Goal: Task Accomplishment & Management: Manage account settings

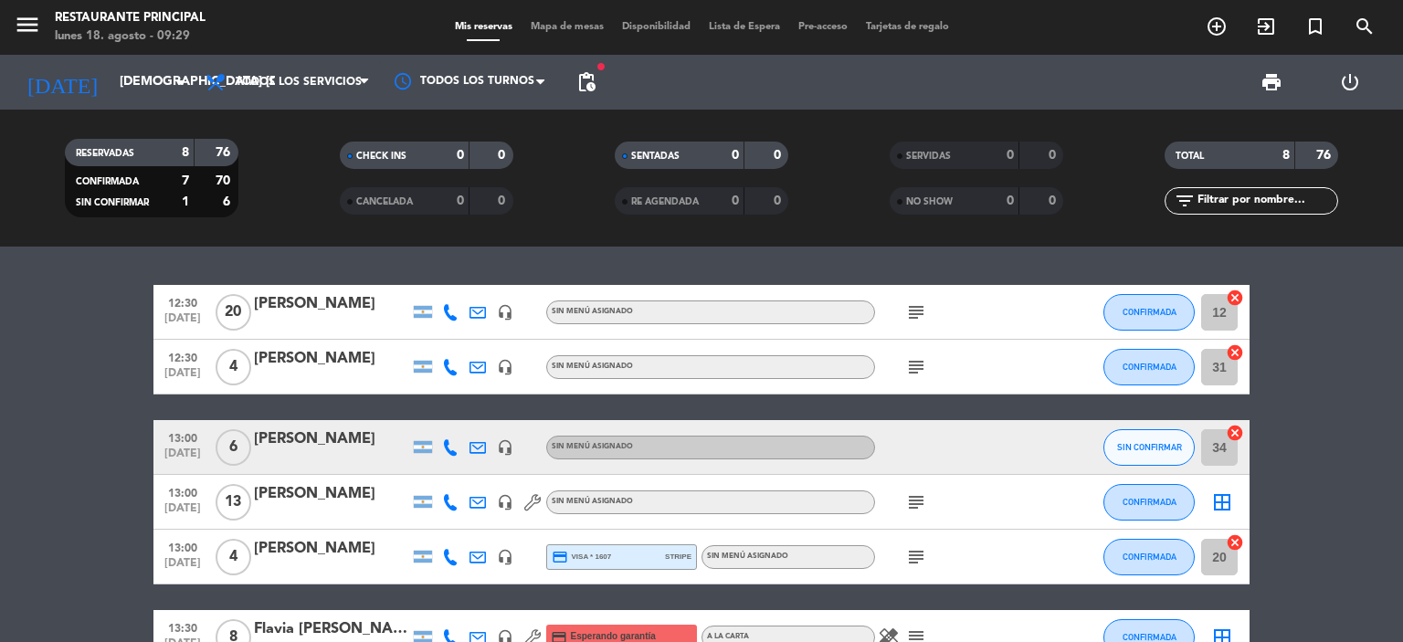
scroll to position [682, 0]
click at [117, 90] on input "[DEMOGRAPHIC_DATA] [DATE]" at bounding box center [198, 82] width 174 height 33
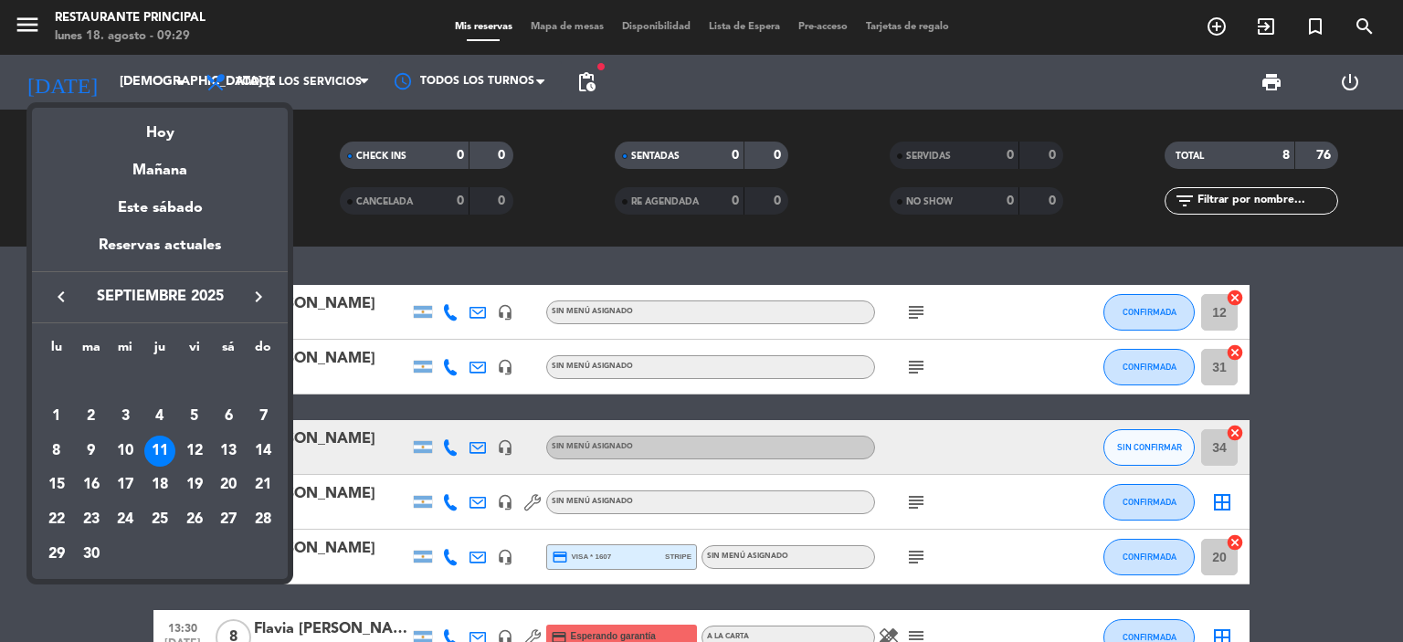
click at [69, 301] on icon "keyboard_arrow_left" at bounding box center [61, 297] width 22 height 22
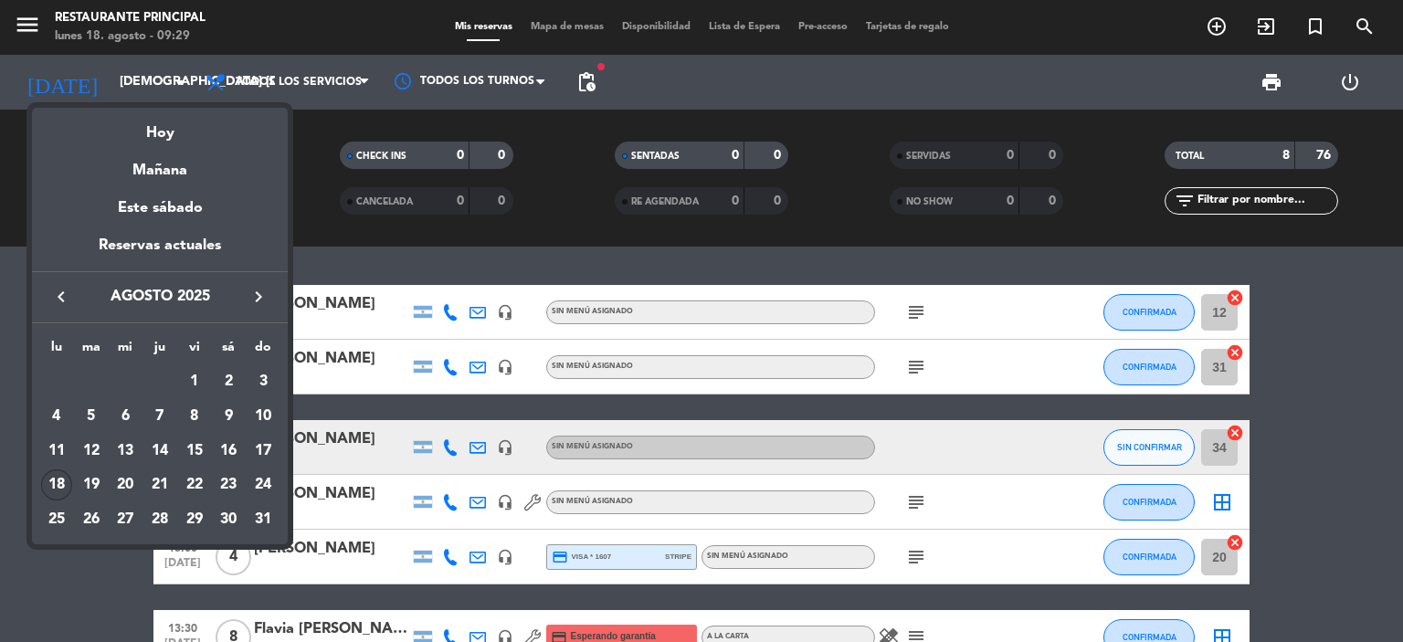
click at [48, 482] on div "18" at bounding box center [56, 485] width 31 height 31
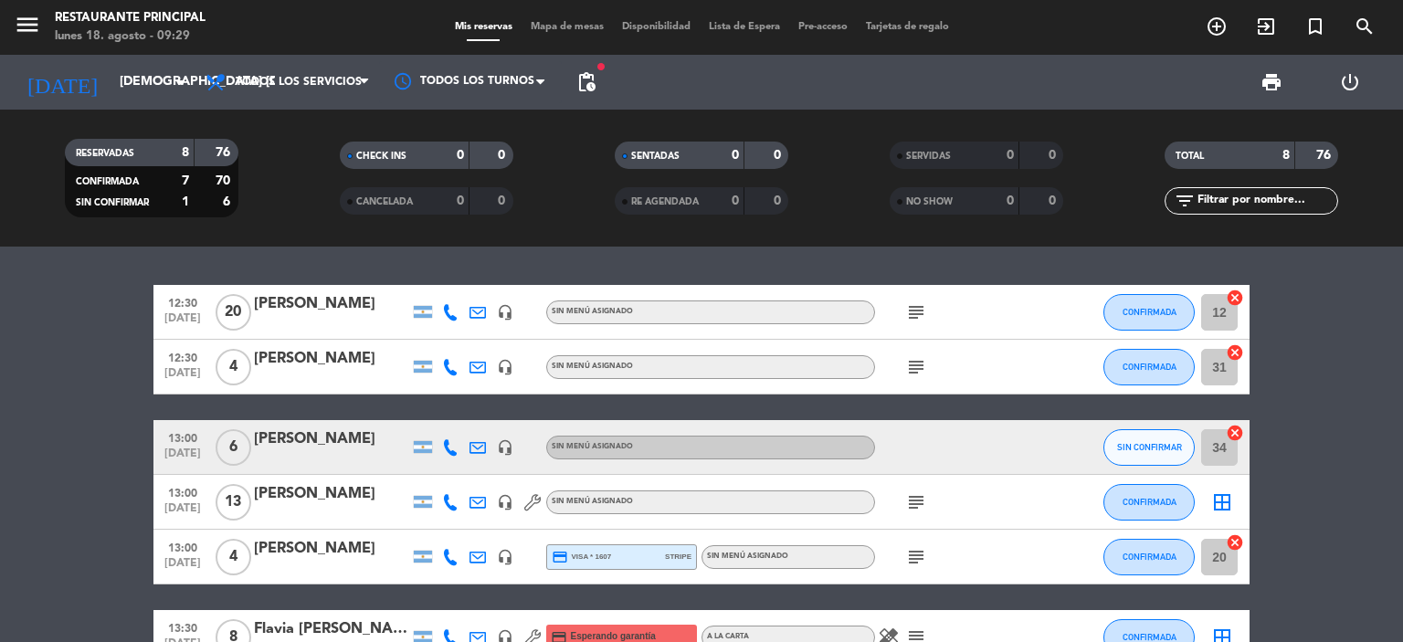
type input "lun. 18 ago."
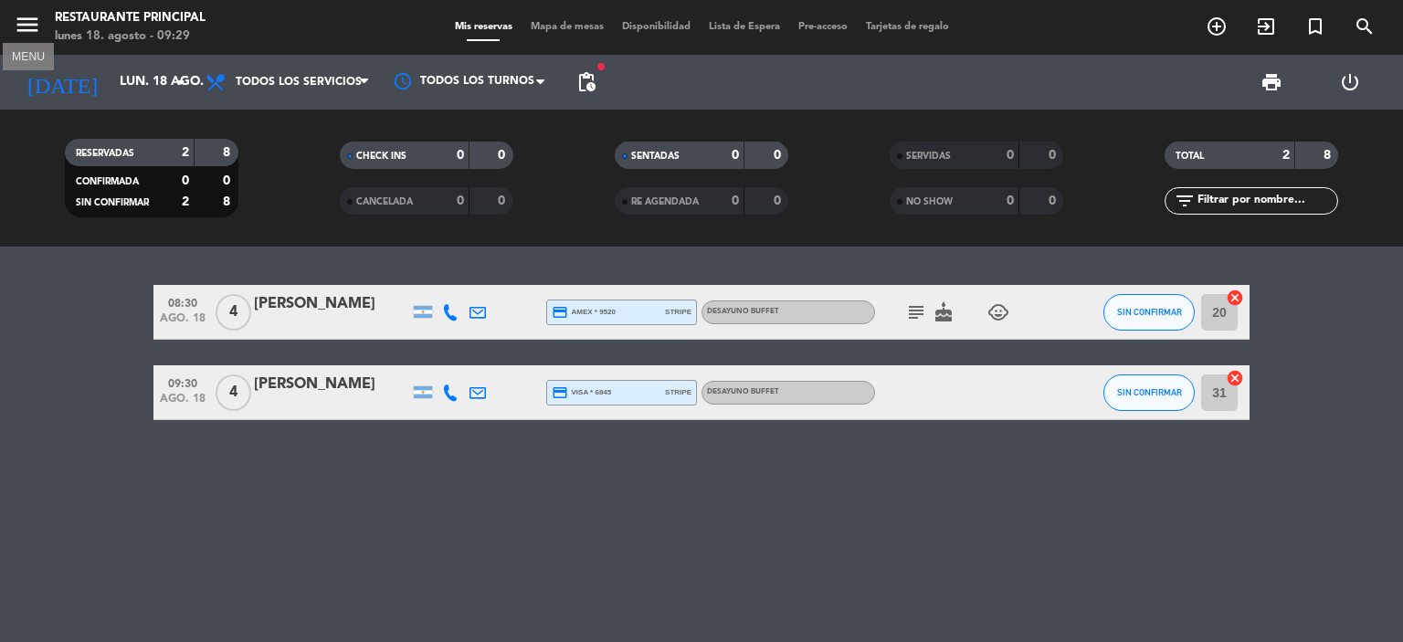
click at [26, 37] on icon "menu" at bounding box center [27, 24] width 27 height 27
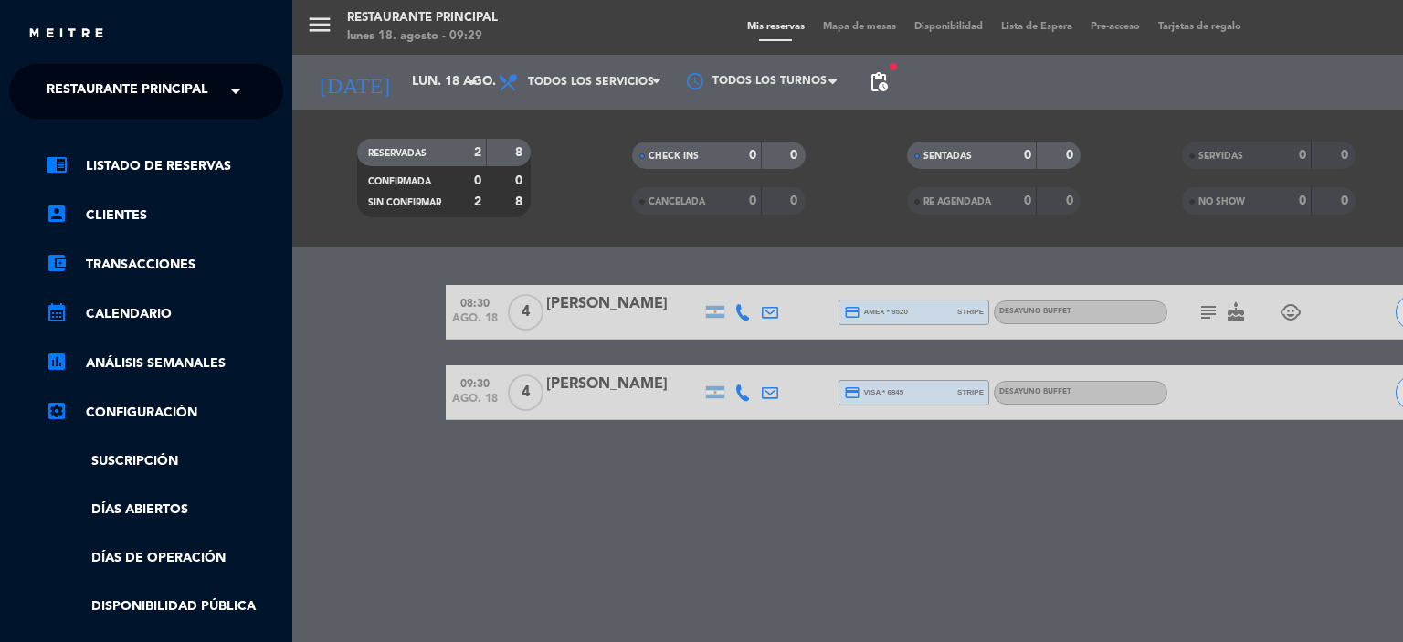
click at [77, 91] on span "Restaurante Principal" at bounding box center [128, 91] width 162 height 38
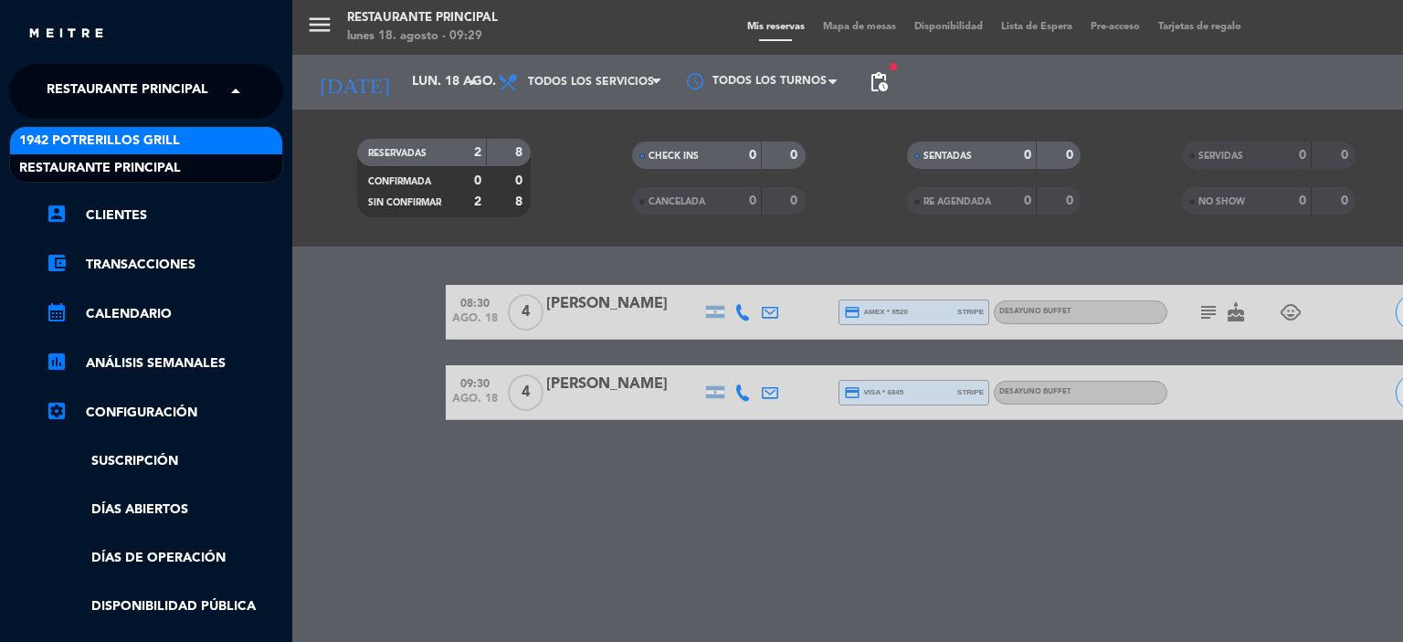
click at [106, 149] on span "1942 Potrerillos Grill" at bounding box center [99, 141] width 161 height 21
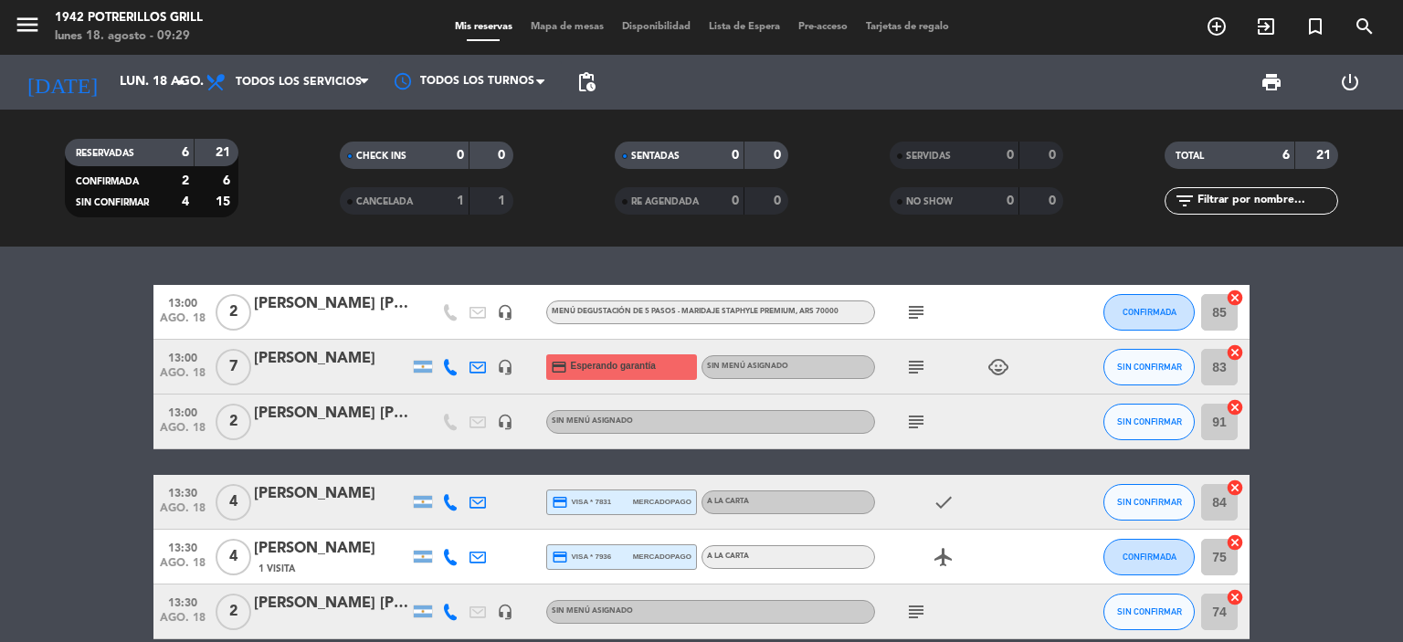
click at [911, 310] on icon "subject" at bounding box center [916, 312] width 22 height 22
click at [906, 365] on icon "subject" at bounding box center [916, 367] width 22 height 22
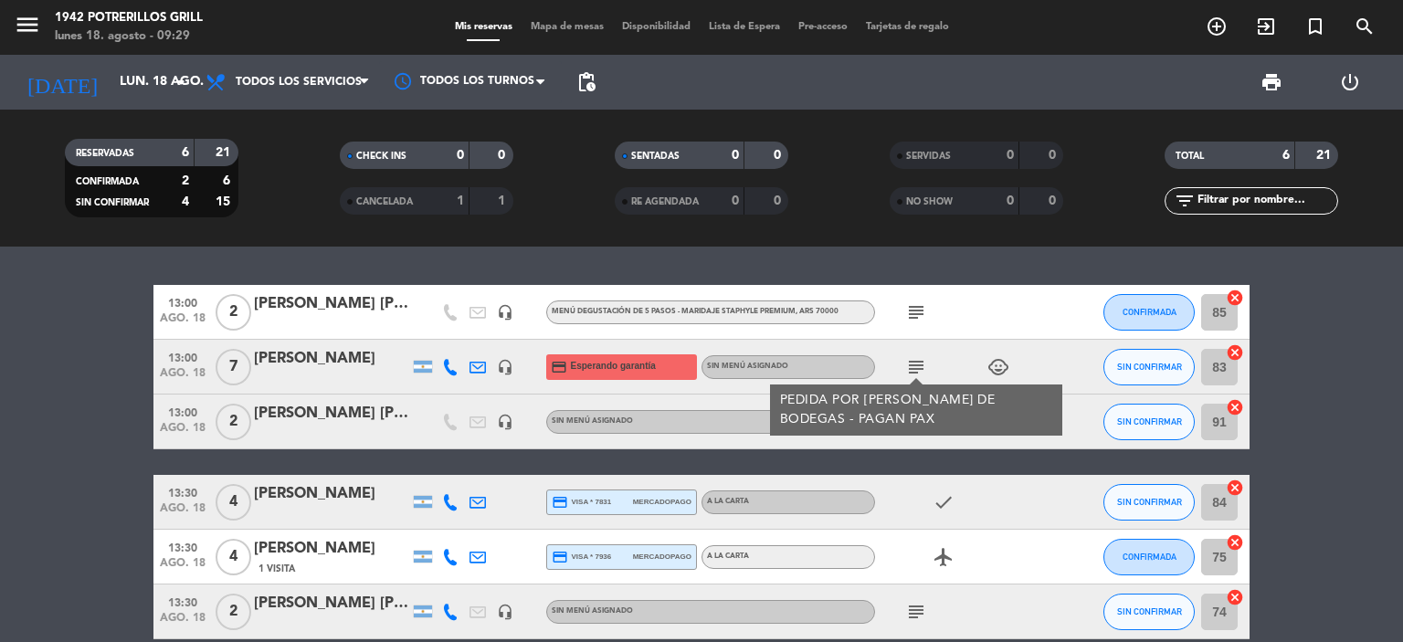
click at [314, 360] on div "[PERSON_NAME]" at bounding box center [331, 359] width 155 height 24
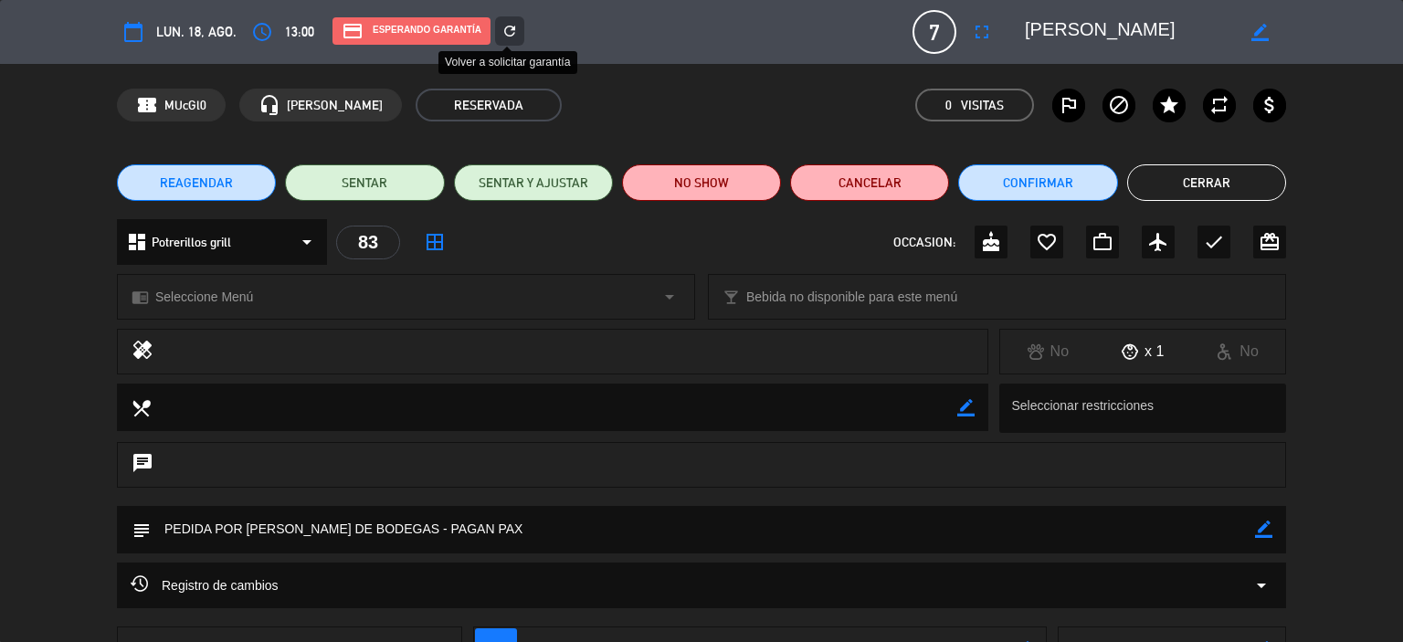
click at [508, 39] on div "refresh" at bounding box center [509, 30] width 29 height 29
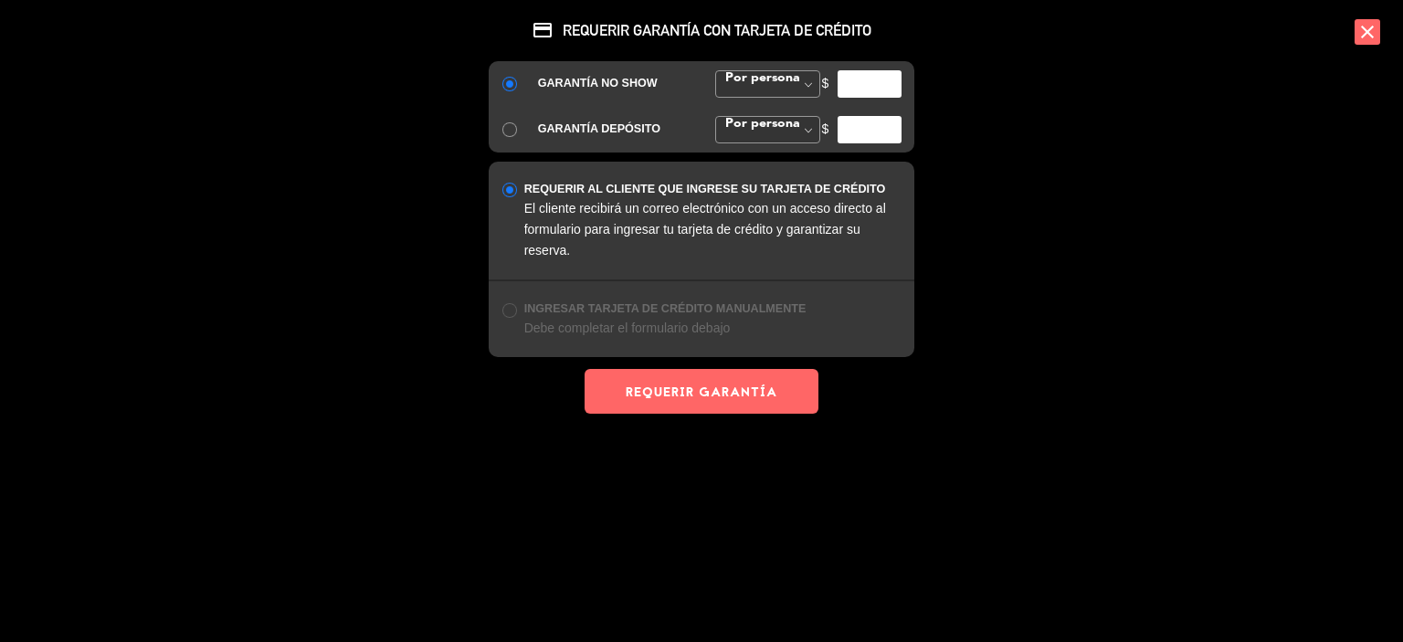
click at [1049, 325] on div "credit_card REQUERIR GARANTÍA CON TARJETA DE CRÉDITO GARANTÍA NO SHOW Por perso…" at bounding box center [701, 321] width 1403 height 642
click at [1374, 33] on icon "close" at bounding box center [1368, 32] width 26 height 26
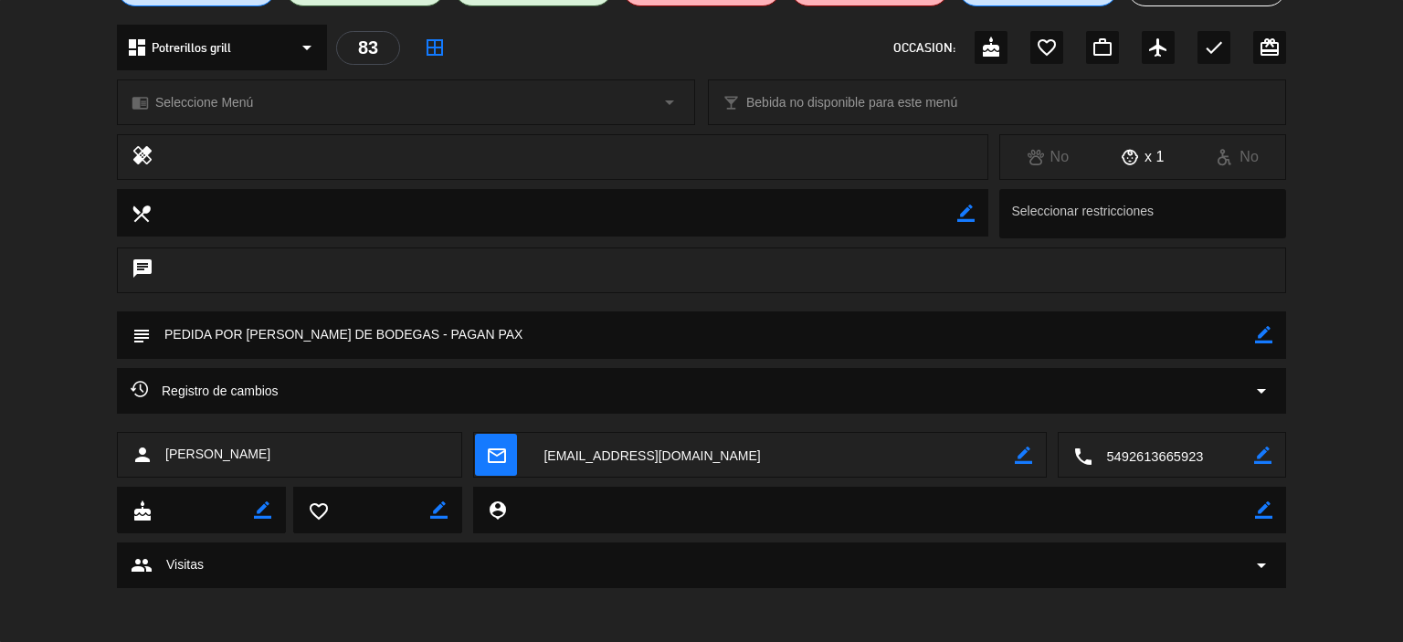
scroll to position [0, 0]
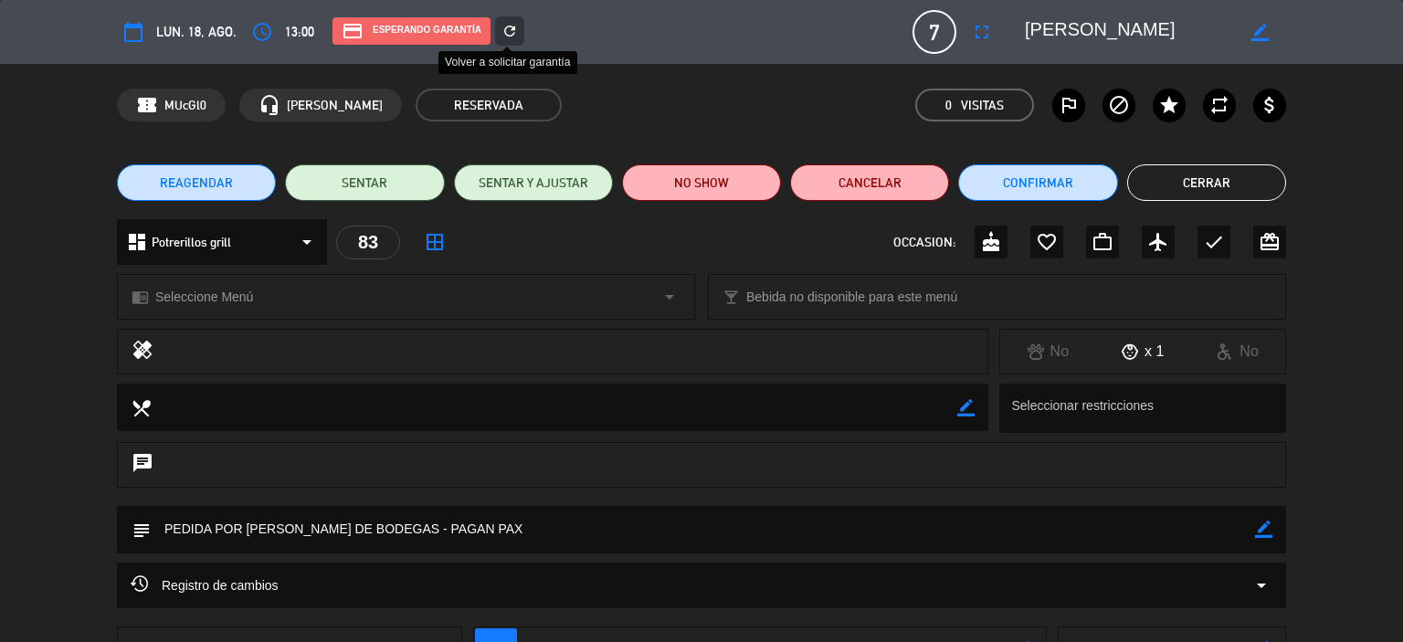
click at [502, 30] on icon "refresh" at bounding box center [510, 31] width 16 height 16
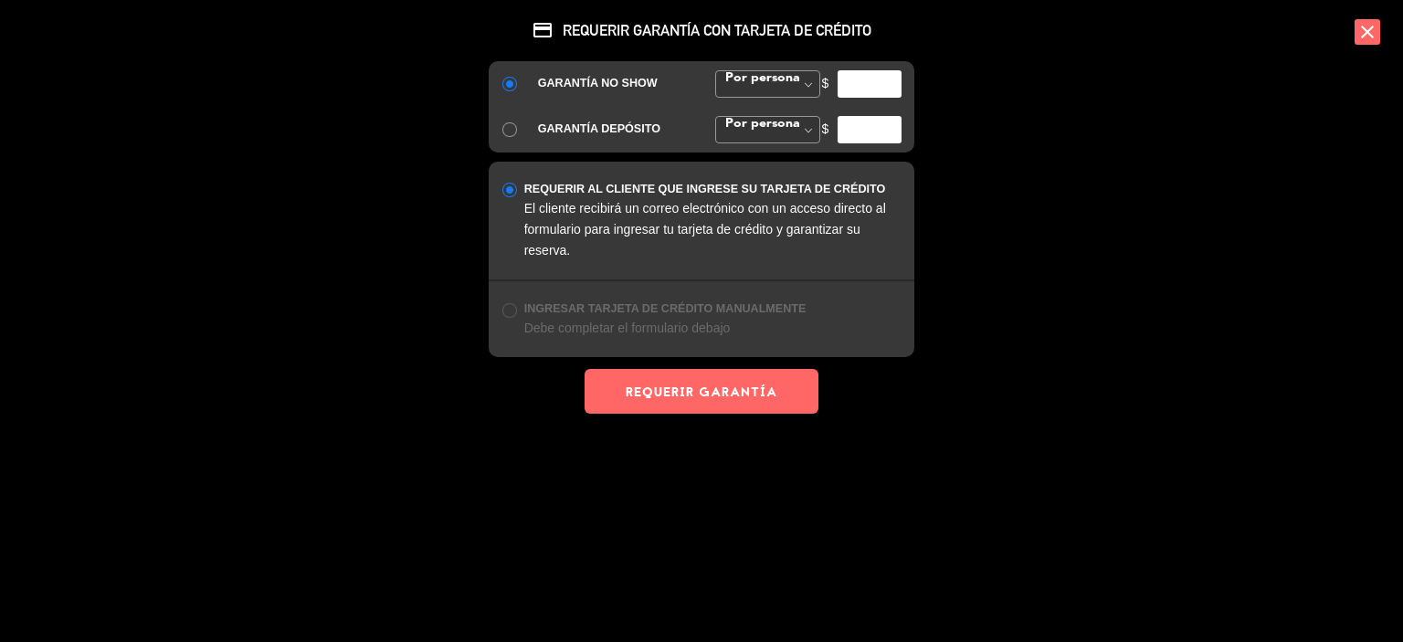
click at [801, 94] on span at bounding box center [808, 84] width 23 height 27
click at [799, 115] on div "GARANTÍA NO SHOW Por persona Monto Fijo Por persona Por persona Monto Fijo $ GA…" at bounding box center [702, 106] width 426 height 91
click at [840, 79] on input "number" at bounding box center [870, 83] width 64 height 27
type input "40000"
click at [778, 396] on button "REQUERIR GARANTÍA" at bounding box center [702, 391] width 234 height 45
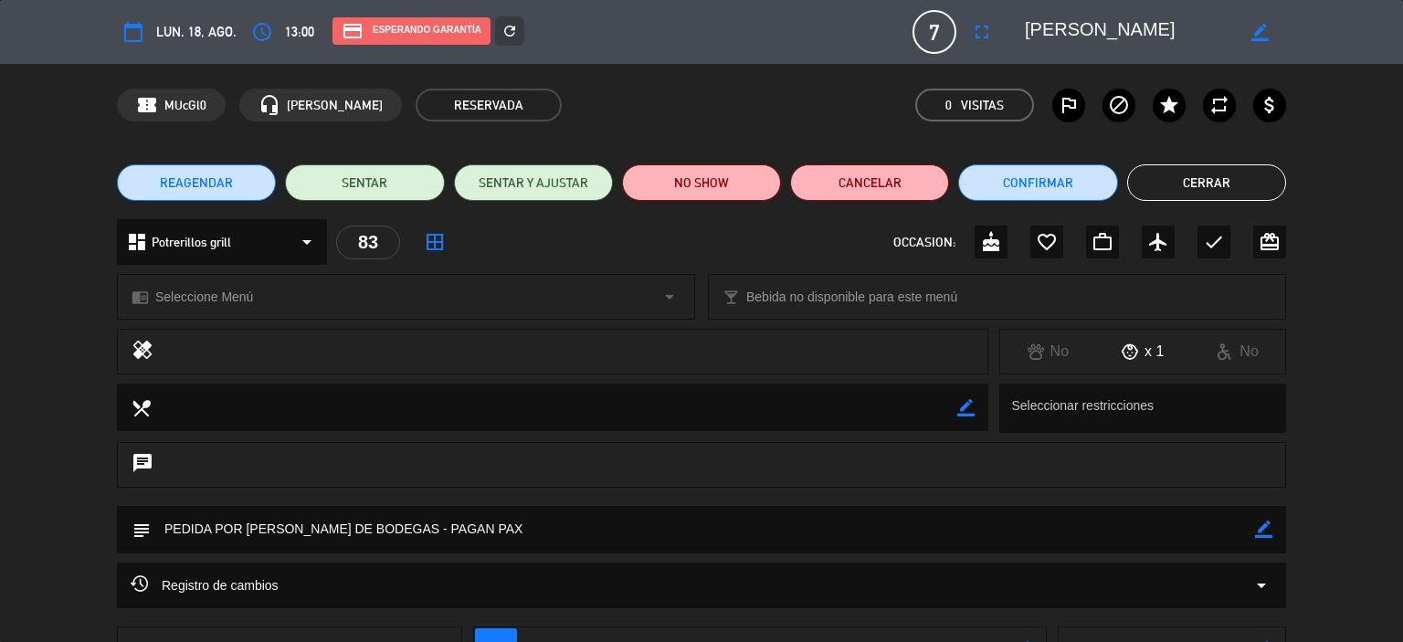
click at [1172, 180] on button "Cerrar" at bounding box center [1206, 182] width 159 height 37
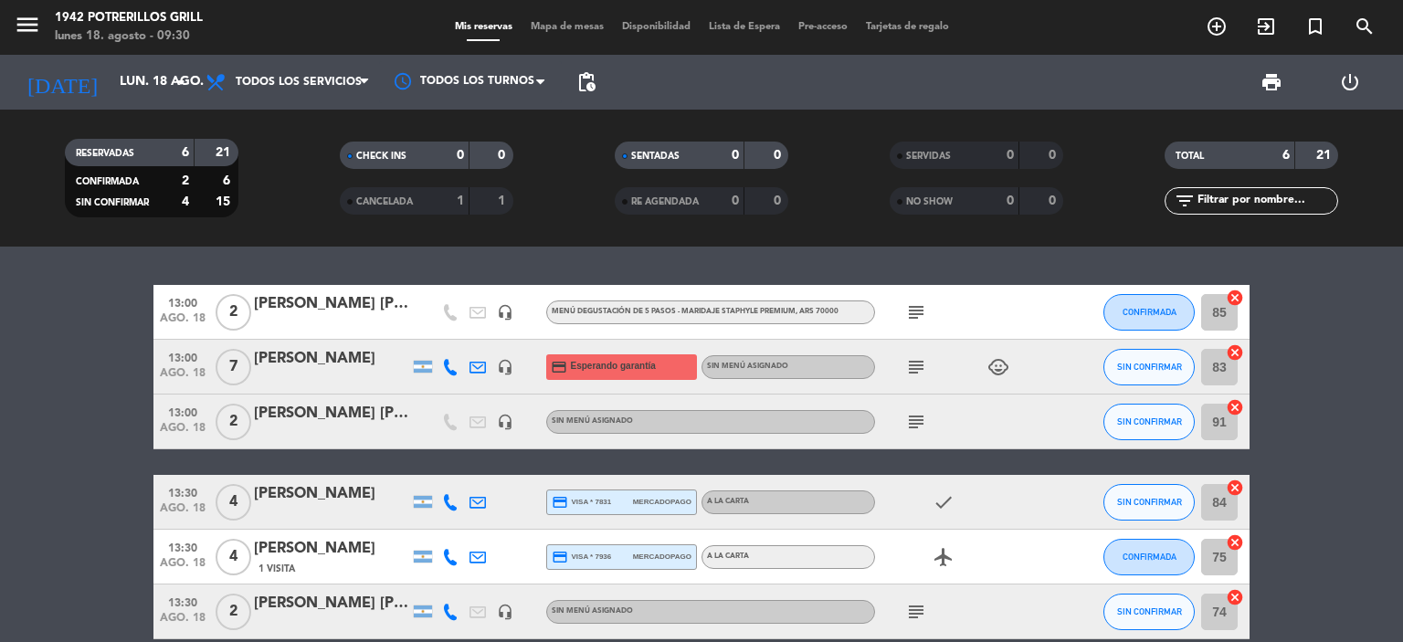
click at [910, 420] on icon "subject" at bounding box center [916, 422] width 22 height 22
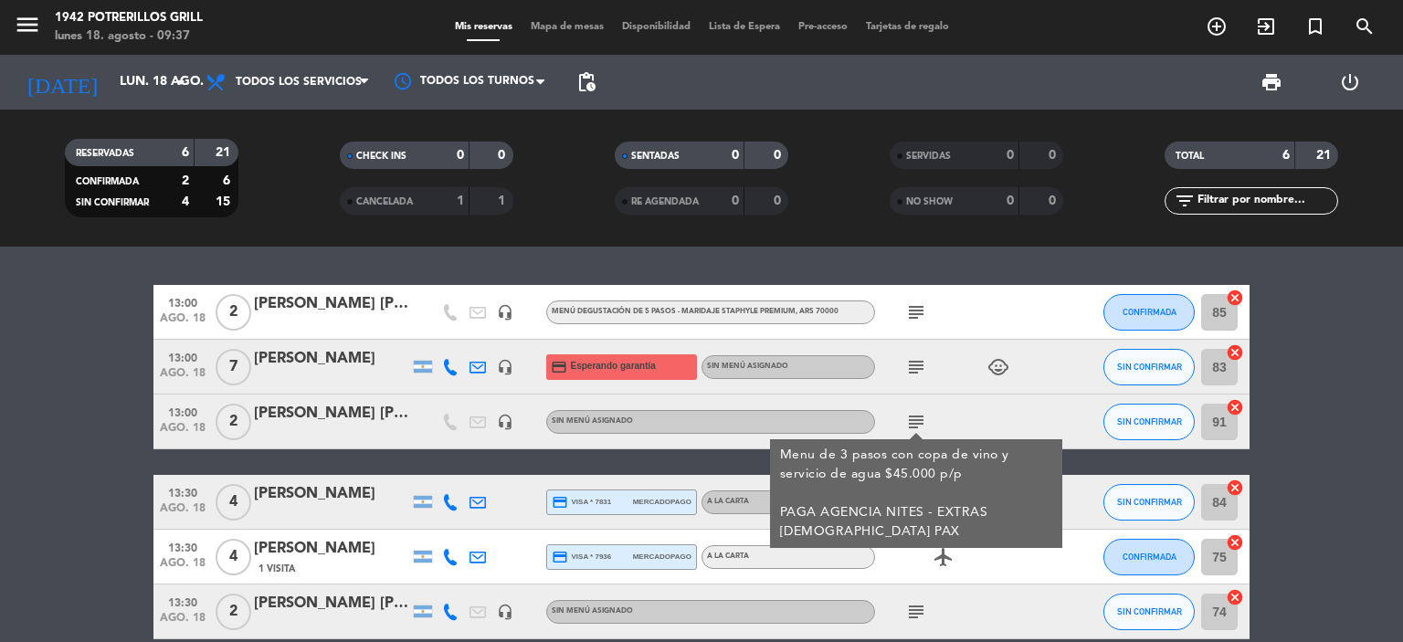
scroll to position [88, 0]
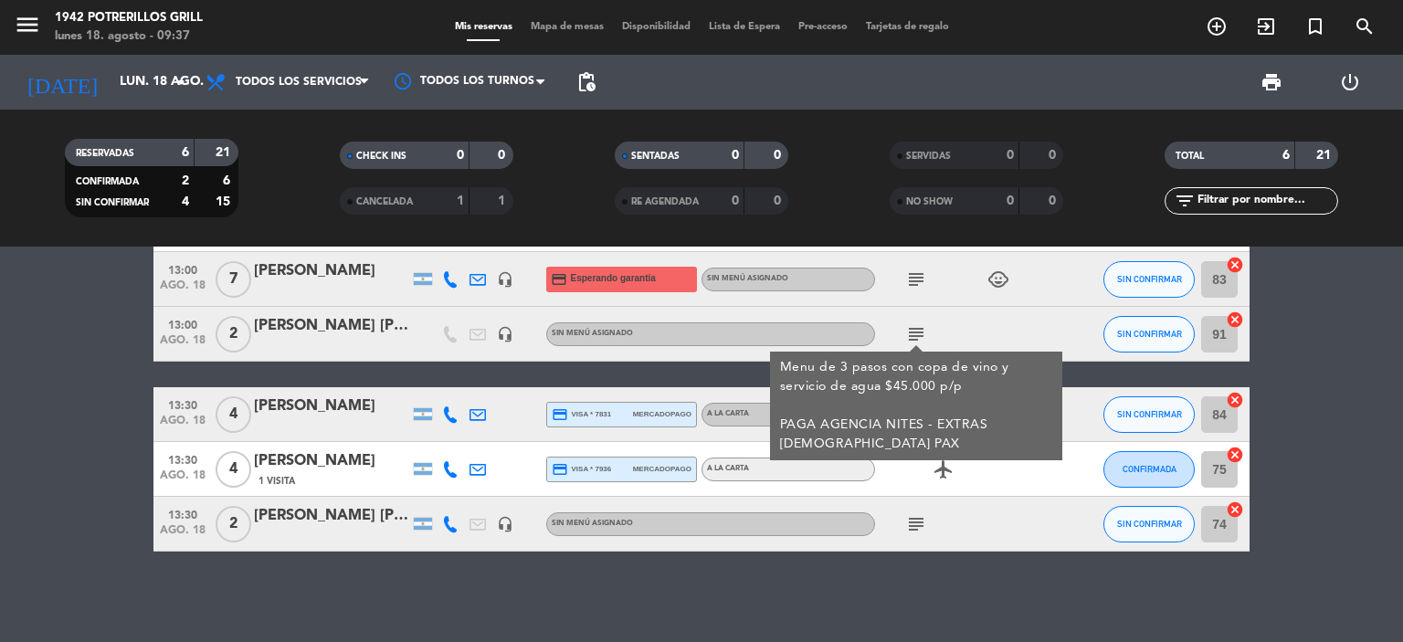
click at [914, 568] on div "13:00 ago. 18 2 [PERSON_NAME] [PERSON_NAME] headset_mic Menú degustación de 5 p…" at bounding box center [701, 445] width 1403 height 396
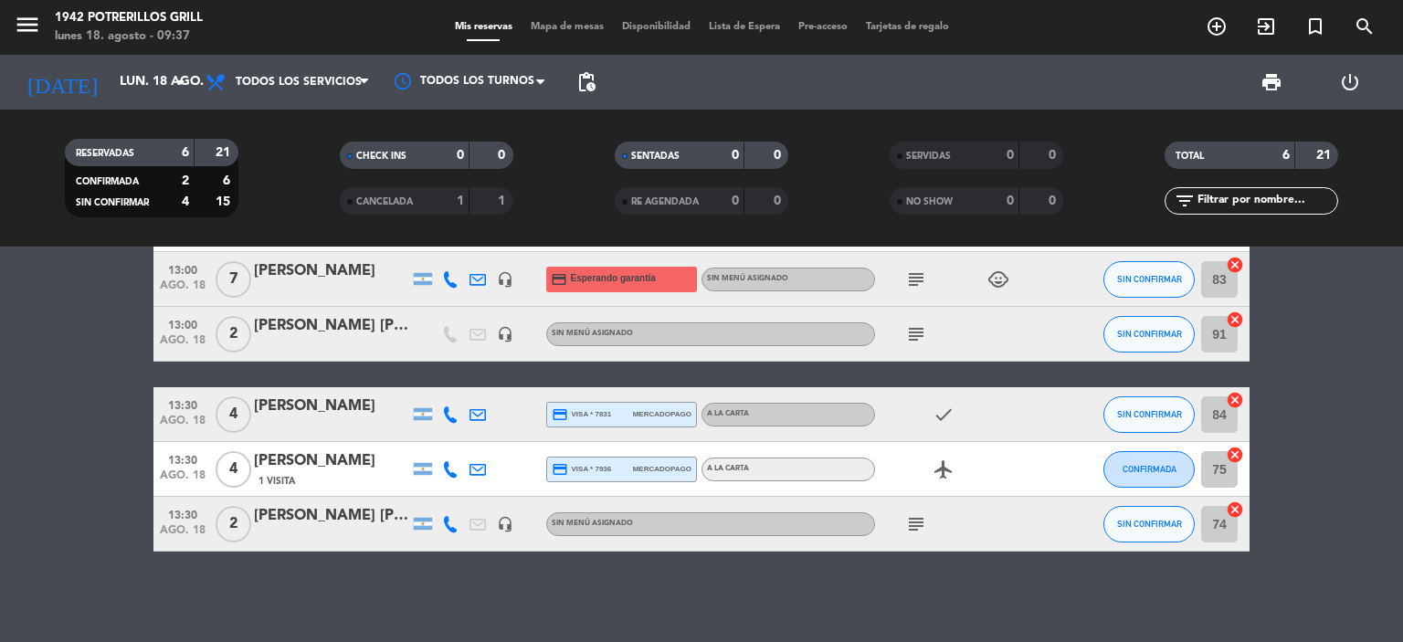
click at [916, 513] on icon "subject" at bounding box center [916, 524] width 22 height 22
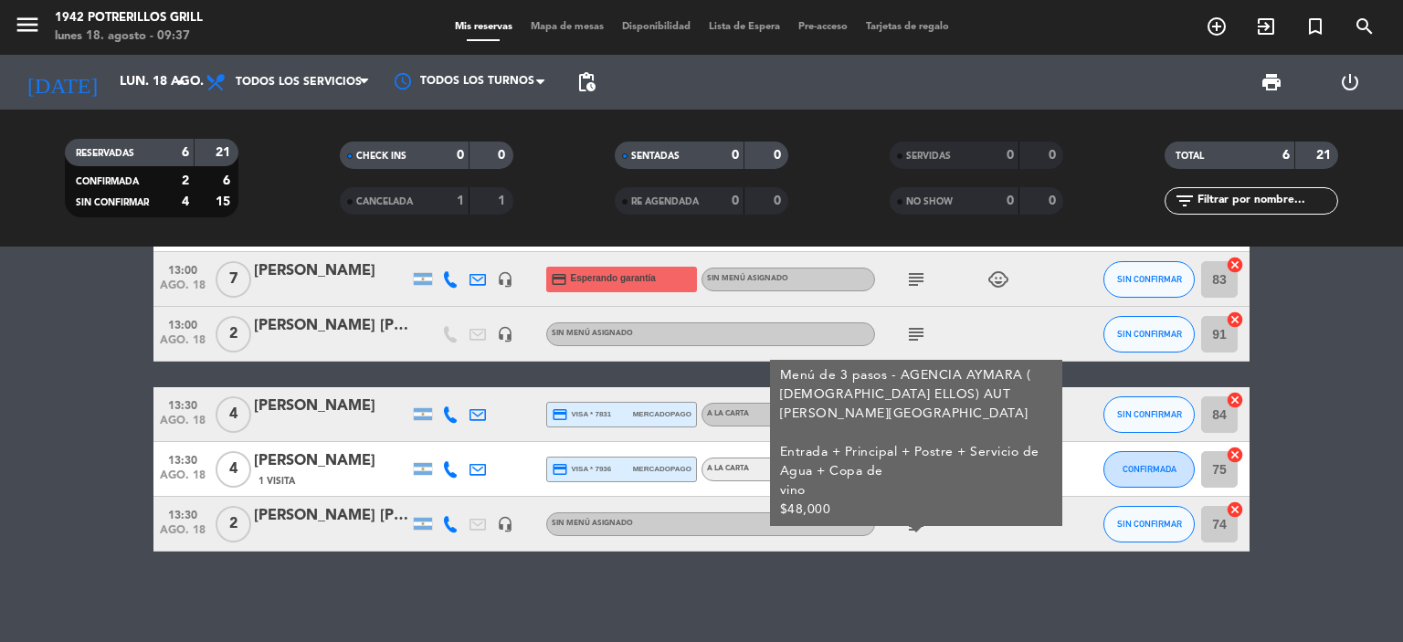
click at [921, 469] on div "Menú de 3 pasos - AGENCIA AYMARA ( [DEMOGRAPHIC_DATA] ELLOS) AUT [PERSON_NAME][…" at bounding box center [916, 442] width 273 height 153
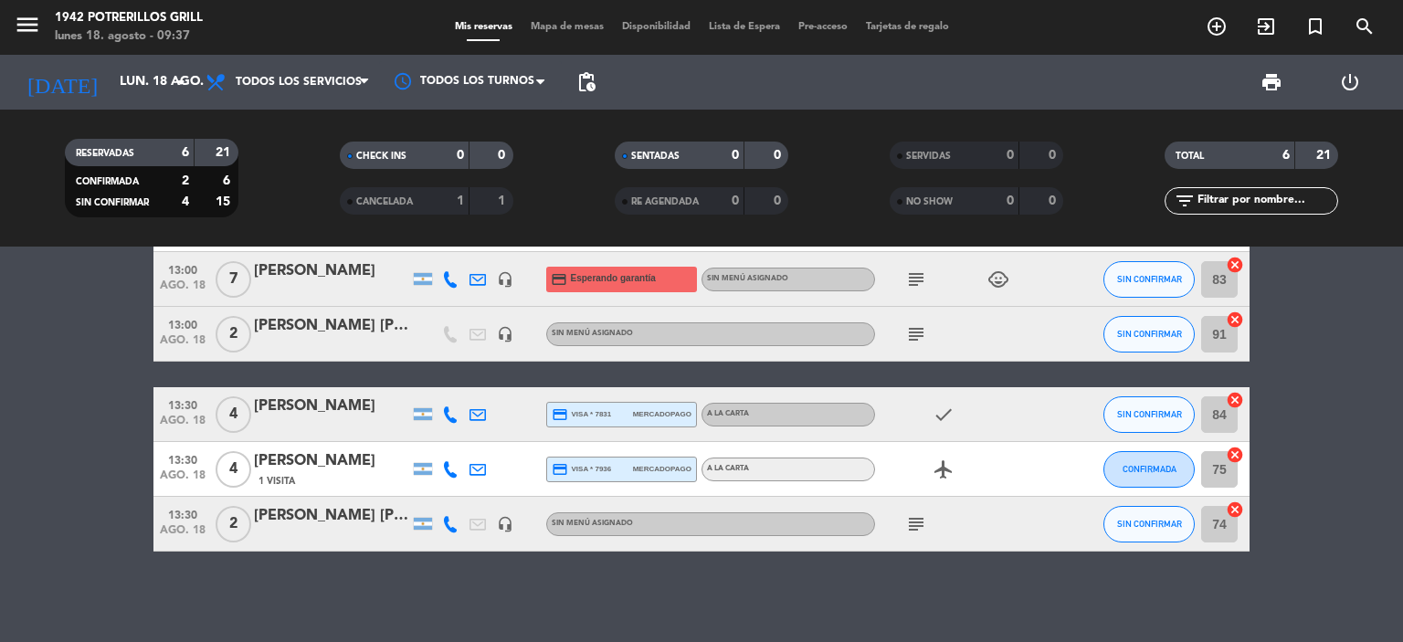
click at [321, 498] on div "13:30 ago. 18 2 [PERSON_NAME] [PERSON_NAME] headset_mic Sin menú asignado subje…" at bounding box center [701, 524] width 1096 height 55
click at [322, 513] on div "[PERSON_NAME] [PERSON_NAME]" at bounding box center [331, 516] width 155 height 24
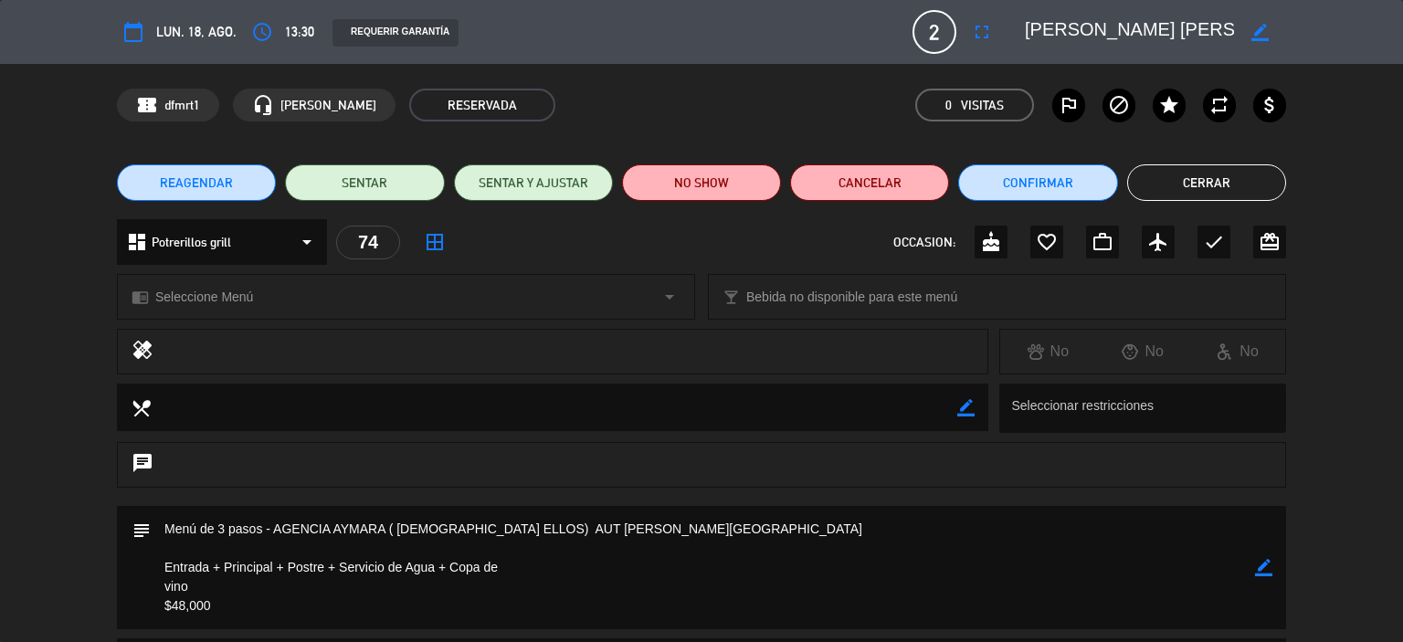
drag, startPoint x: 1266, startPoint y: 562, endPoint x: 972, endPoint y: 548, distance: 294.5
type textarea "c"
click at [1265, 562] on icon "border_color" at bounding box center [1263, 567] width 17 height 17
click at [729, 533] on textarea at bounding box center [703, 567] width 1104 height 123
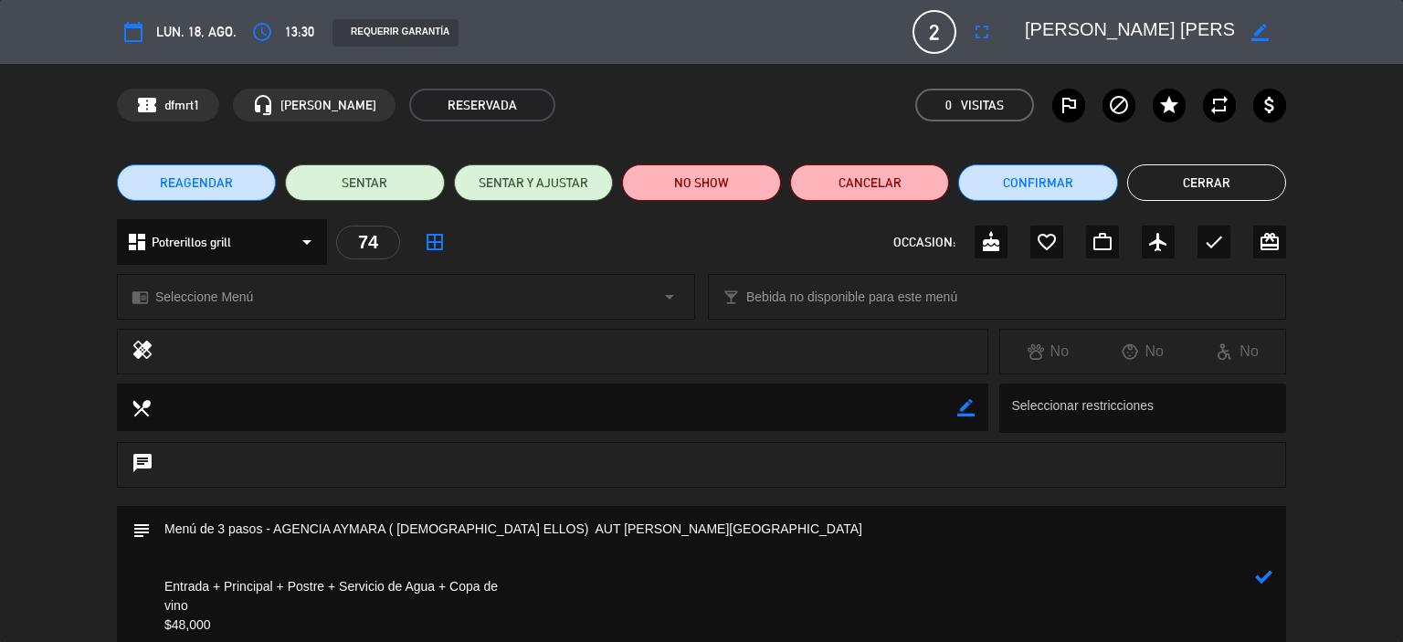
scroll to position [183, 0]
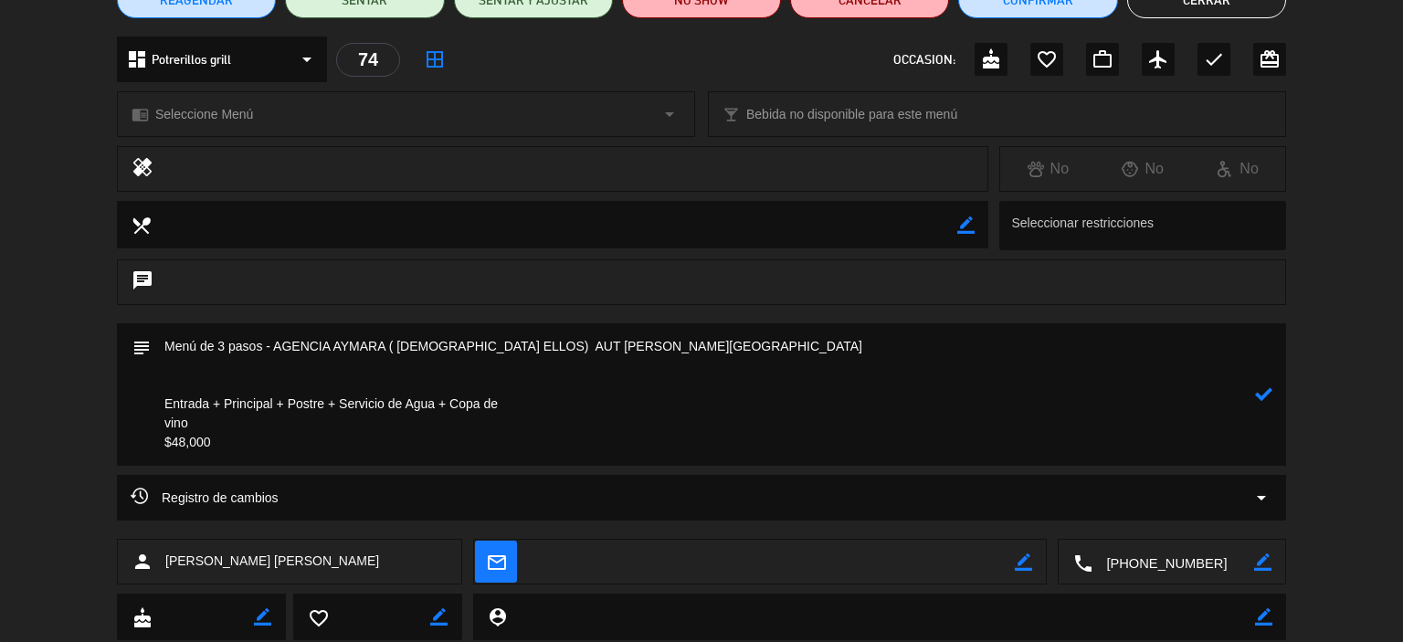
click at [486, 346] on textarea at bounding box center [703, 394] width 1104 height 143
click at [1270, 391] on icon at bounding box center [1263, 394] width 17 height 17
click at [606, 339] on textarea at bounding box center [703, 394] width 1104 height 143
click at [163, 441] on textarea at bounding box center [703, 394] width 1104 height 143
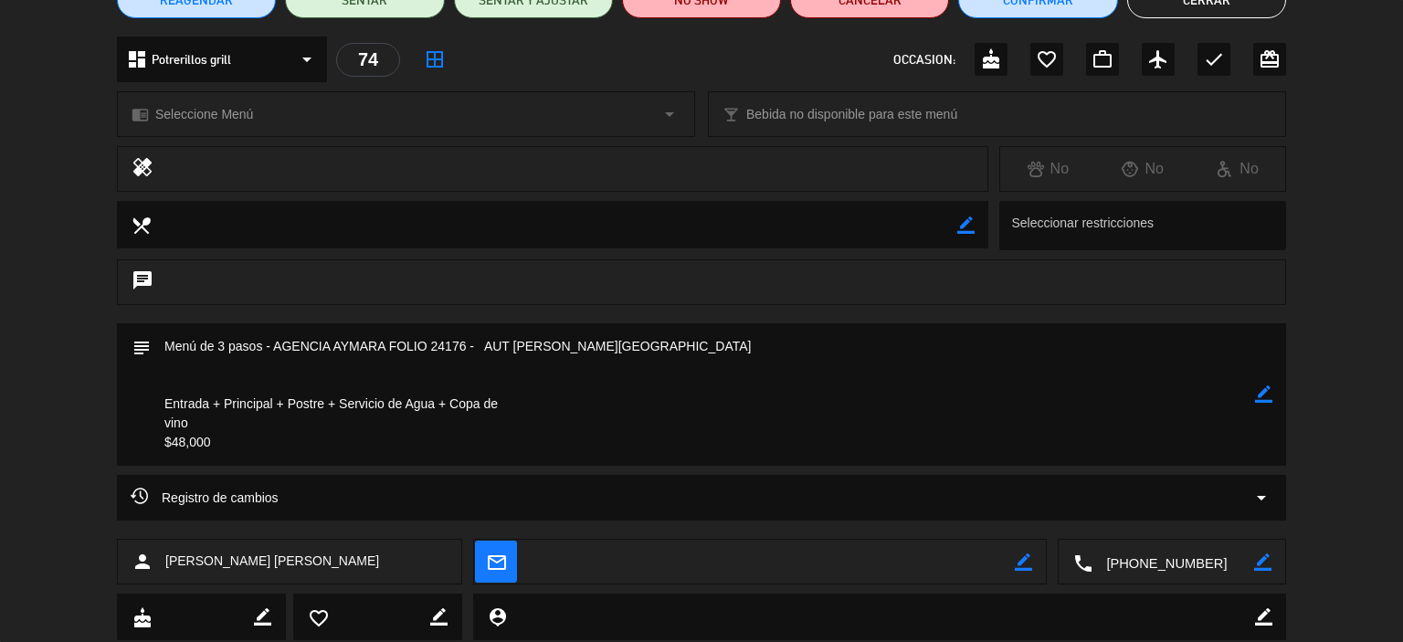
click at [1261, 393] on icon "border_color" at bounding box center [1263, 394] width 17 height 17
click at [164, 443] on textarea at bounding box center [703, 394] width 1104 height 143
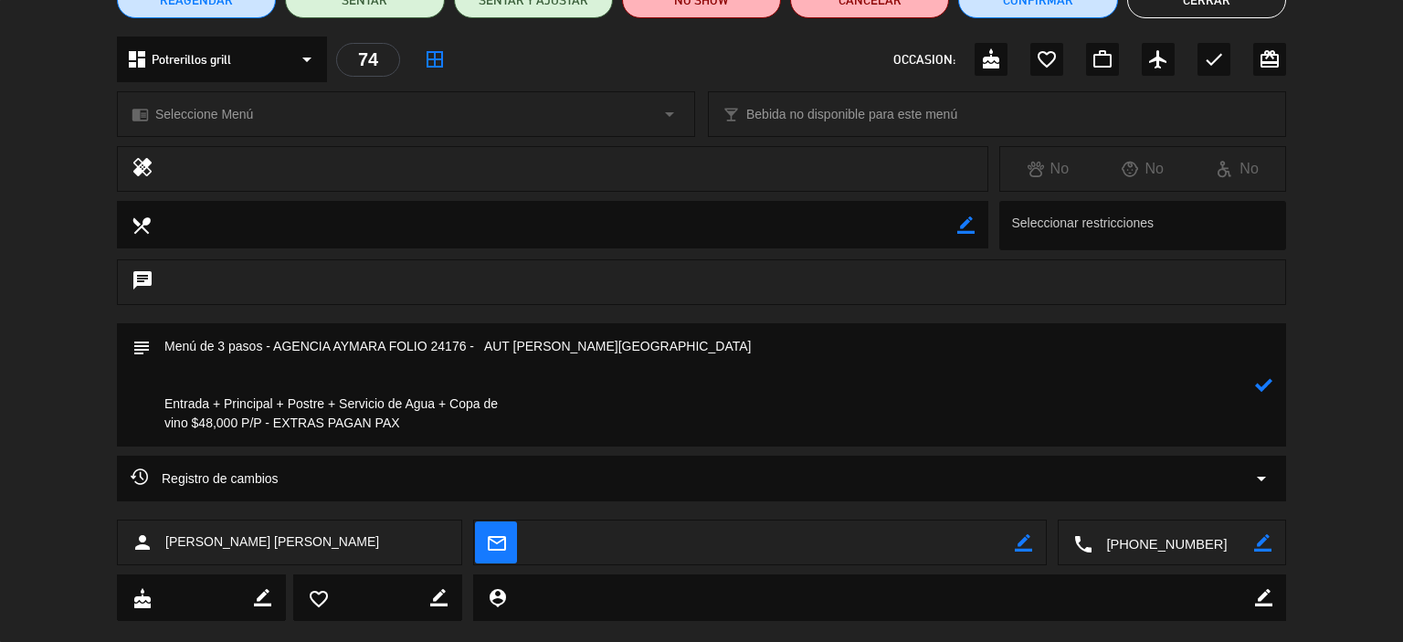
type textarea "Menú de 3 pasos - AGENCIA AYMARA FOLIO 24176 - AUT [PERSON_NAME][GEOGRAPHIC_DAT…"
click at [1264, 384] on icon at bounding box center [1263, 384] width 17 height 17
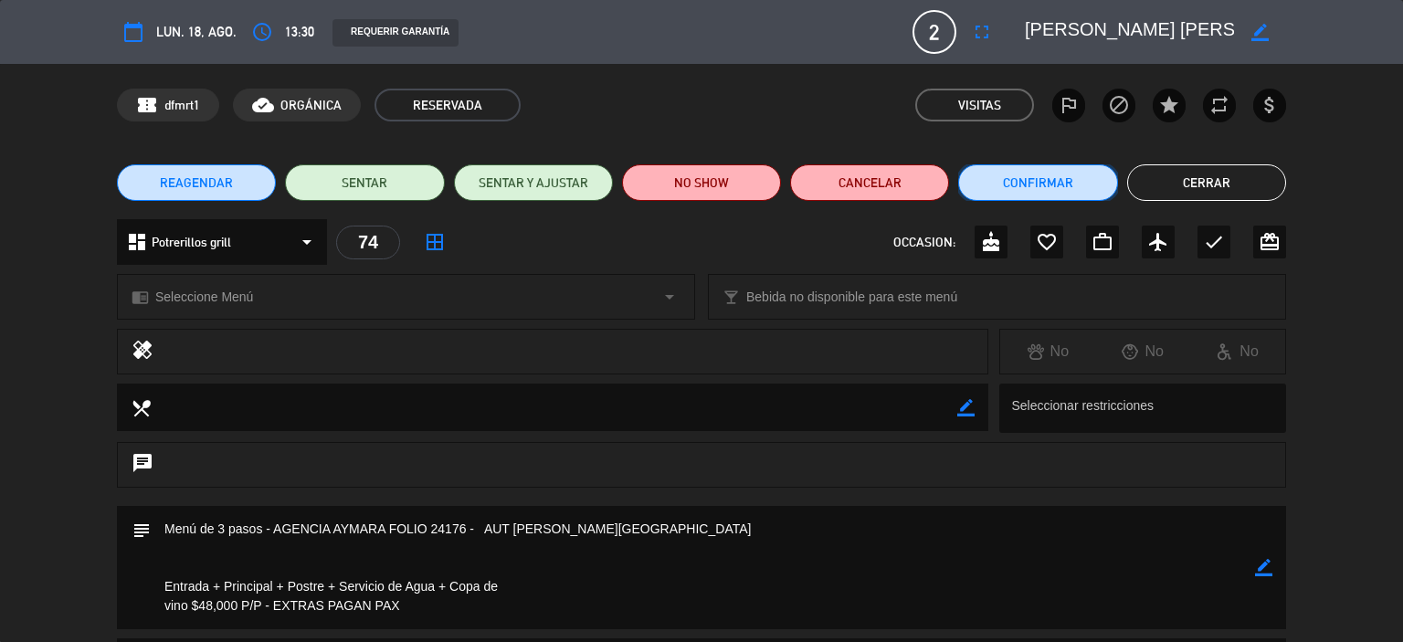
click at [1016, 184] on button "Confirmar" at bounding box center [1037, 182] width 159 height 37
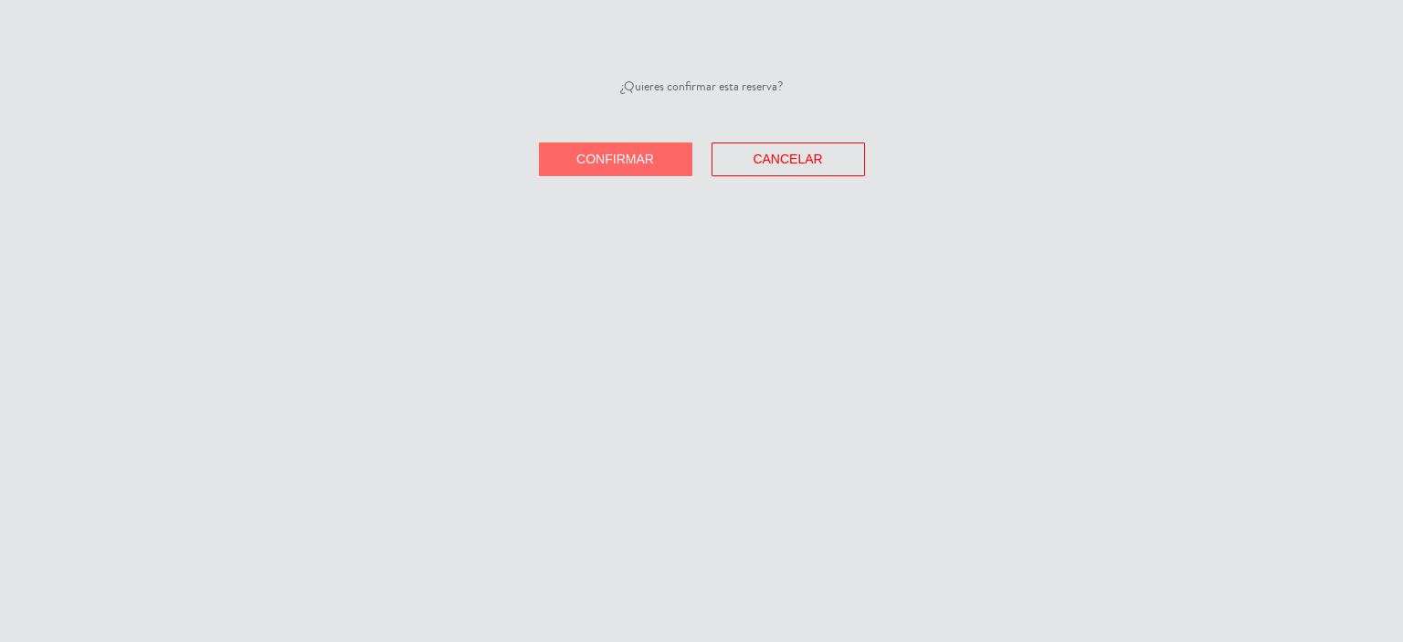
click at [661, 141] on div "¿Quieres confirmar esta reserva? Confirmar Cancelar" at bounding box center [701, 127] width 1403 height 100
click at [656, 153] on button "Confirmar" at bounding box center [615, 160] width 153 height 34
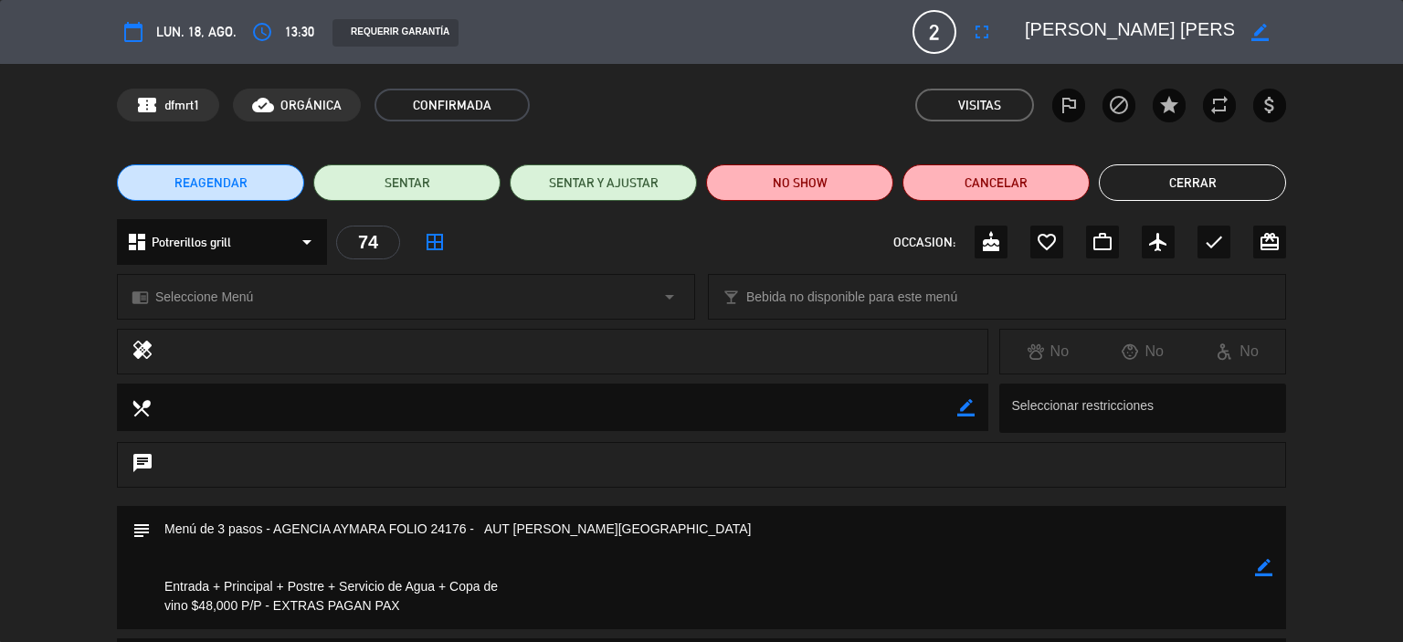
click at [1184, 188] on button "Cerrar" at bounding box center [1192, 182] width 187 height 37
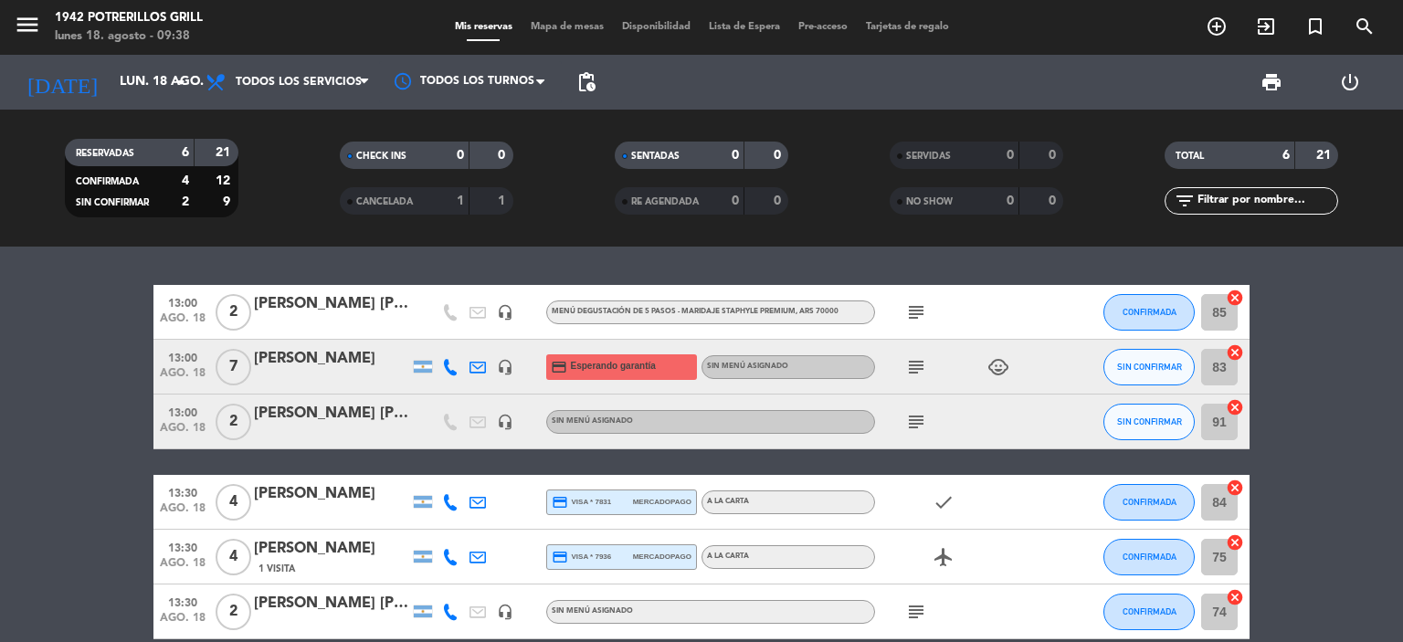
click at [915, 365] on icon "subject" at bounding box center [916, 367] width 22 height 22
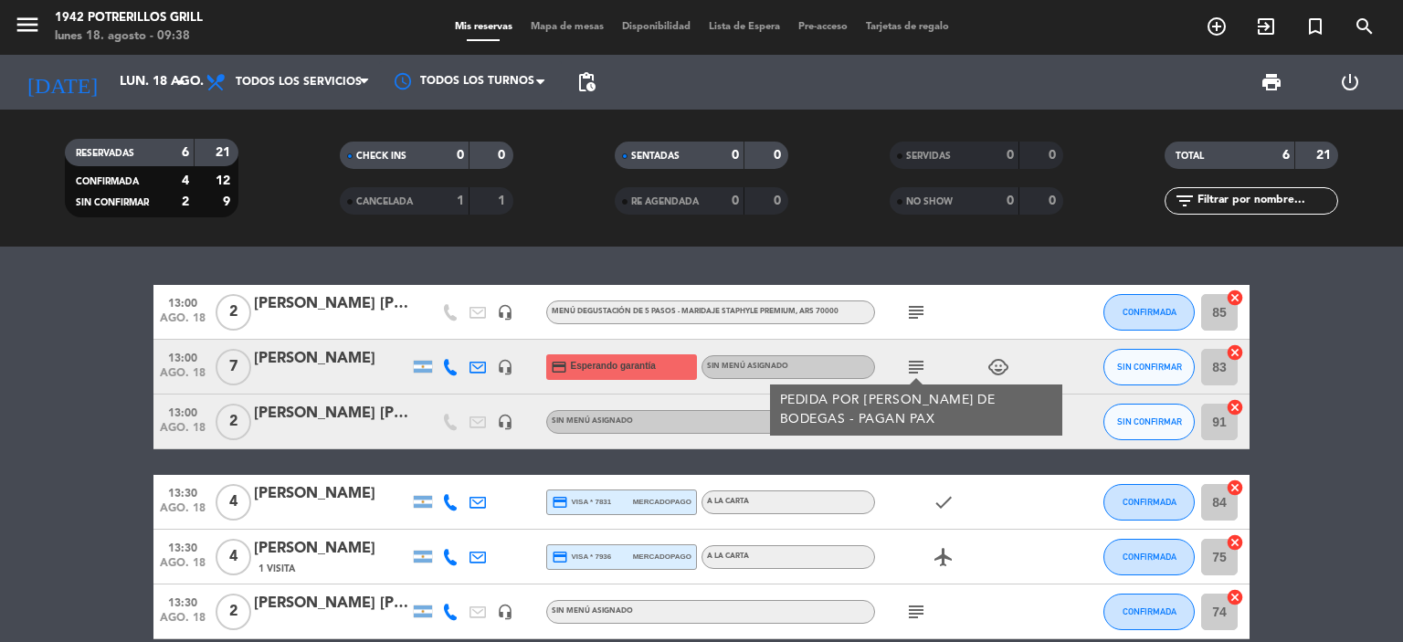
click at [924, 449] on div "subject" at bounding box center [957, 422] width 164 height 54
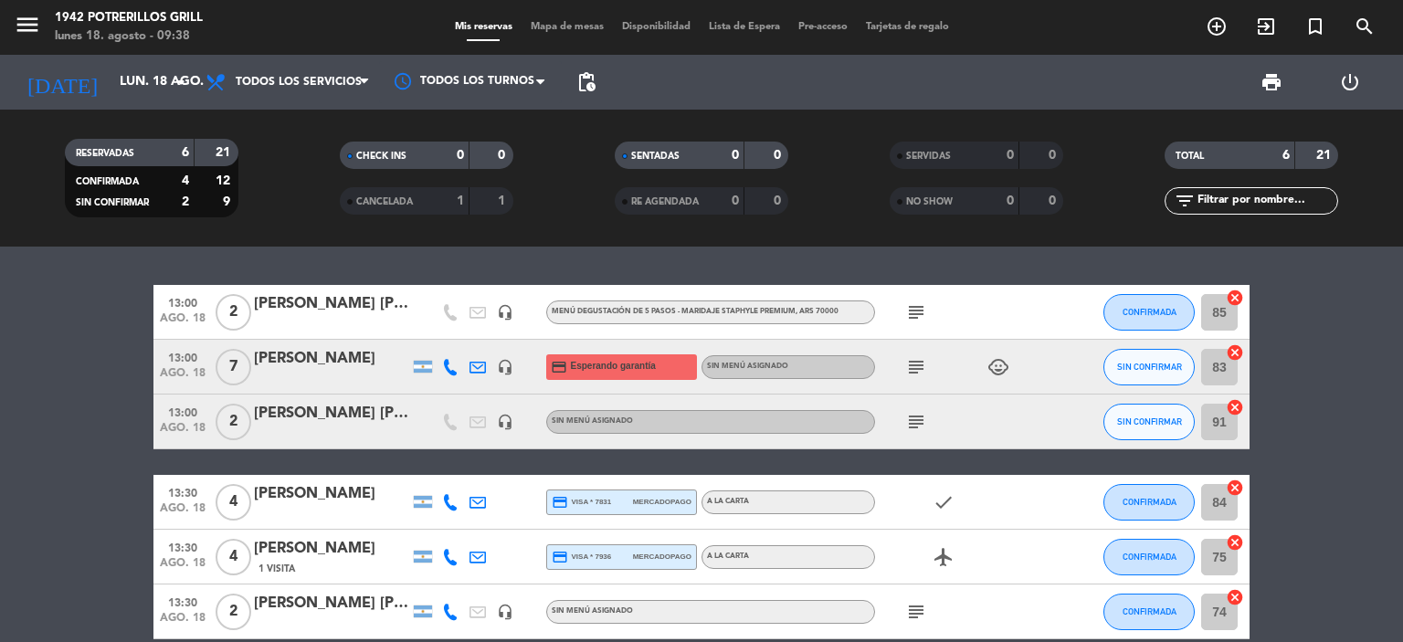
click at [912, 411] on icon "subject" at bounding box center [916, 422] width 22 height 22
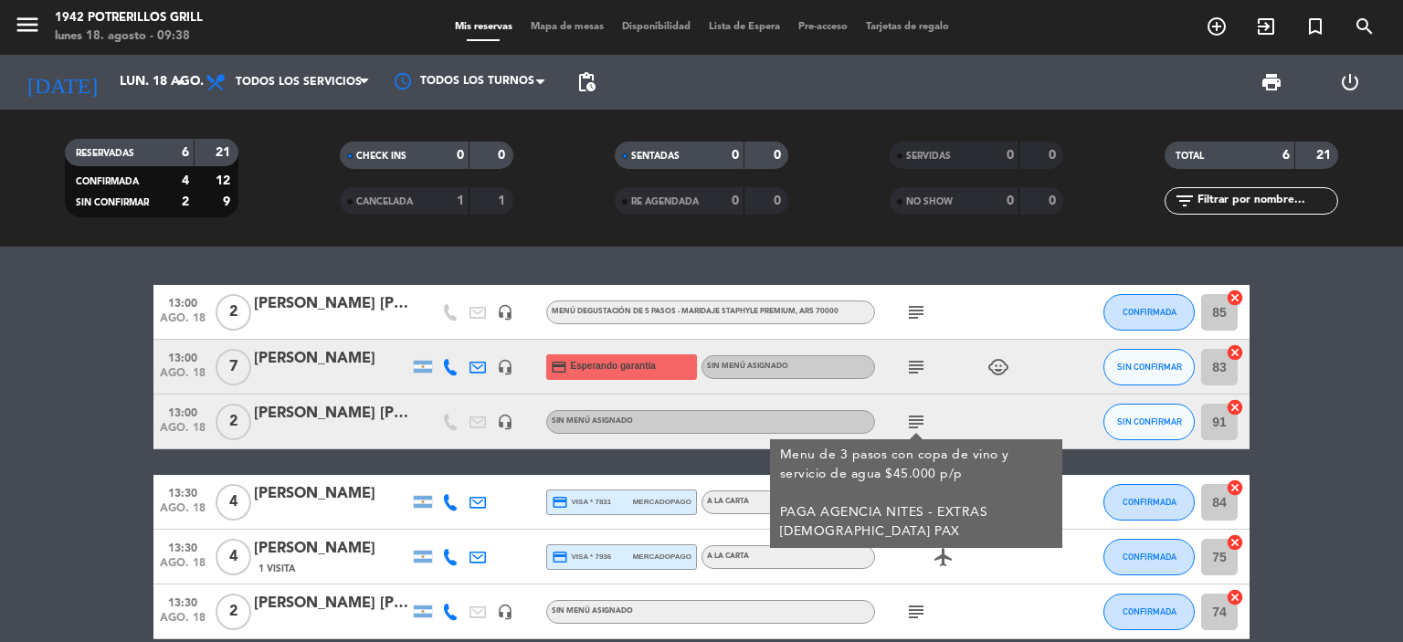
click at [279, 407] on div "[PERSON_NAME] [PERSON_NAME]" at bounding box center [331, 414] width 155 height 24
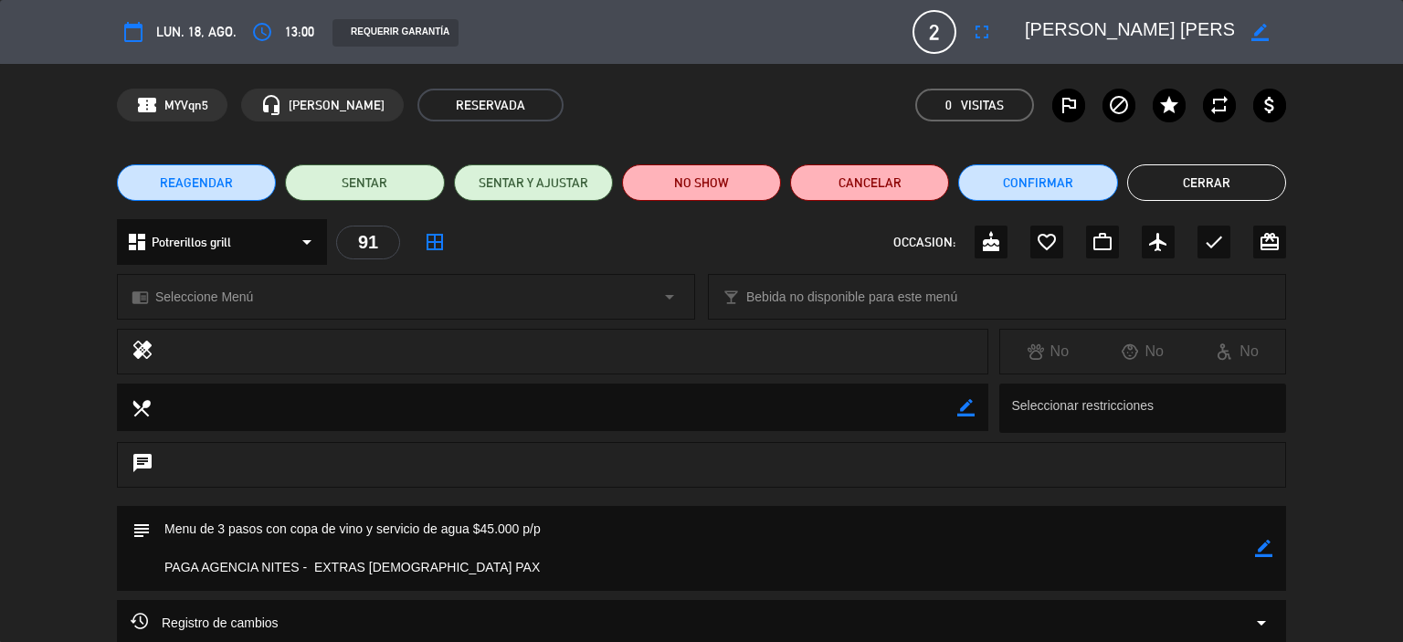
click at [1154, 173] on button "Cerrar" at bounding box center [1206, 182] width 159 height 37
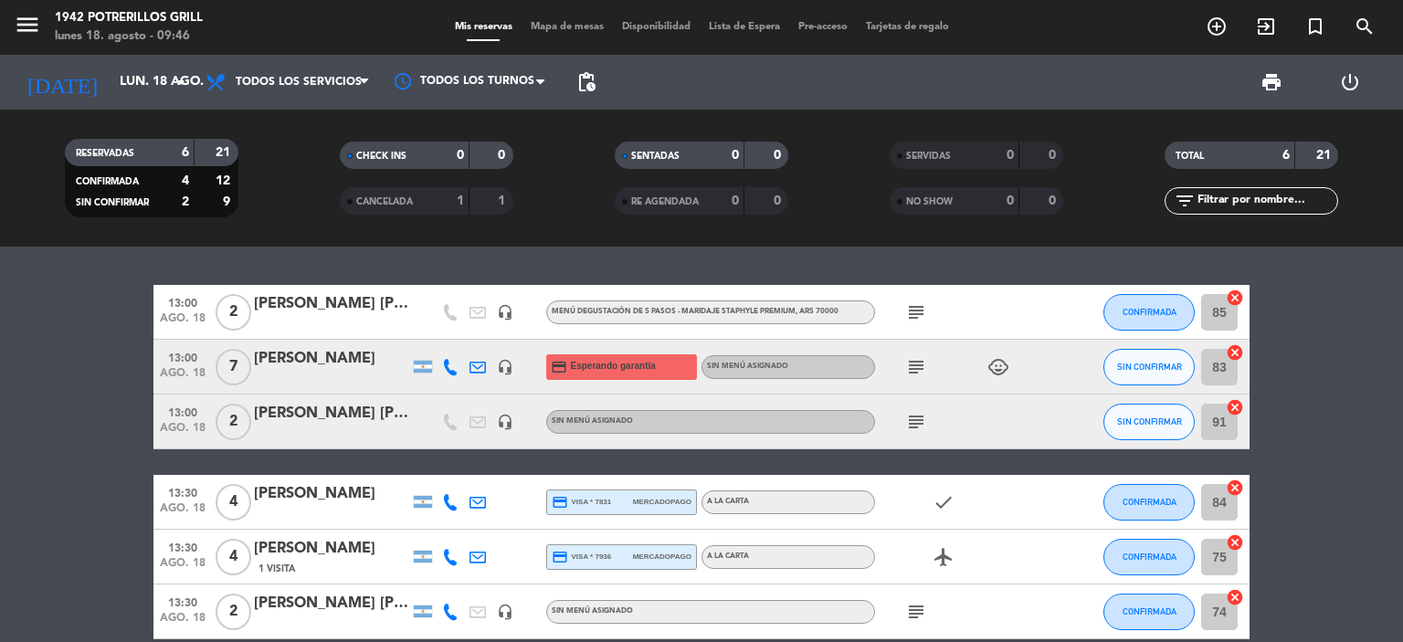
click at [335, 422] on div "[PERSON_NAME] [PERSON_NAME]" at bounding box center [331, 414] width 155 height 24
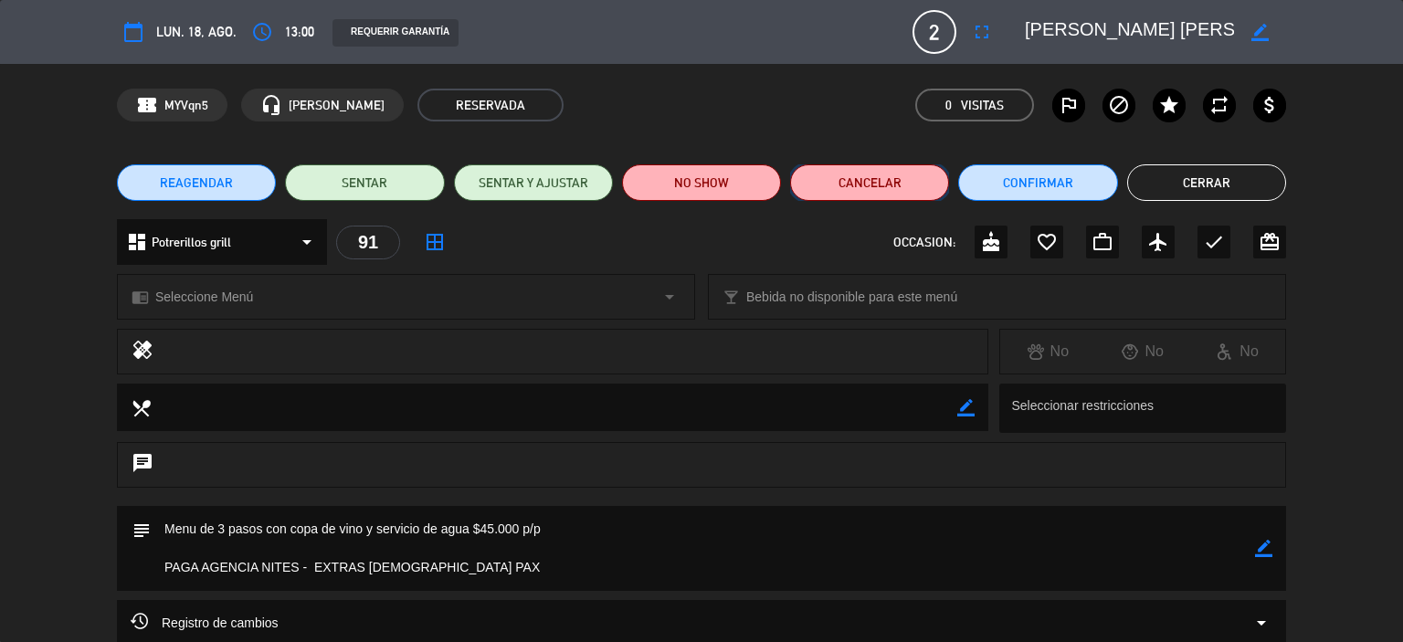
click at [876, 196] on button "Cancelar" at bounding box center [869, 182] width 159 height 37
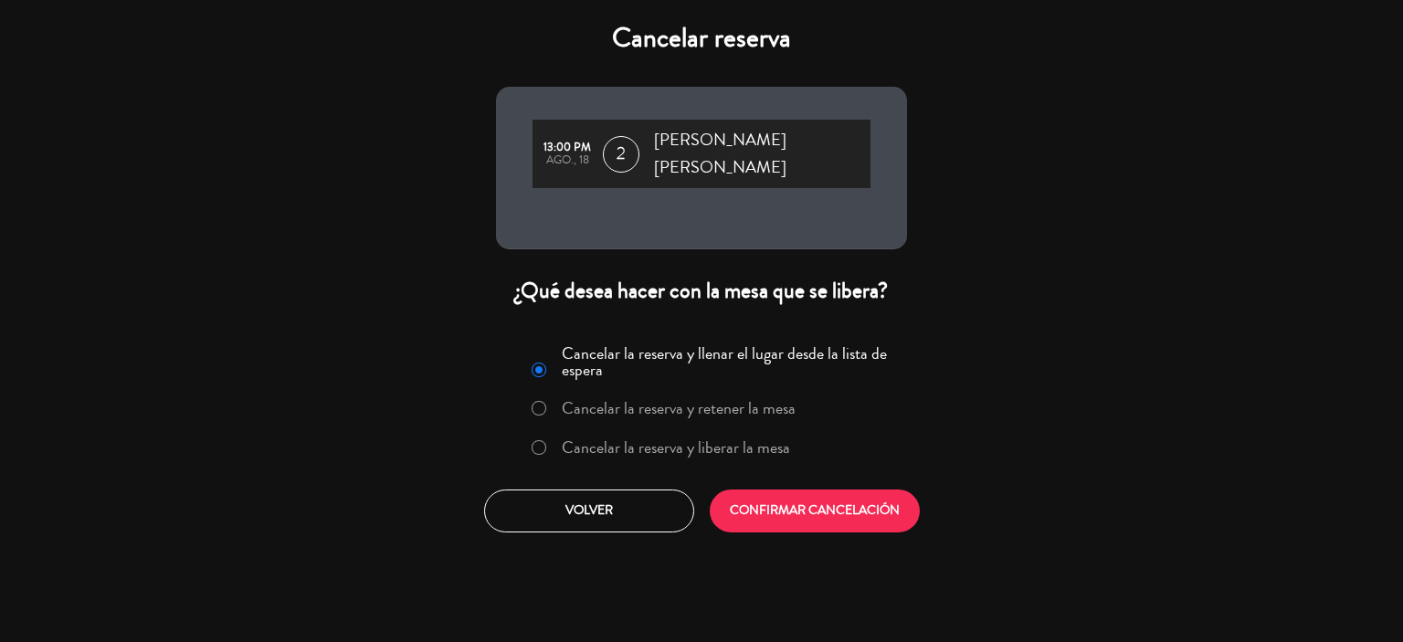
click at [644, 443] on label "Cancelar la reserva y liberar la mesa" at bounding box center [676, 447] width 228 height 16
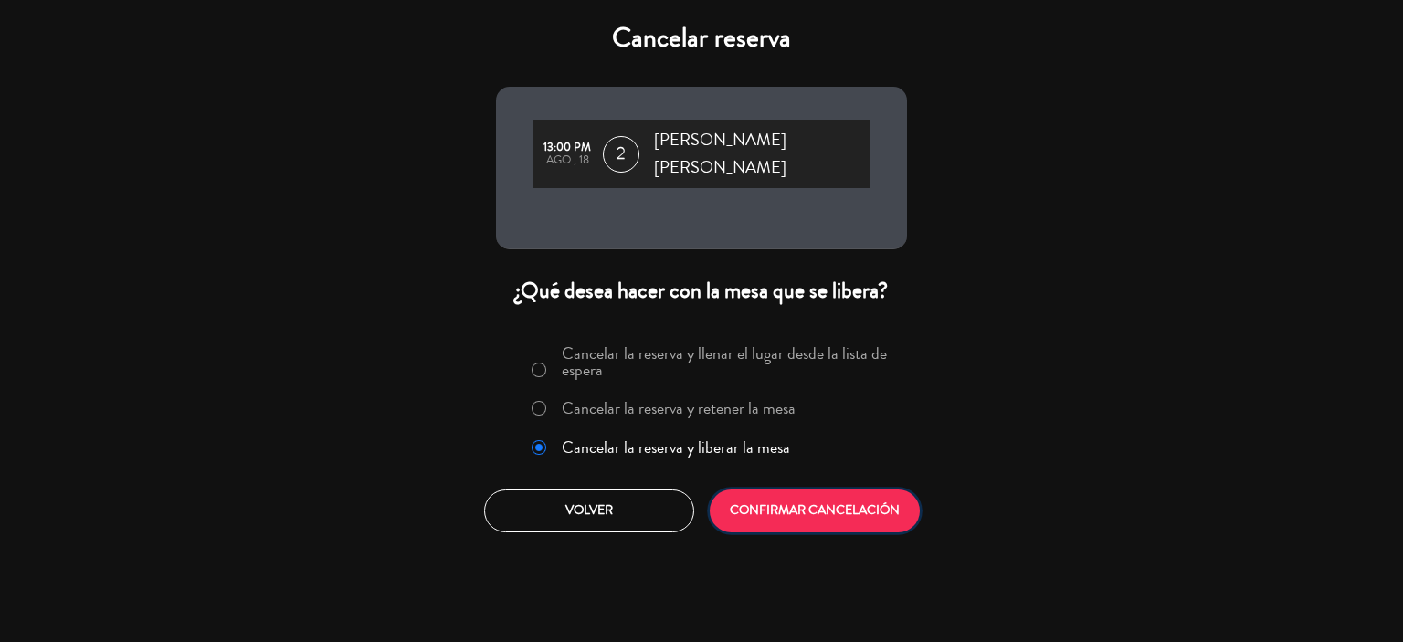
click at [828, 511] on button "CONFIRMAR CANCELACIÓN" at bounding box center [815, 511] width 210 height 43
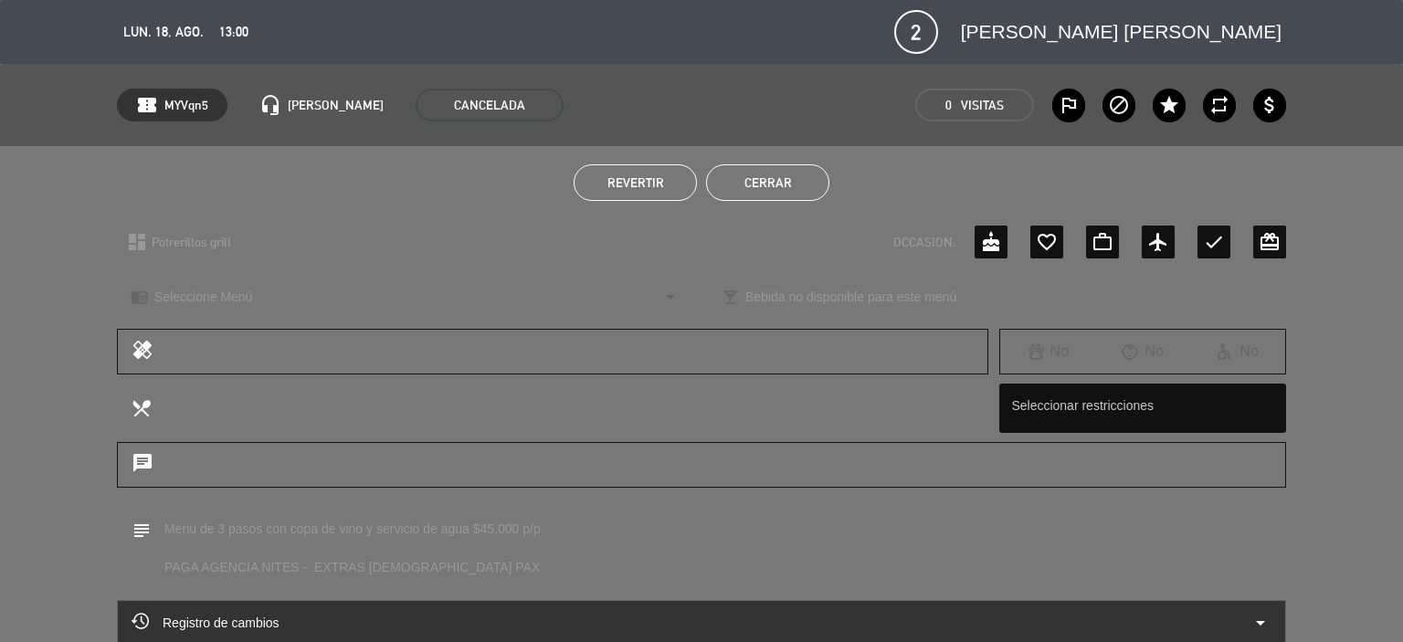
click at [806, 183] on button "Cerrar" at bounding box center [767, 182] width 123 height 37
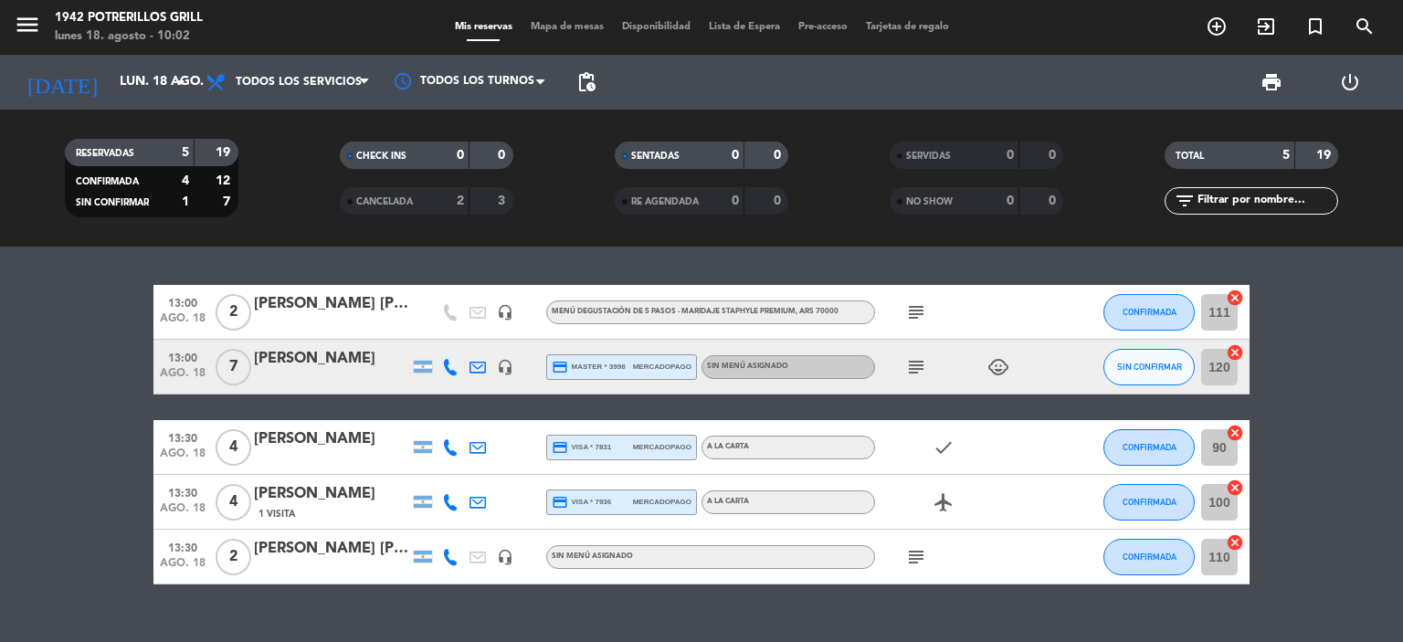
click at [914, 566] on icon "subject" at bounding box center [916, 557] width 22 height 22
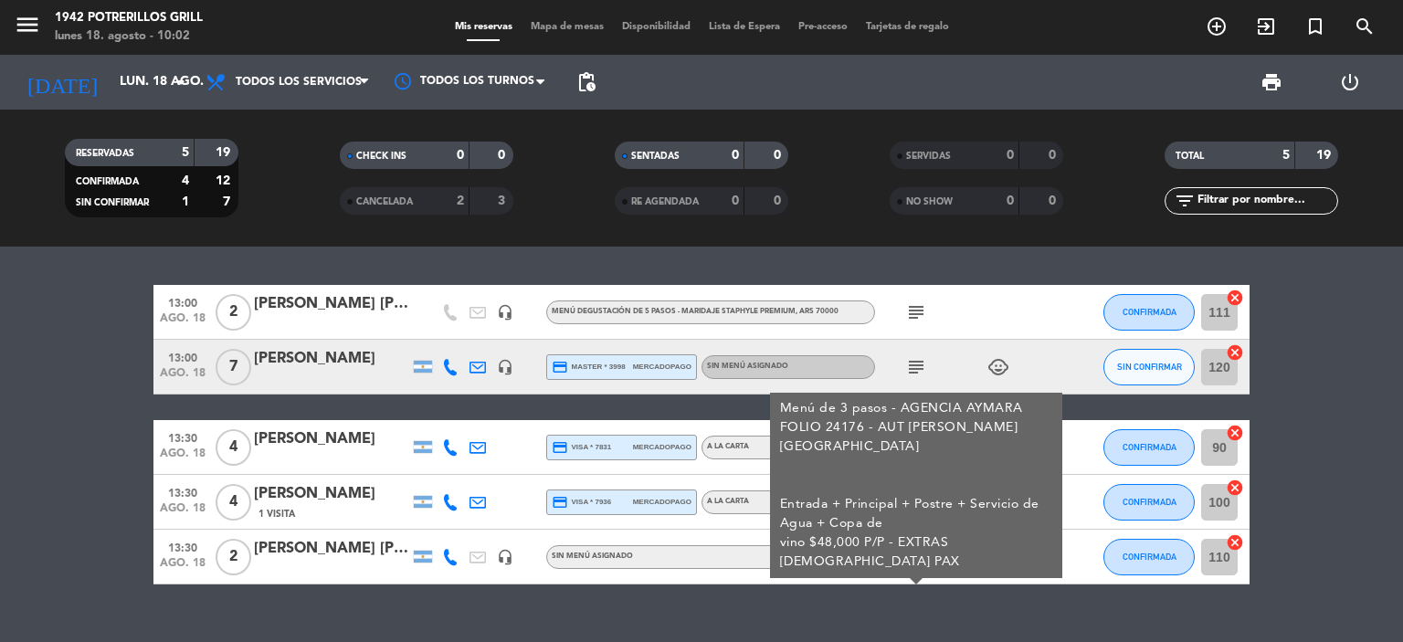
click at [320, 503] on div "[PERSON_NAME]" at bounding box center [331, 494] width 155 height 24
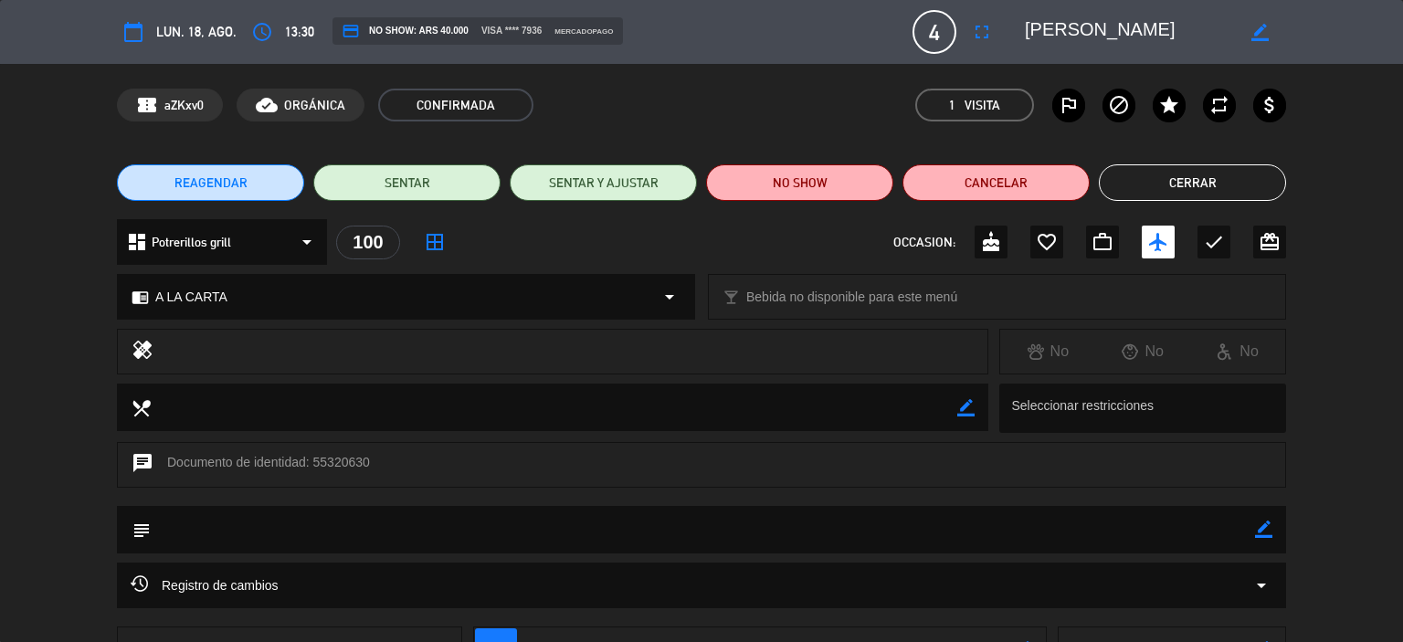
click at [1210, 196] on button "Cerrar" at bounding box center [1192, 182] width 187 height 37
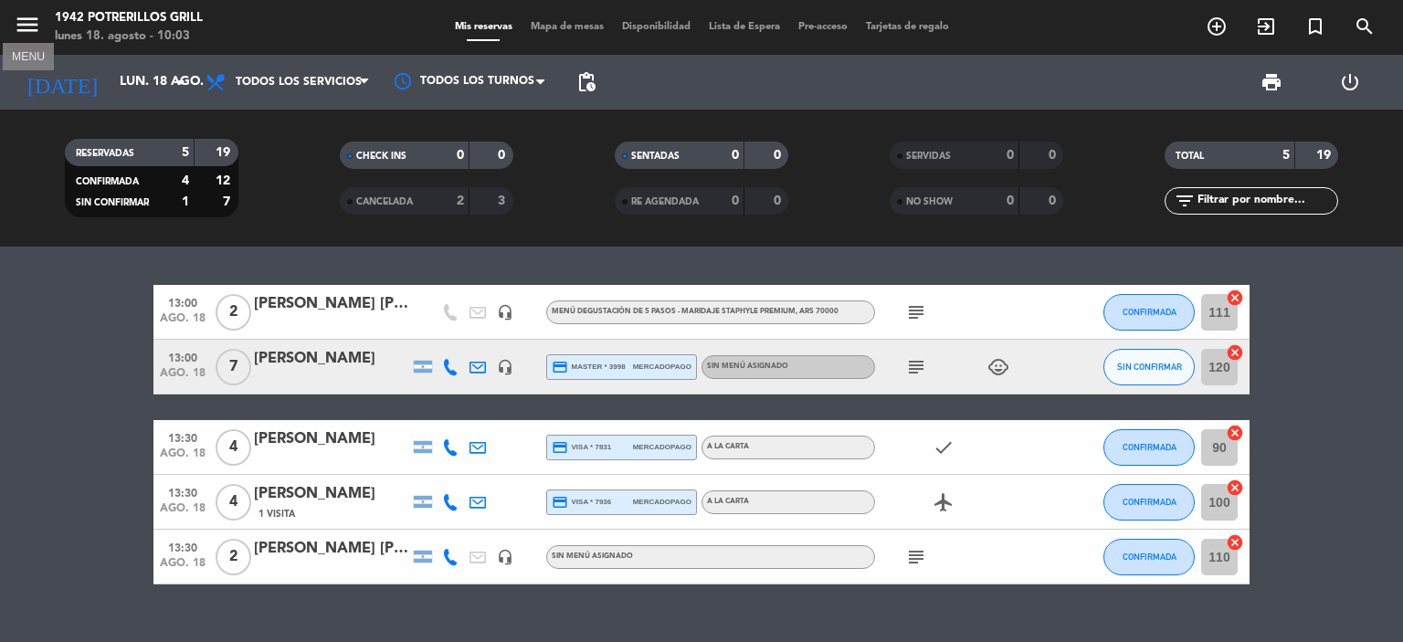
click at [36, 28] on icon "menu" at bounding box center [27, 24] width 27 height 27
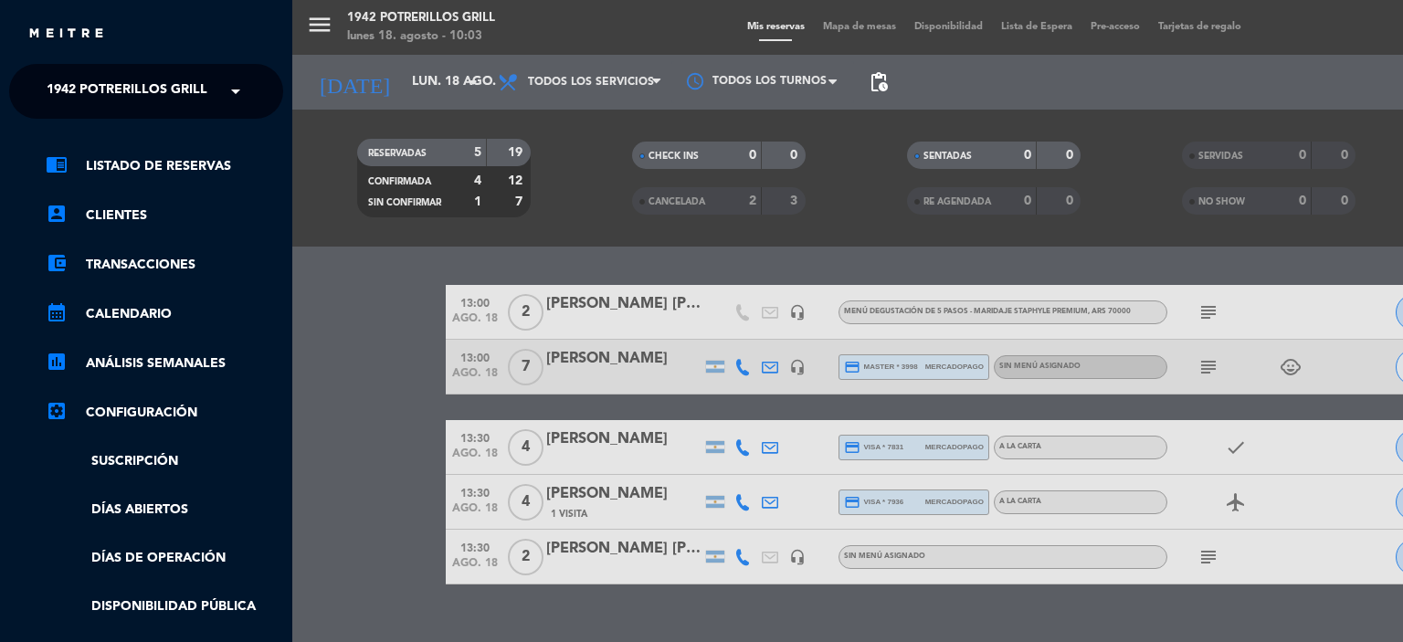
click at [58, 87] on span "1942 Potrerillos Grill" at bounding box center [127, 91] width 161 height 38
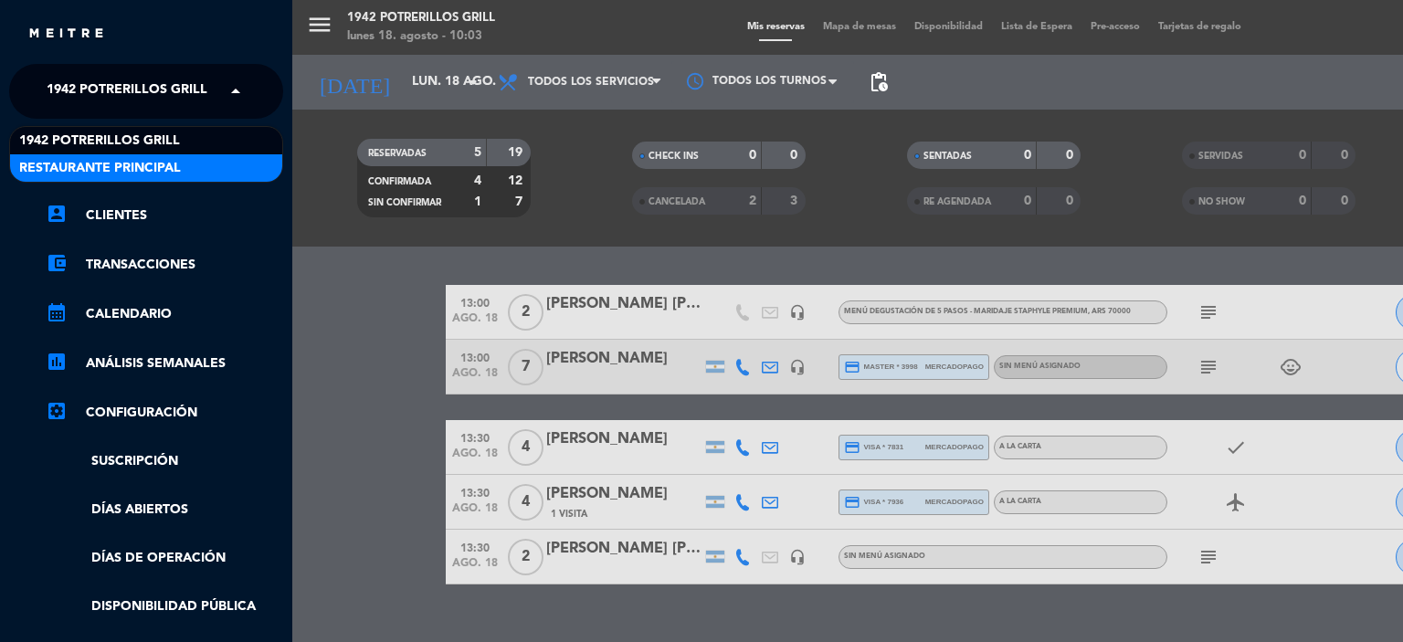
click at [80, 155] on div "Restaurante Principal" at bounding box center [146, 167] width 272 height 27
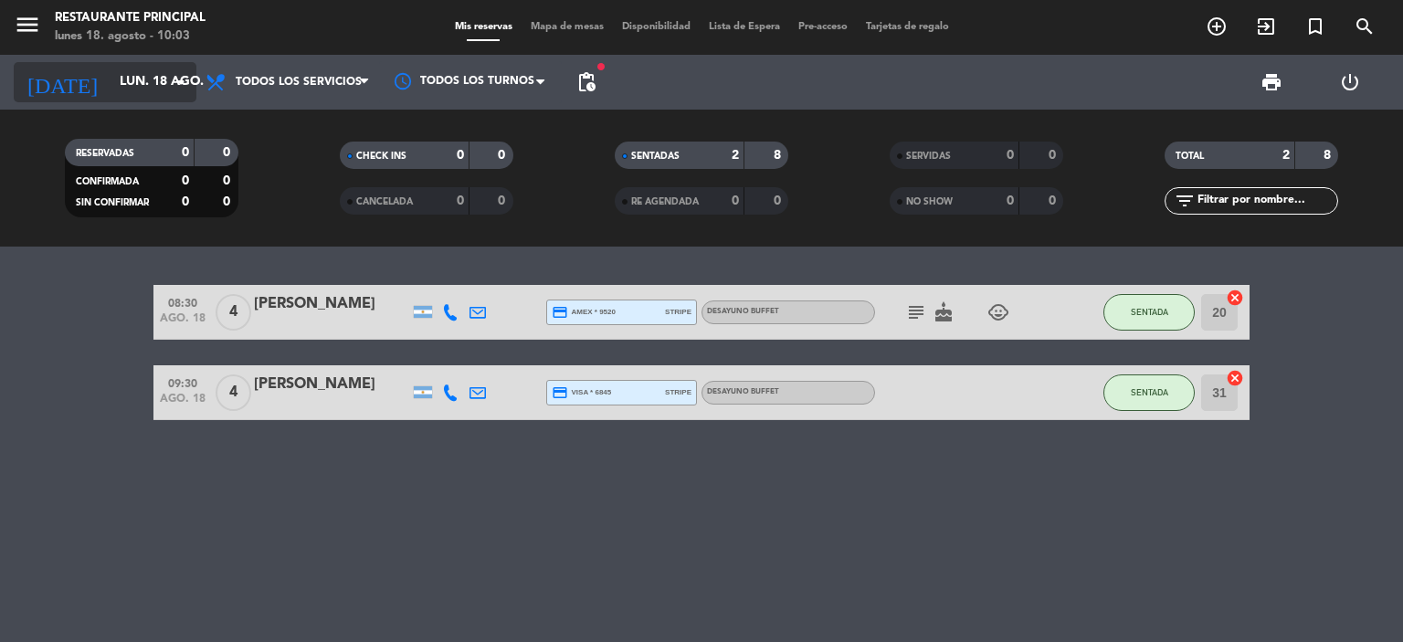
click at [121, 79] on input "lun. 18 ago." at bounding box center [198, 82] width 174 height 33
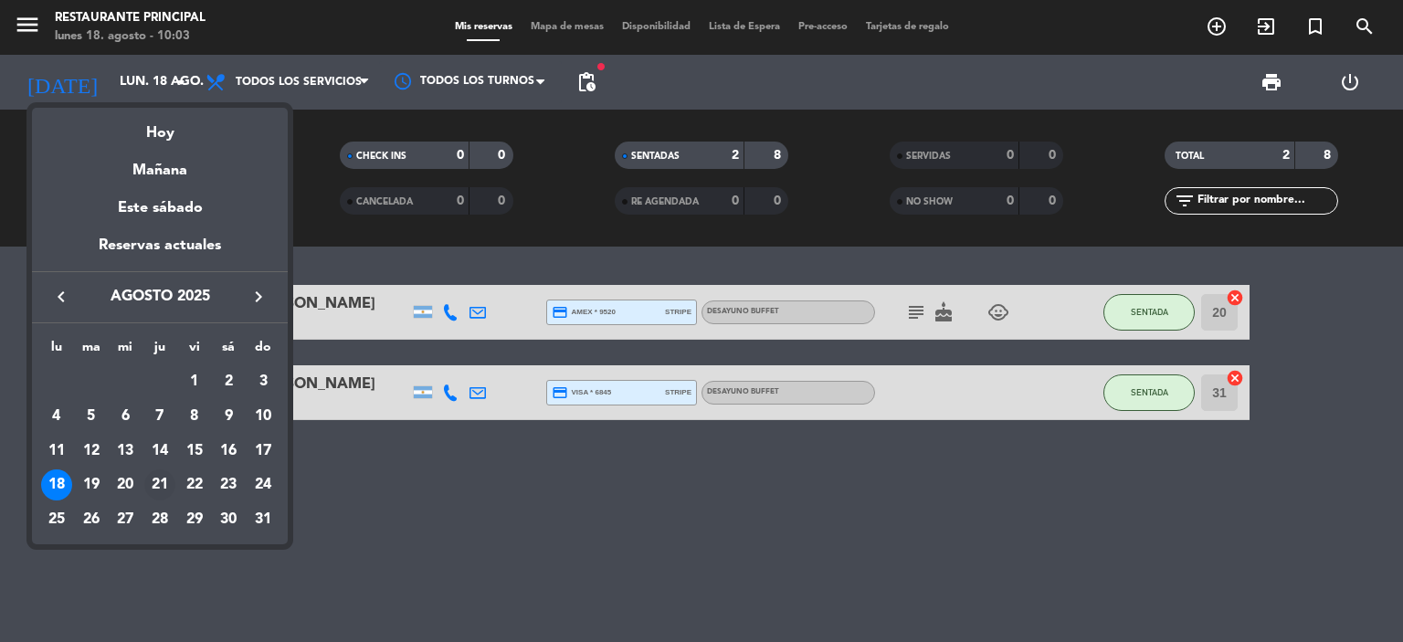
click at [165, 486] on div "21" at bounding box center [159, 485] width 31 height 31
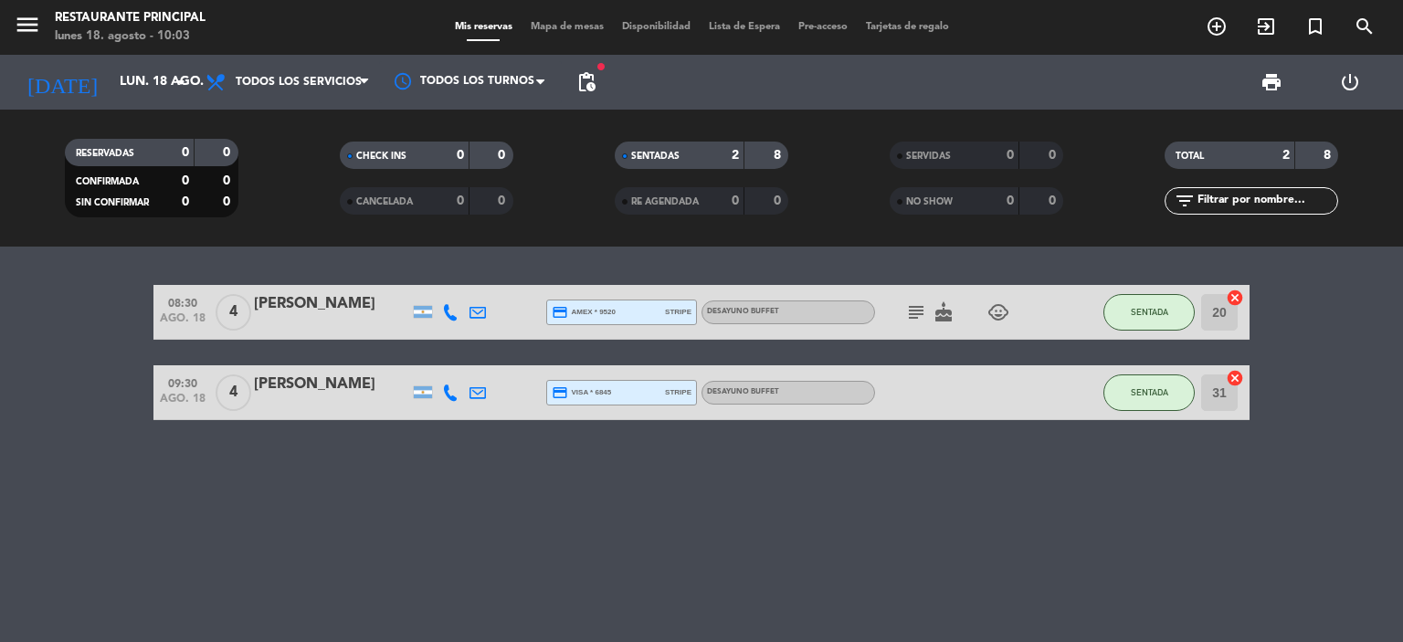
type input "jue. 21 ago."
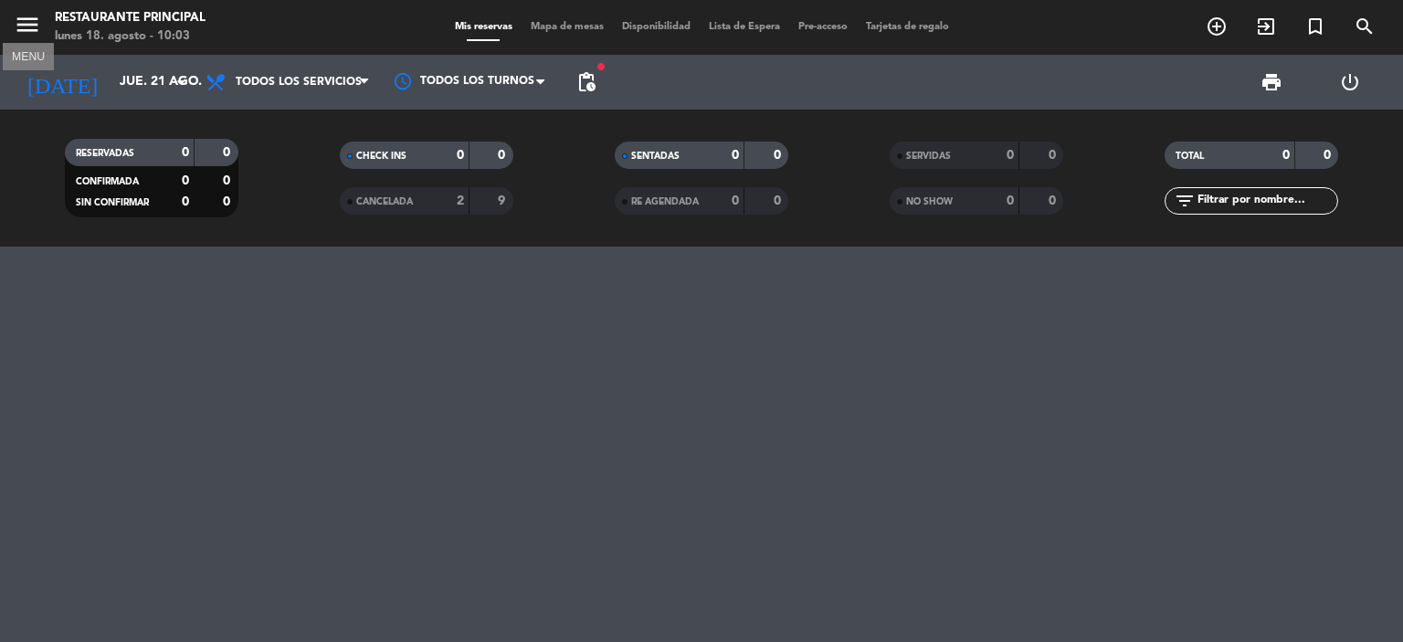
click at [16, 30] on icon "menu" at bounding box center [27, 24] width 27 height 27
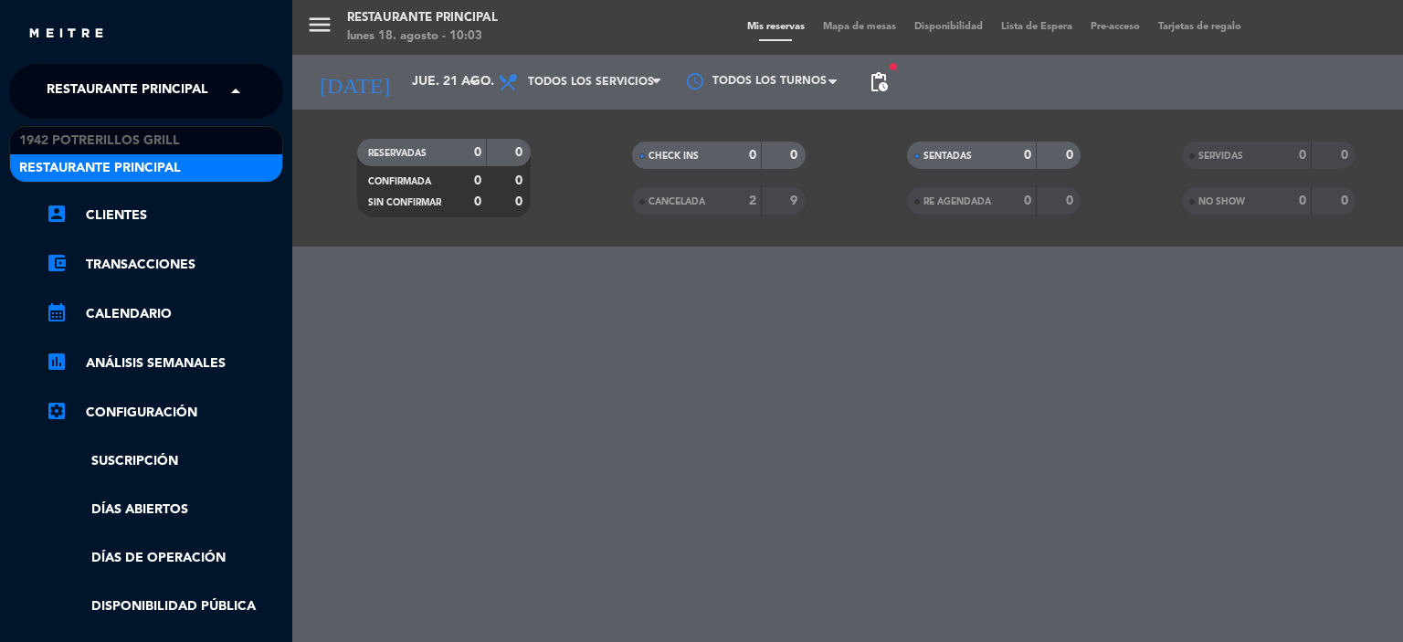
click at [81, 94] on span "Restaurante Principal" at bounding box center [128, 91] width 162 height 38
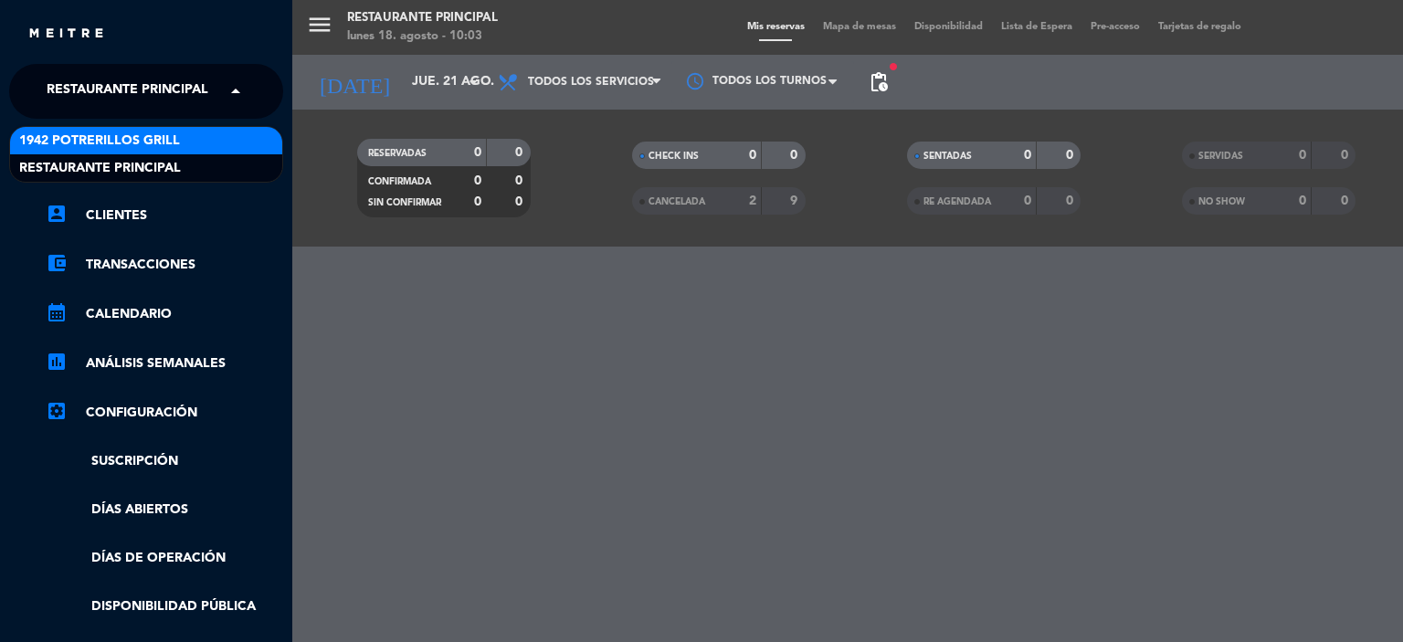
click at [88, 135] on span "1942 Potrerillos Grill" at bounding box center [99, 141] width 161 height 21
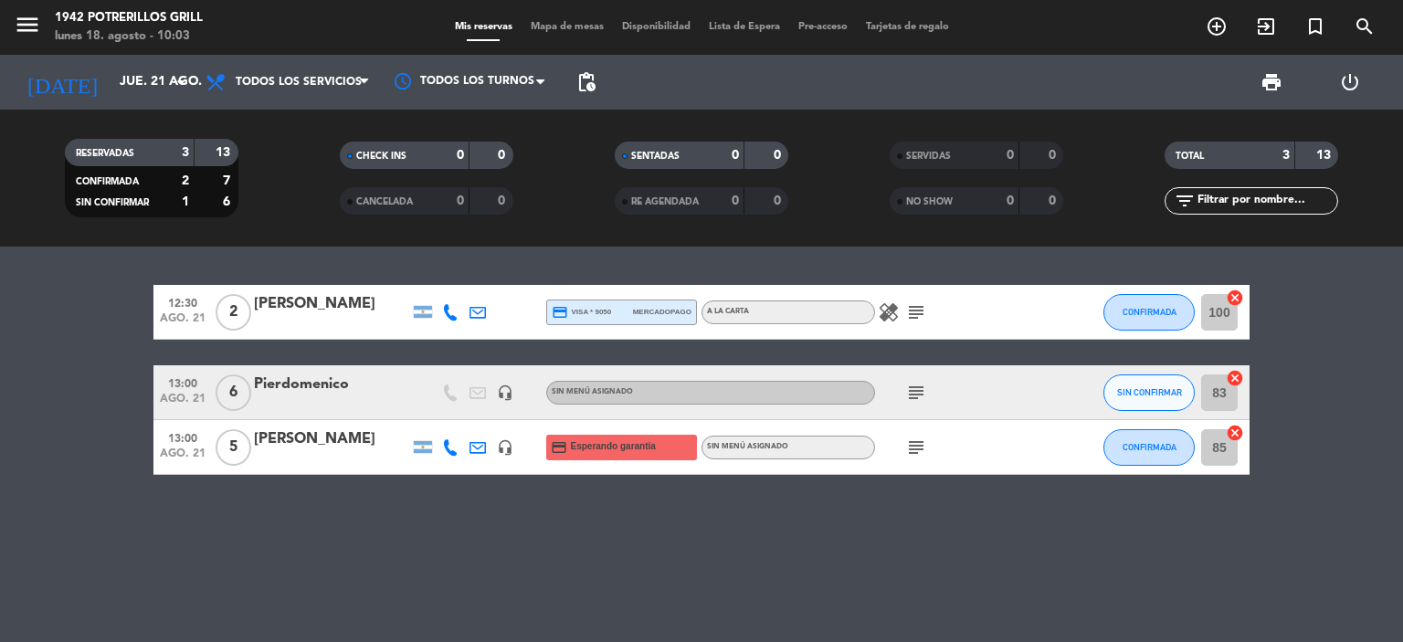
click at [333, 386] on div "Pierdomenico" at bounding box center [331, 385] width 155 height 24
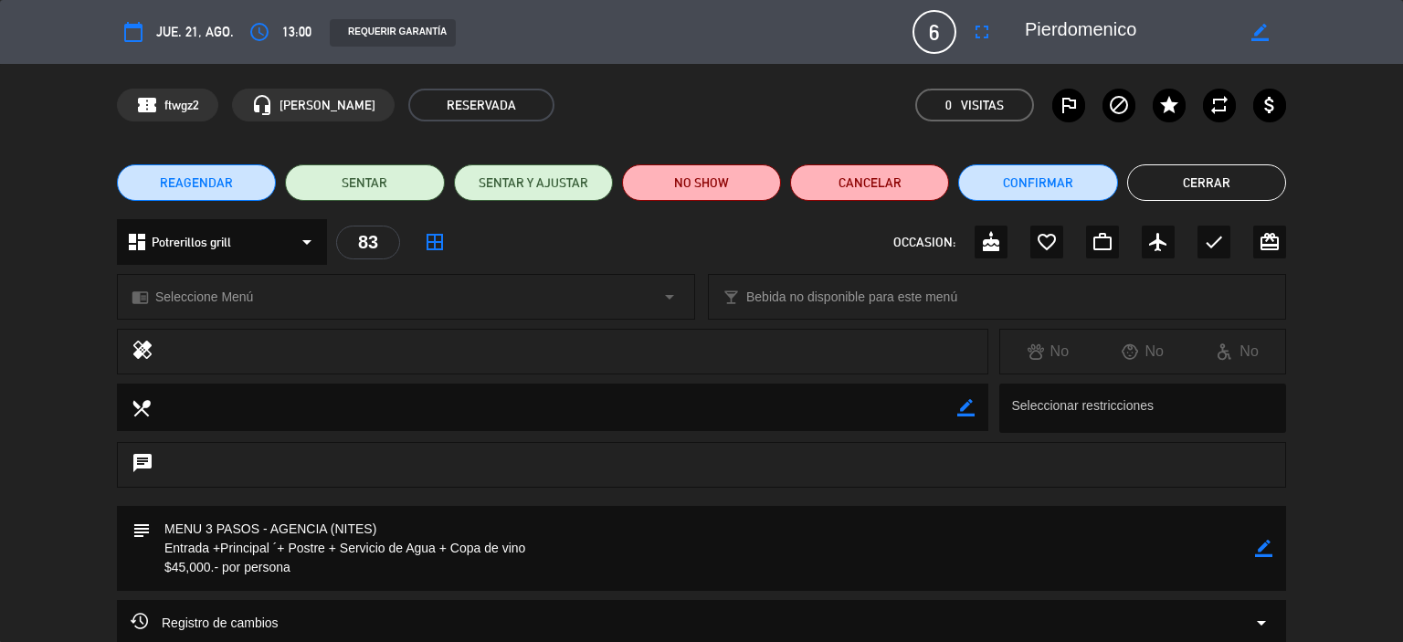
scroll to position [178, 0]
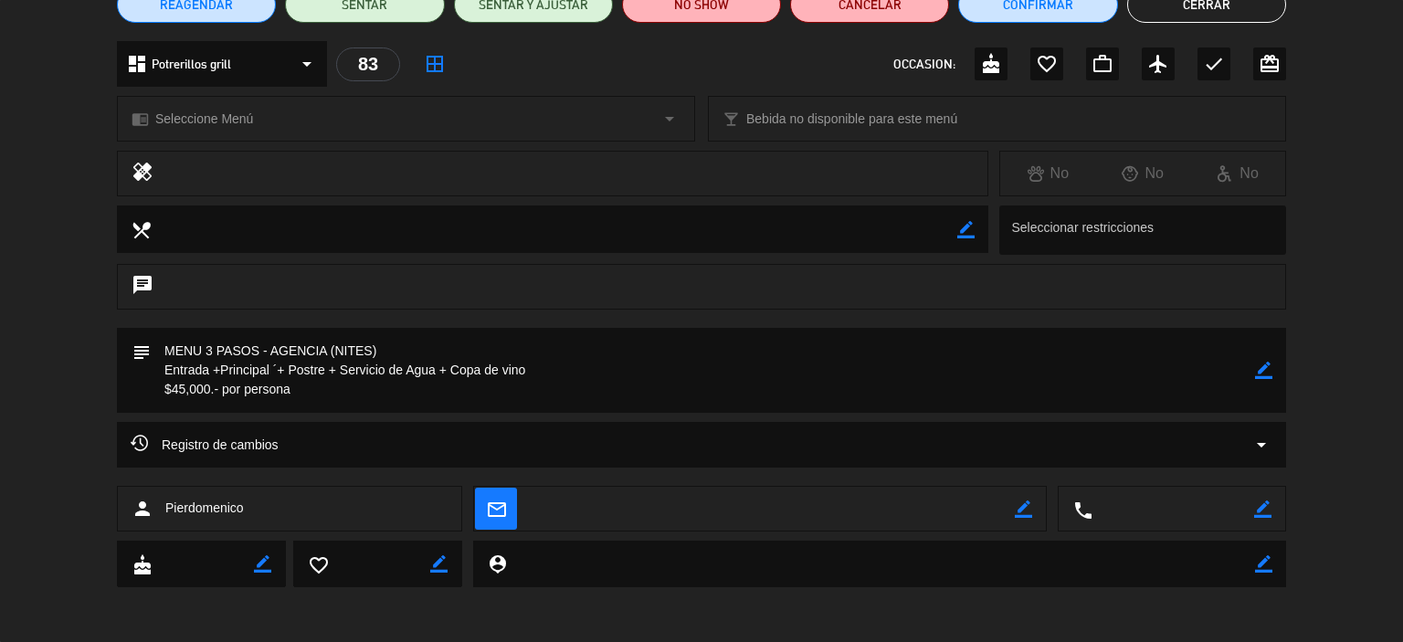
click at [220, 438] on span "Registro de cambios" at bounding box center [205, 445] width 148 height 22
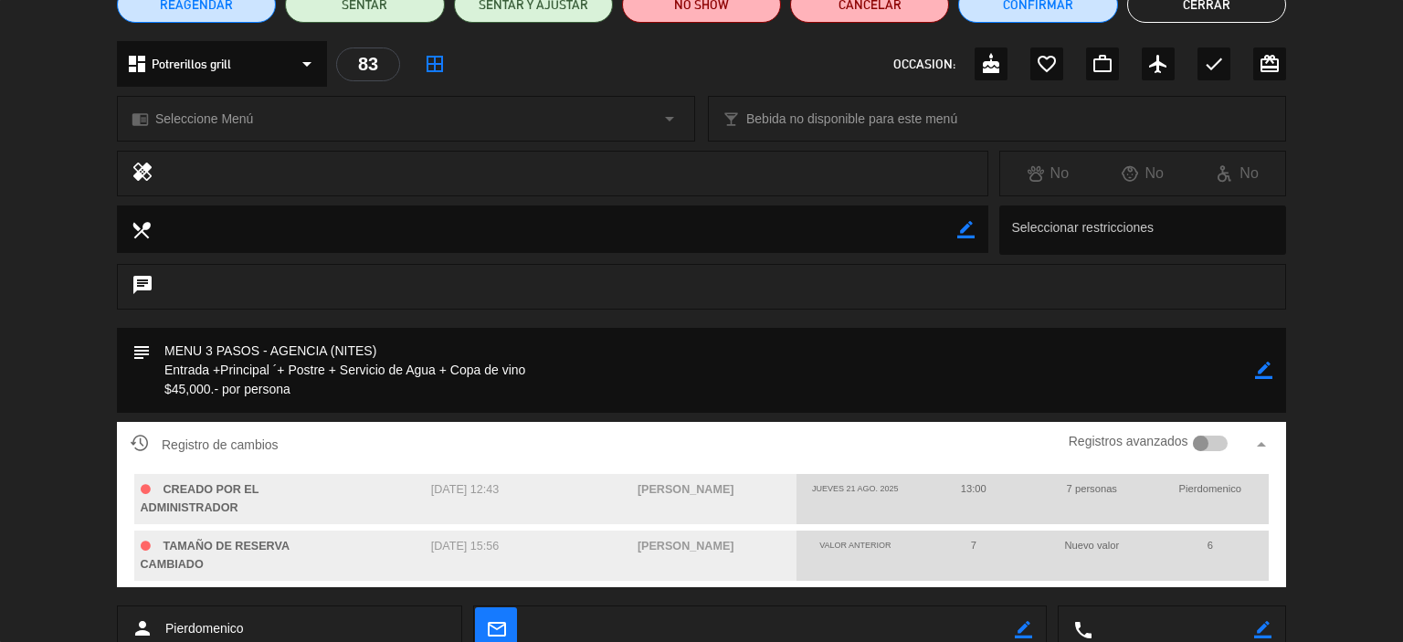
click at [28, 422] on div "Registro de cambios Registros avanzados arrow_drop_up CREADO POR EL ADMINISTRAD…" at bounding box center [701, 514] width 1403 height 184
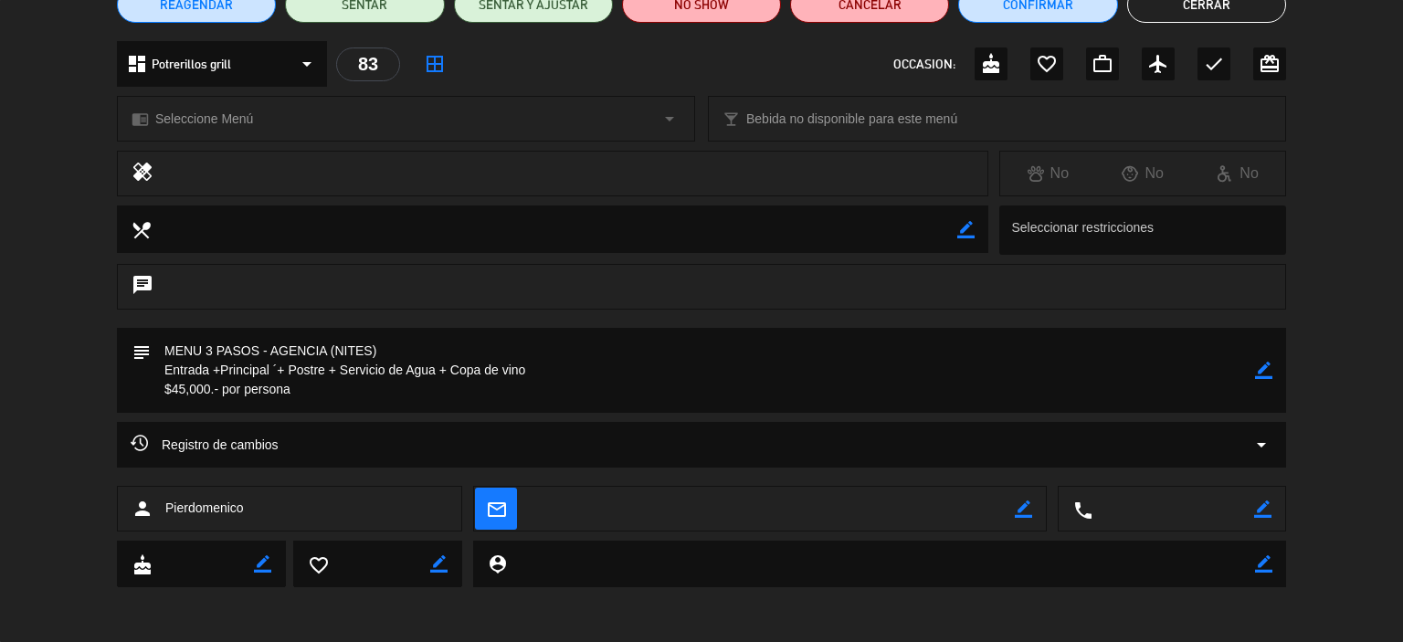
drag, startPoint x: 292, startPoint y: 397, endPoint x: 156, endPoint y: 351, distance: 143.9
click at [156, 351] on textarea at bounding box center [703, 370] width 1104 height 85
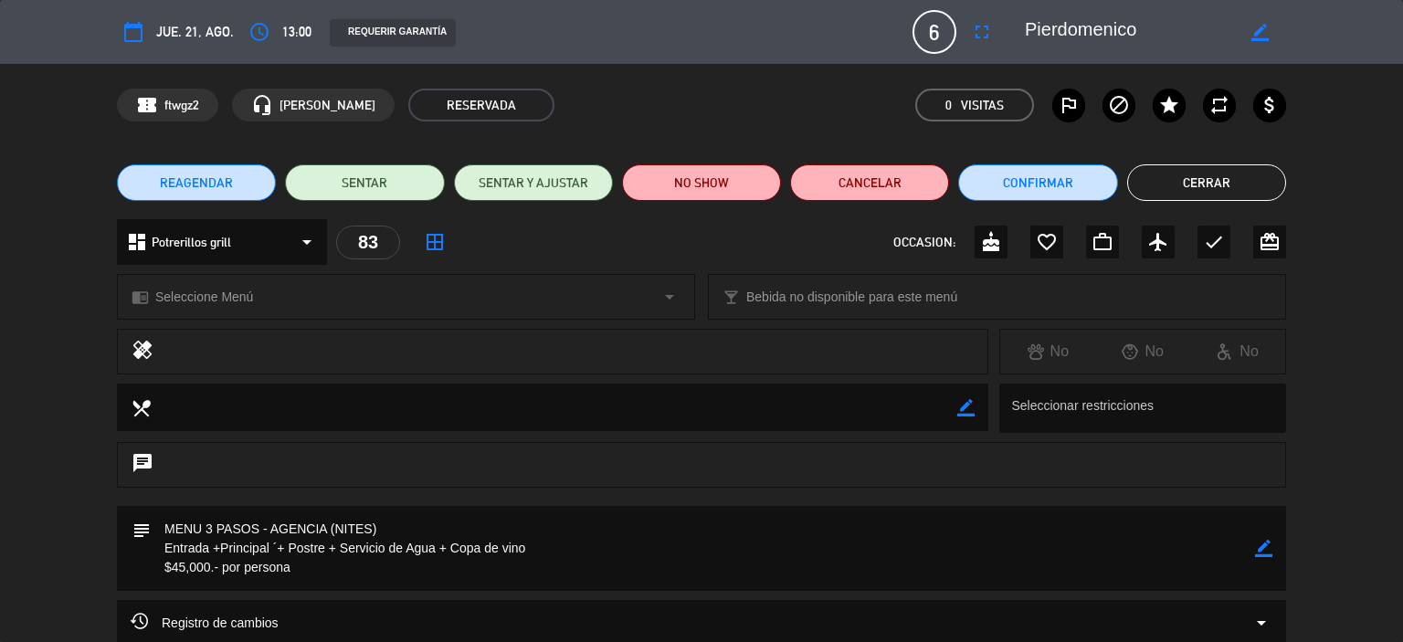
click at [1183, 178] on button "Cerrar" at bounding box center [1206, 182] width 159 height 37
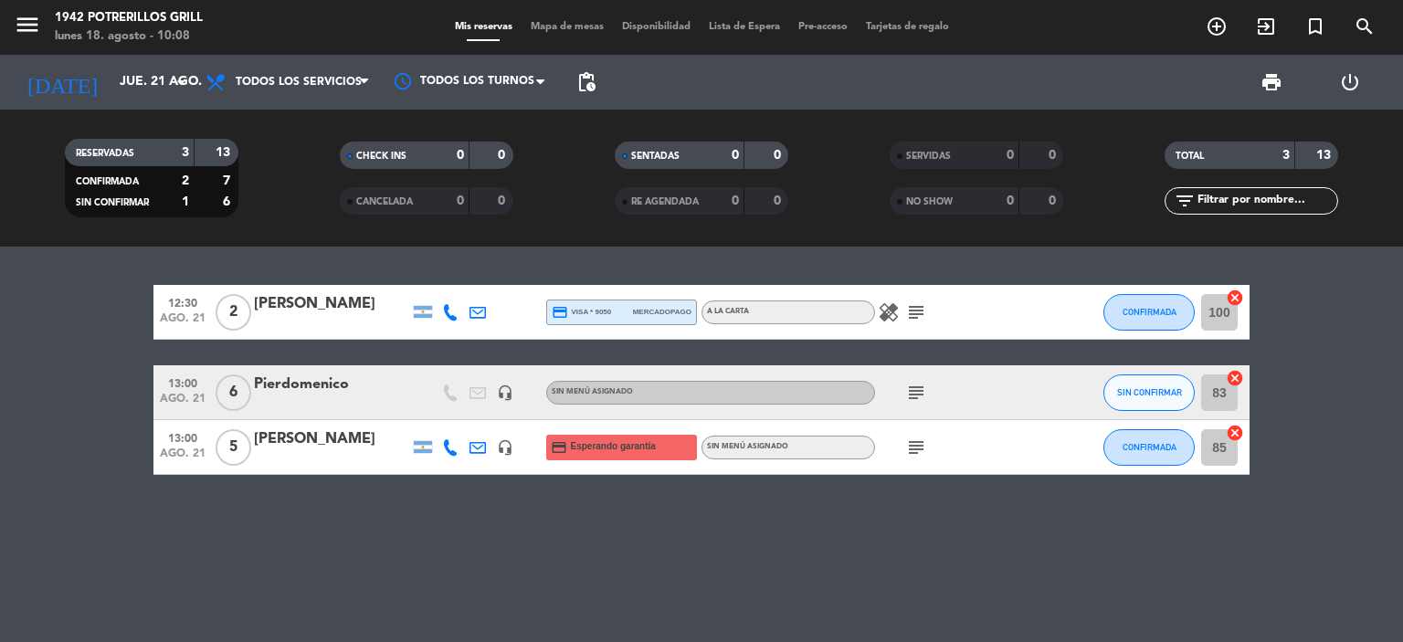
click at [300, 375] on div "Pierdomenico" at bounding box center [331, 385] width 155 height 24
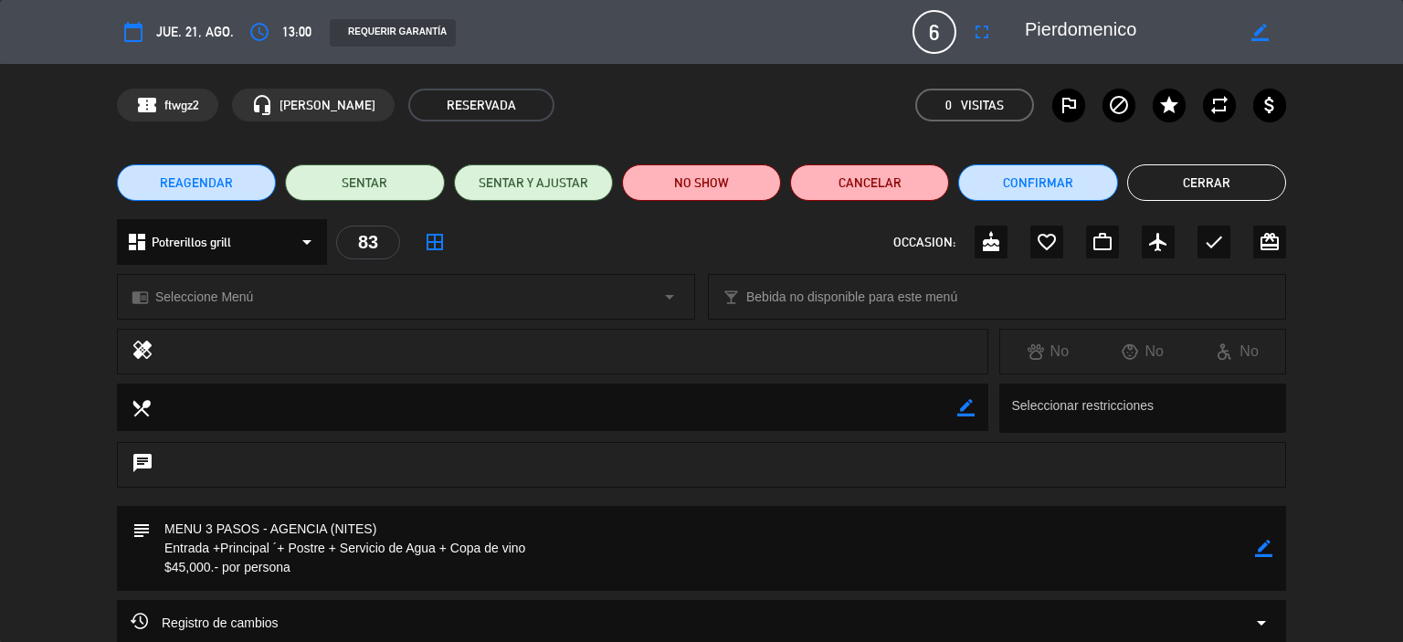
click at [179, 562] on textarea at bounding box center [703, 548] width 1104 height 85
drag, startPoint x: 1258, startPoint y: 549, endPoint x: 1049, endPoint y: 569, distance: 210.2
click at [1255, 549] on icon "border_color" at bounding box center [1263, 548] width 17 height 17
click at [1263, 545] on icon at bounding box center [1263, 548] width 17 height 17
click at [1270, 557] on div "border_color" at bounding box center [1263, 548] width 17 height 85
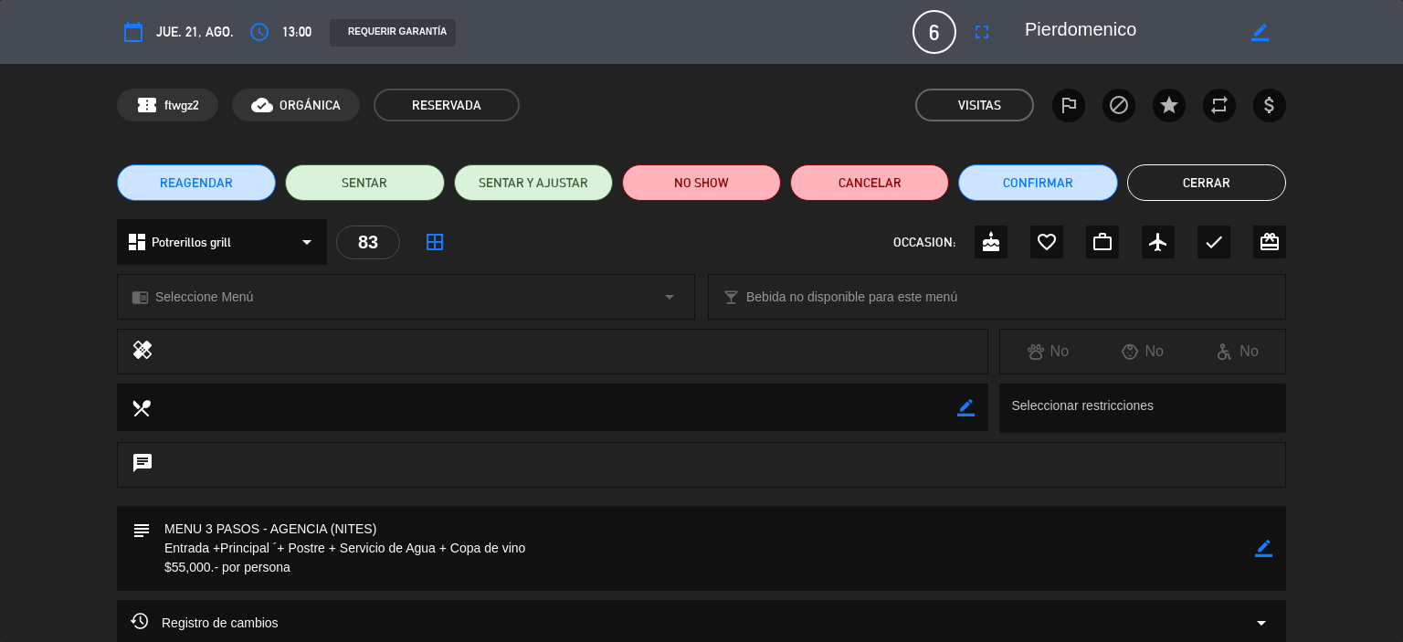
click at [1263, 553] on icon "border_color" at bounding box center [1263, 548] width 17 height 17
click at [270, 528] on textarea at bounding box center [703, 548] width 1104 height 85
type textarea "MENU 3 PASOS - PAGA AGENCIA (NITES) Entrada +Principal ´+ Postre + Servicio de …"
click at [1258, 547] on icon at bounding box center [1263, 548] width 17 height 17
click at [1249, 169] on button "Cerrar" at bounding box center [1206, 182] width 159 height 37
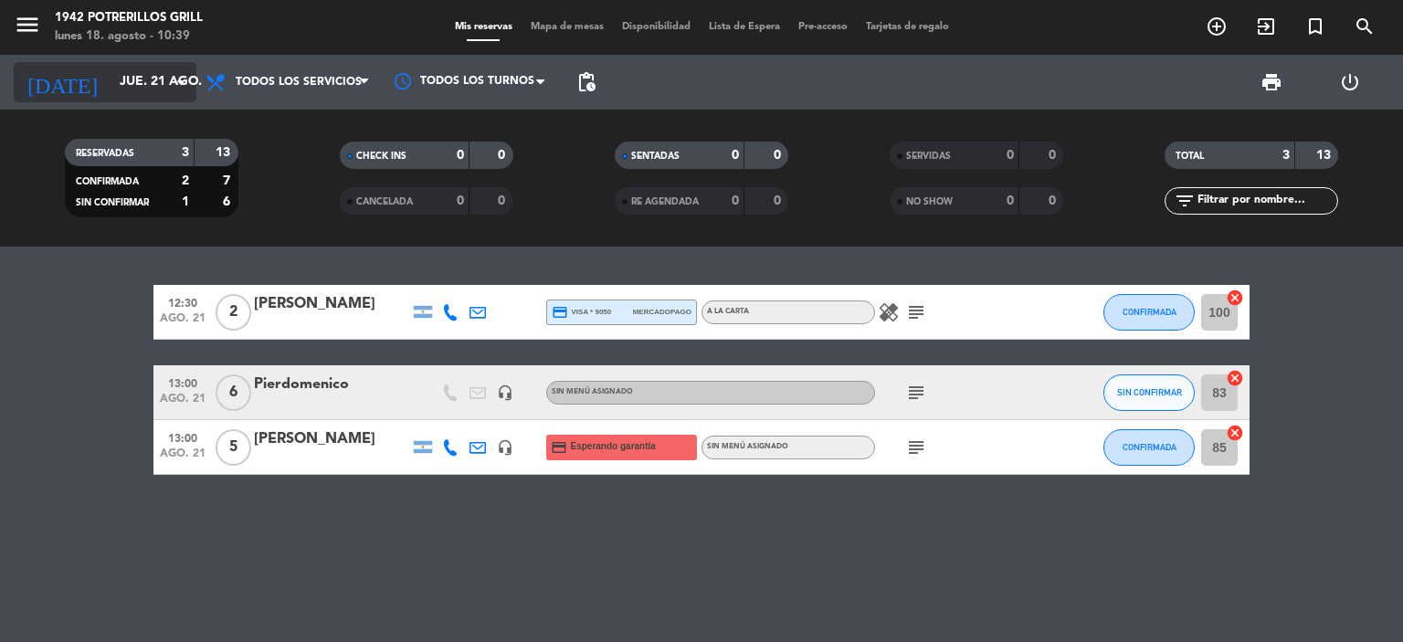
click at [125, 80] on input "jue. 21 ago." at bounding box center [198, 82] width 174 height 33
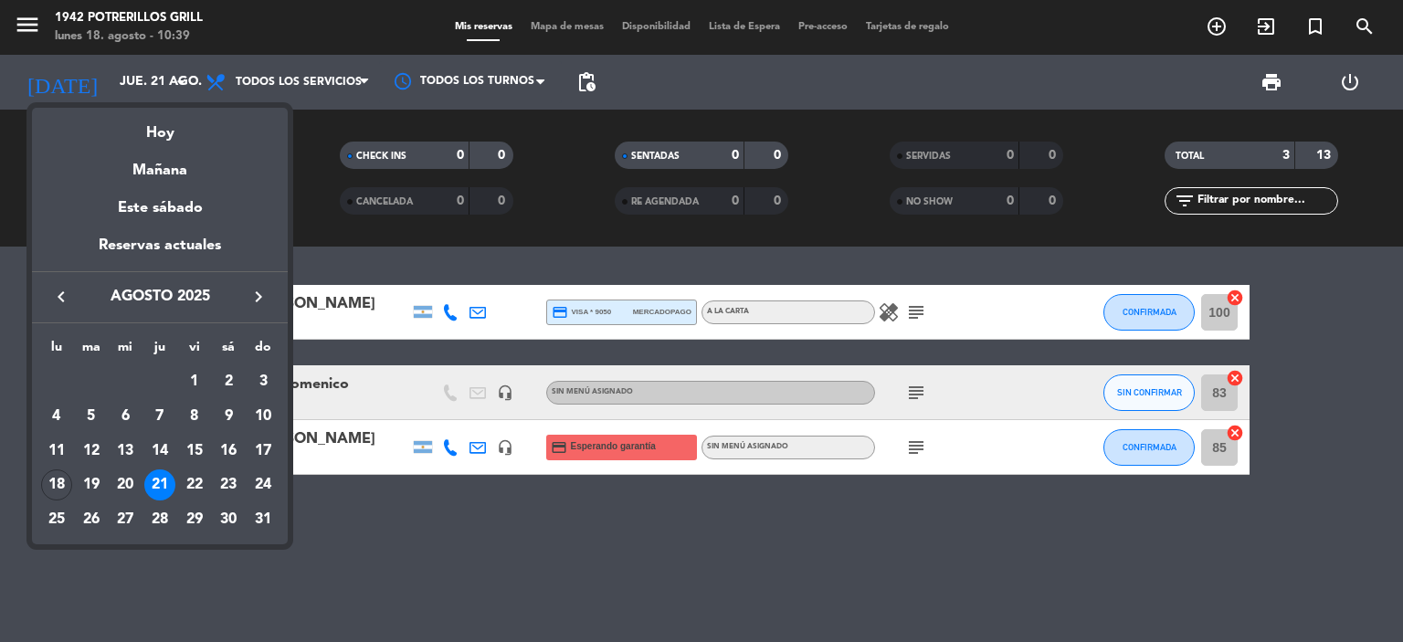
click at [259, 292] on icon "keyboard_arrow_right" at bounding box center [259, 297] width 22 height 22
click at [259, 291] on icon "keyboard_arrow_right" at bounding box center [259, 297] width 22 height 22
click at [159, 451] on div "9" at bounding box center [159, 451] width 31 height 31
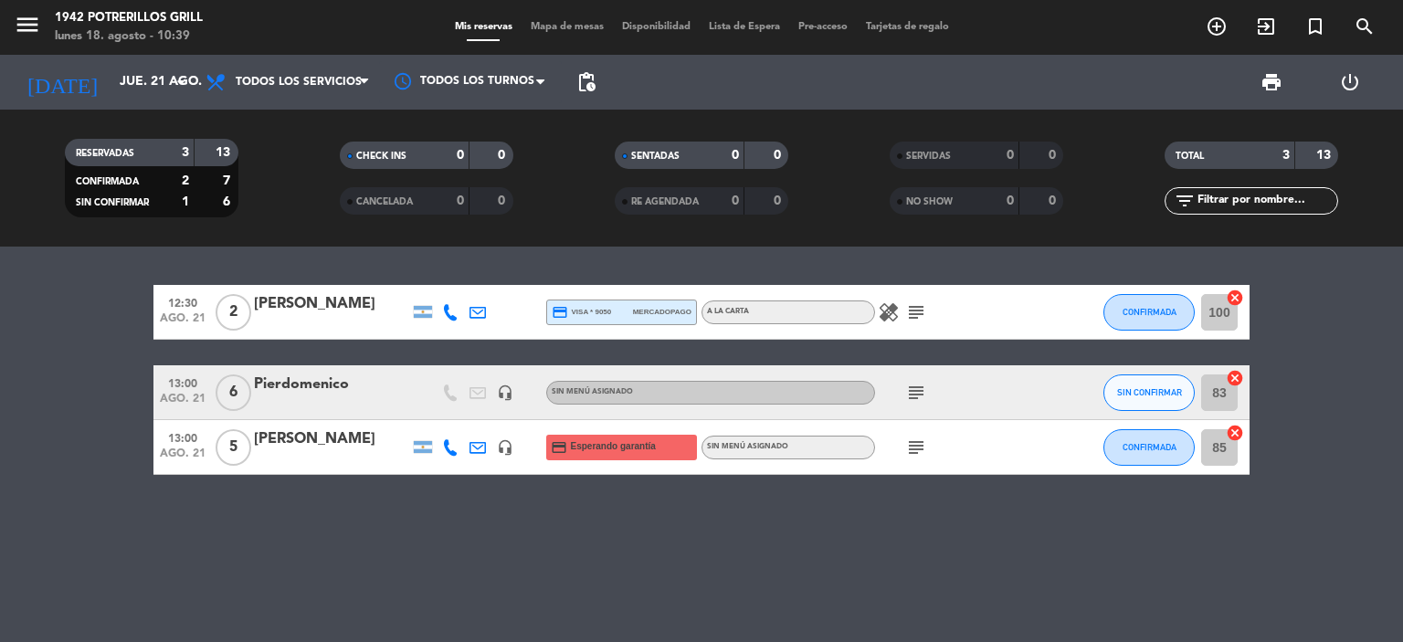
type input "[DEMOGRAPHIC_DATA] [DATE]"
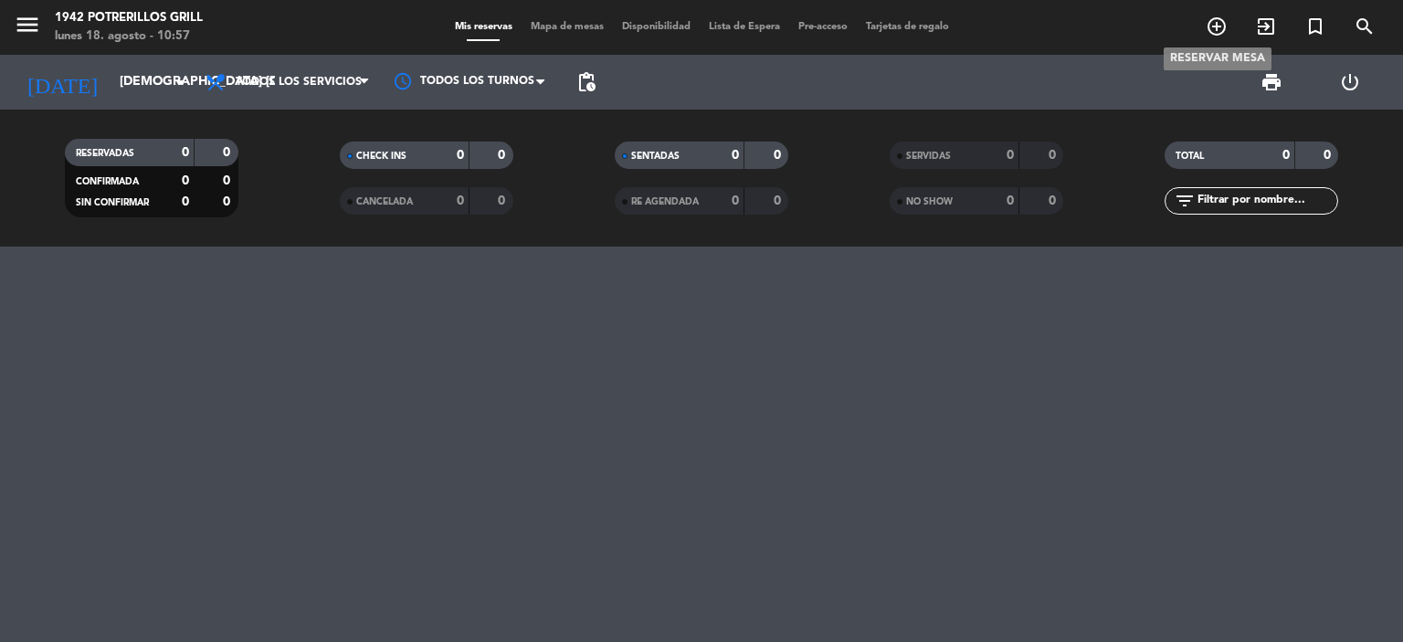
click at [1210, 28] on icon "add_circle_outline" at bounding box center [1217, 27] width 22 height 22
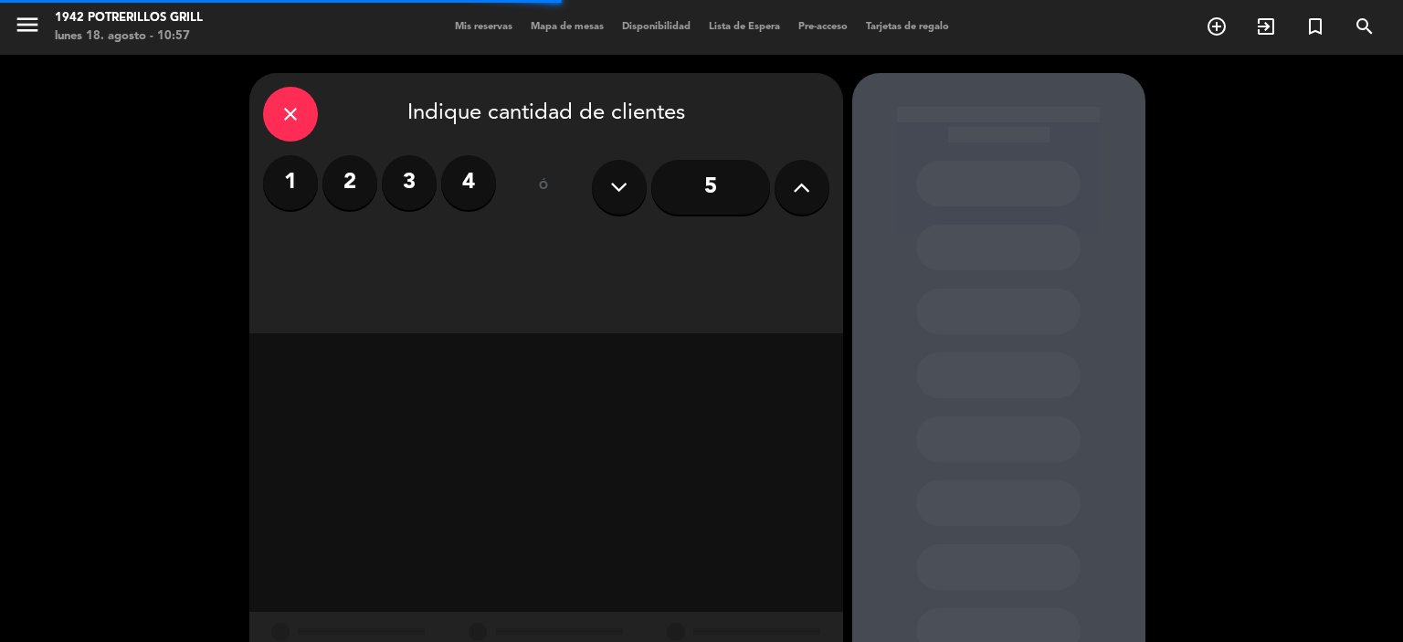
click at [805, 186] on icon at bounding box center [801, 187] width 17 height 27
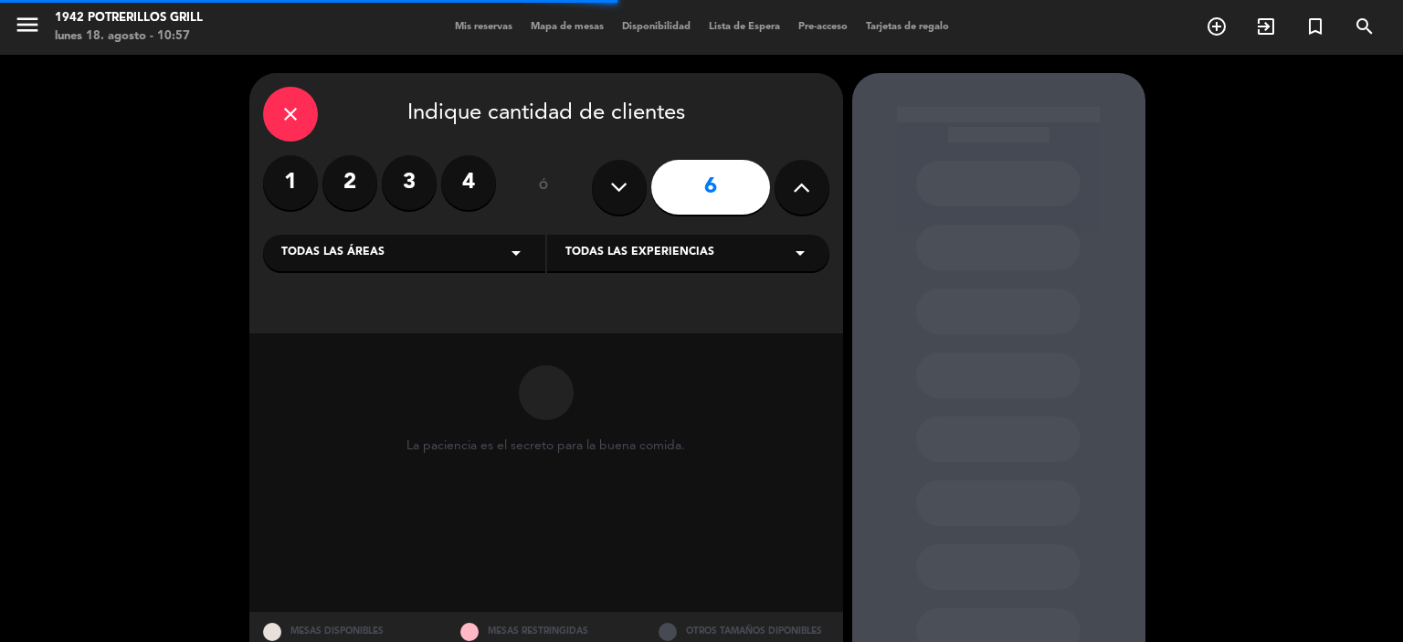
click at [805, 186] on icon at bounding box center [801, 187] width 17 height 27
type input "9"
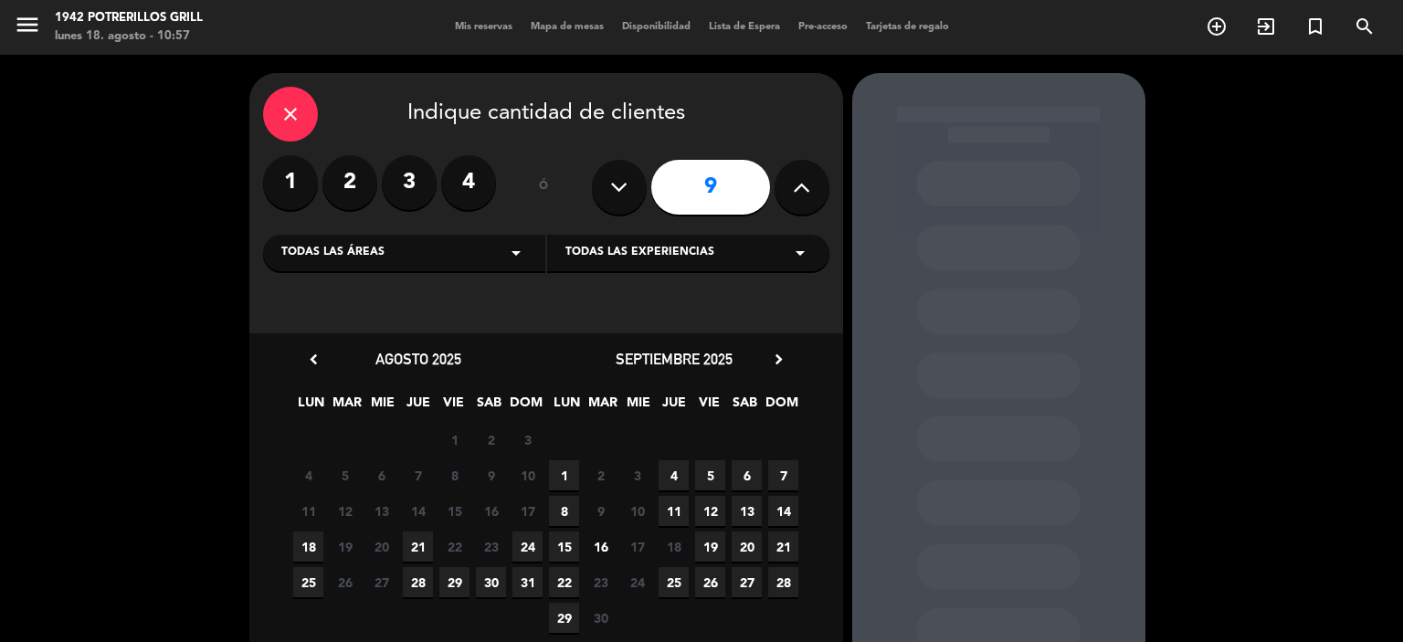
click at [781, 359] on icon "chevron_right" at bounding box center [778, 359] width 19 height 19
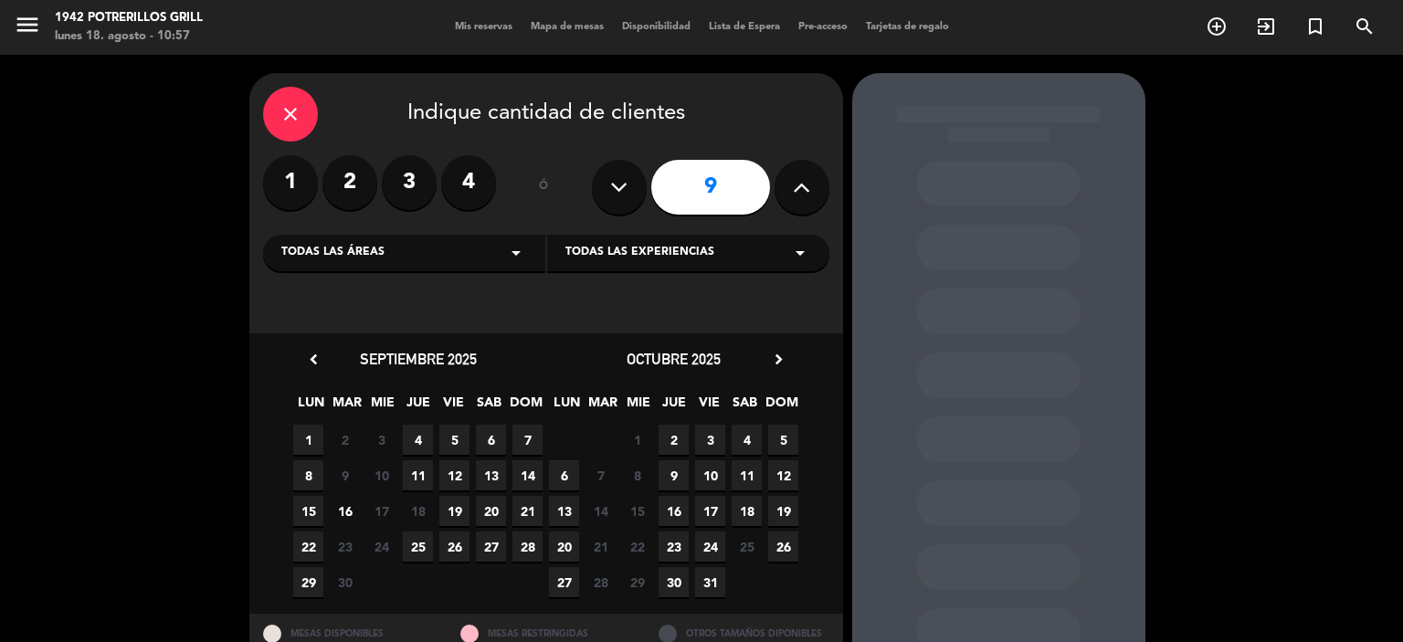
click at [674, 478] on span "9" at bounding box center [674, 475] width 30 height 30
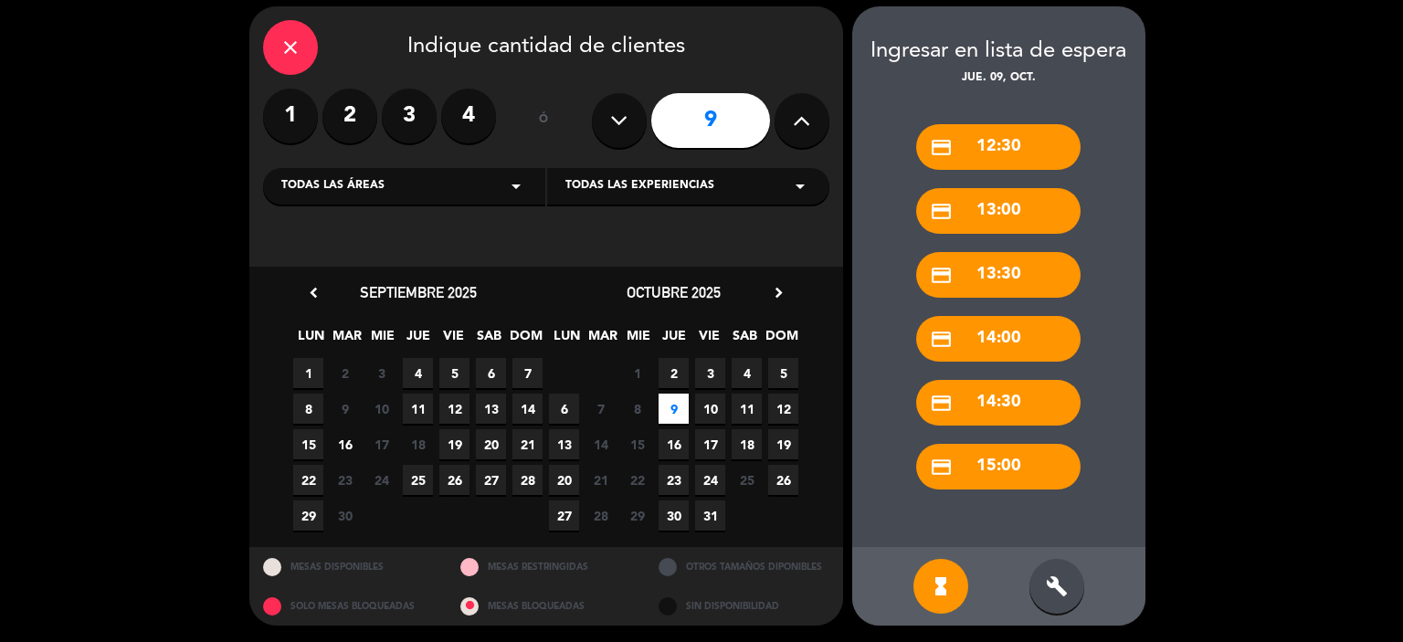
click at [298, 45] on icon "close" at bounding box center [291, 48] width 22 height 22
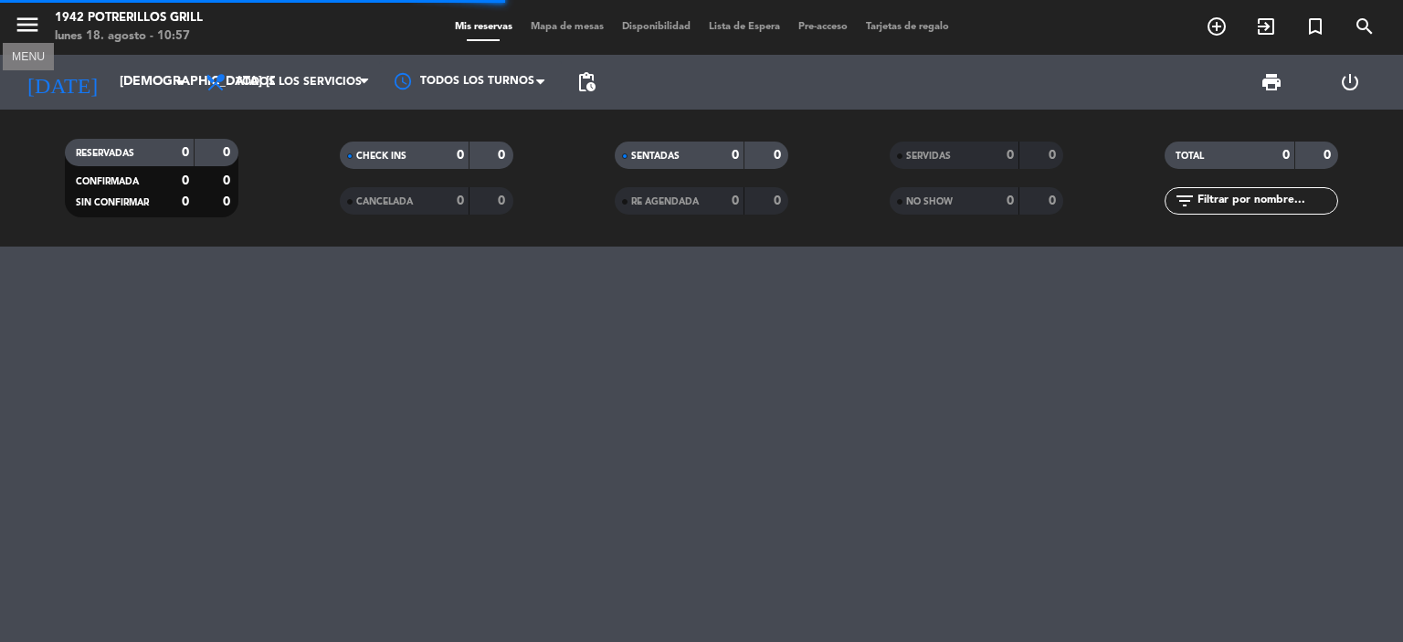
click at [22, 31] on icon "menu" at bounding box center [27, 24] width 27 height 27
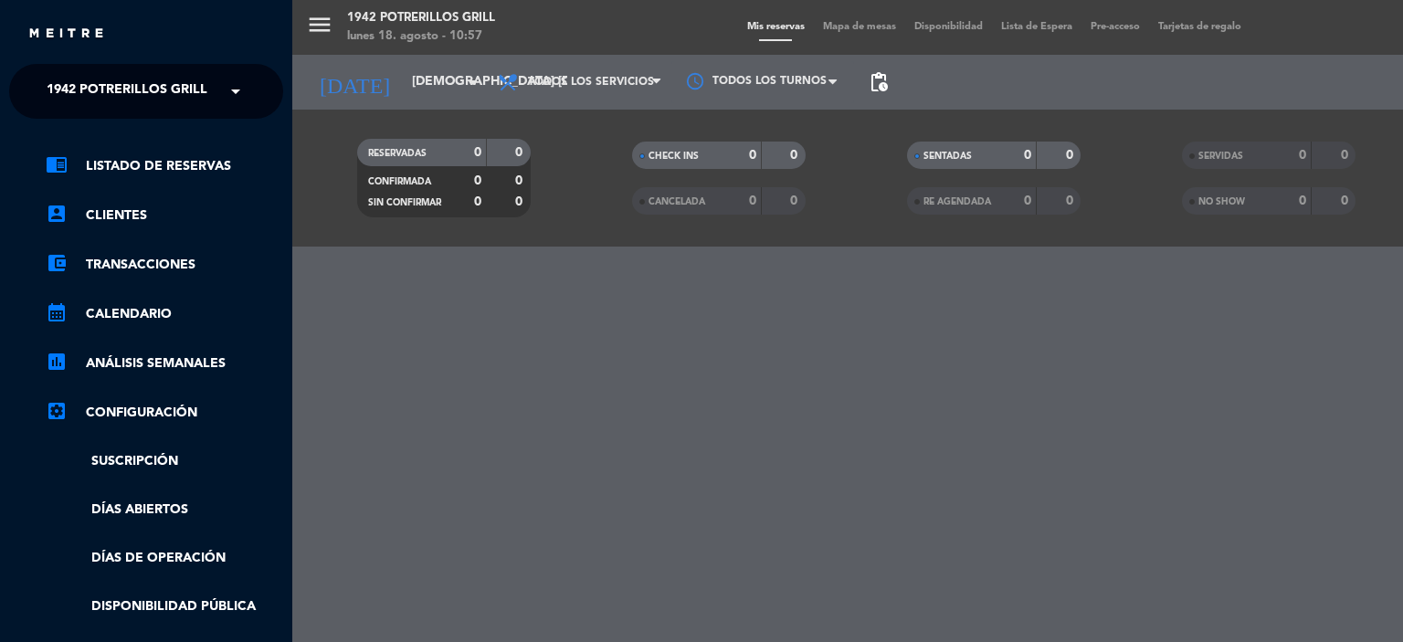
click at [102, 93] on span "1942 Potrerillos Grill" at bounding box center [127, 91] width 161 height 38
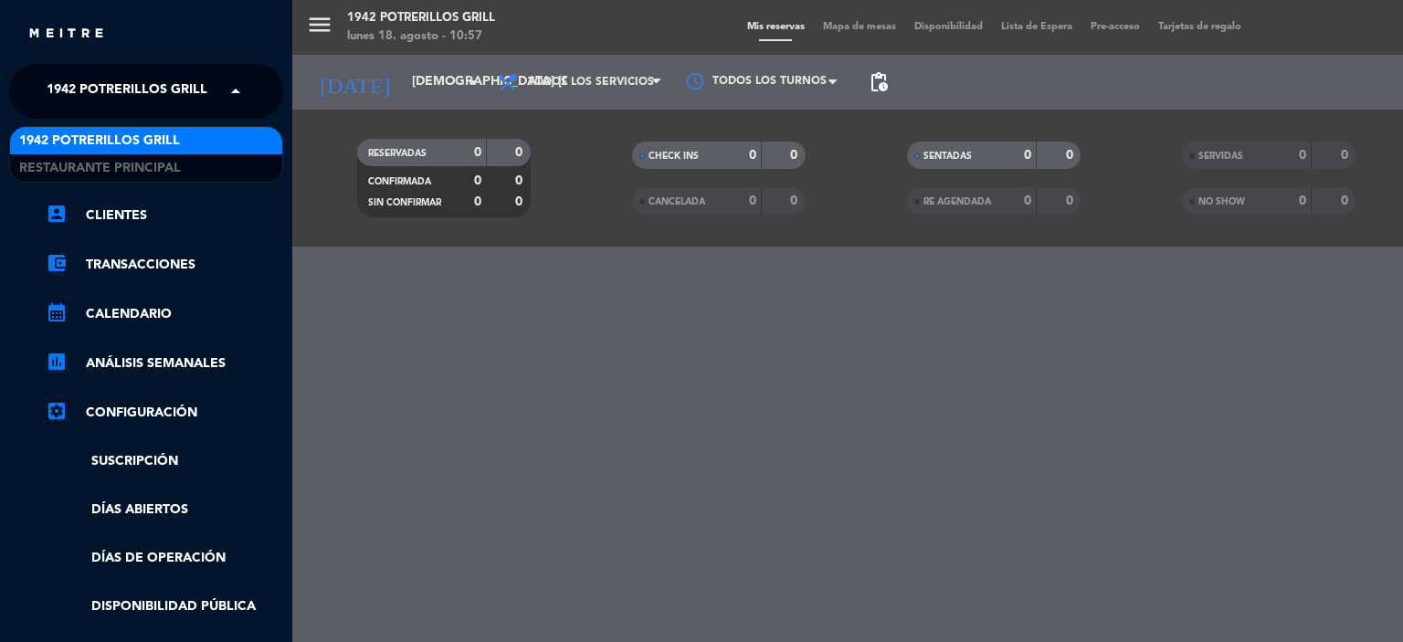
click at [691, 361] on div "menu 1942 Potrerillos Grill lunes 18. agosto - 10:57 Mis reservas Mapa de mesas…" at bounding box center [993, 321] width 1403 height 642
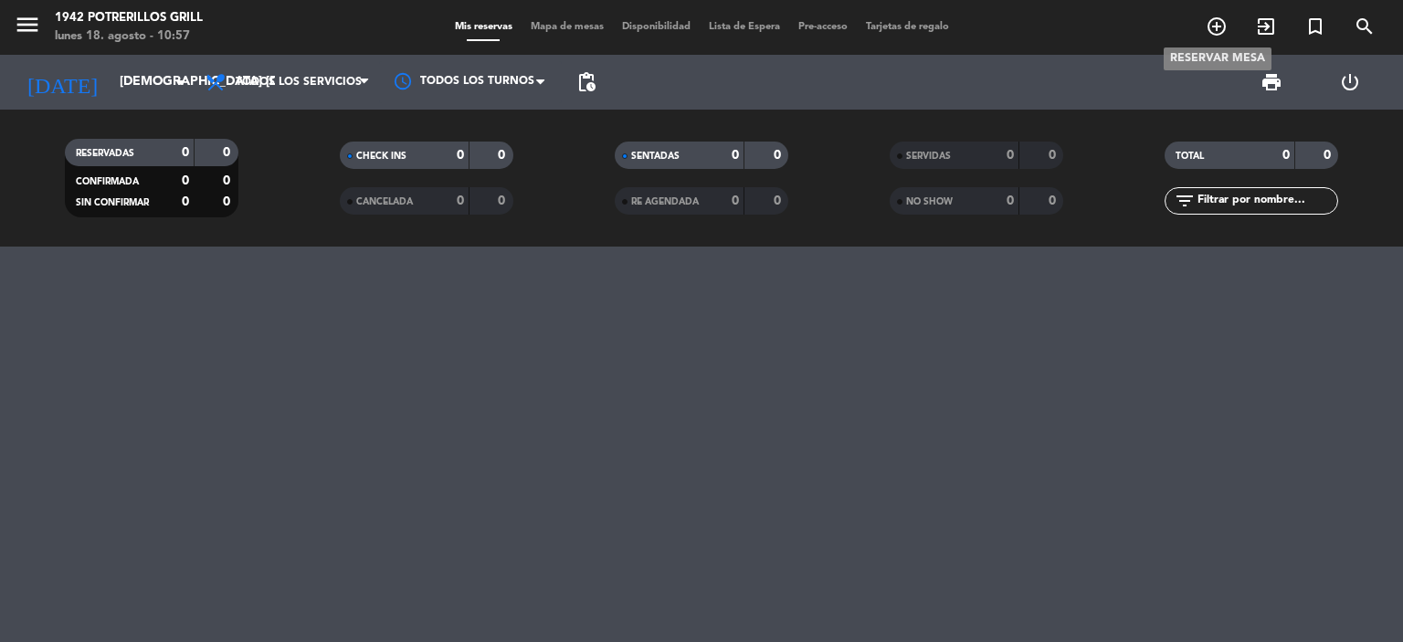
click at [1214, 29] on icon "add_circle_outline" at bounding box center [1217, 27] width 22 height 22
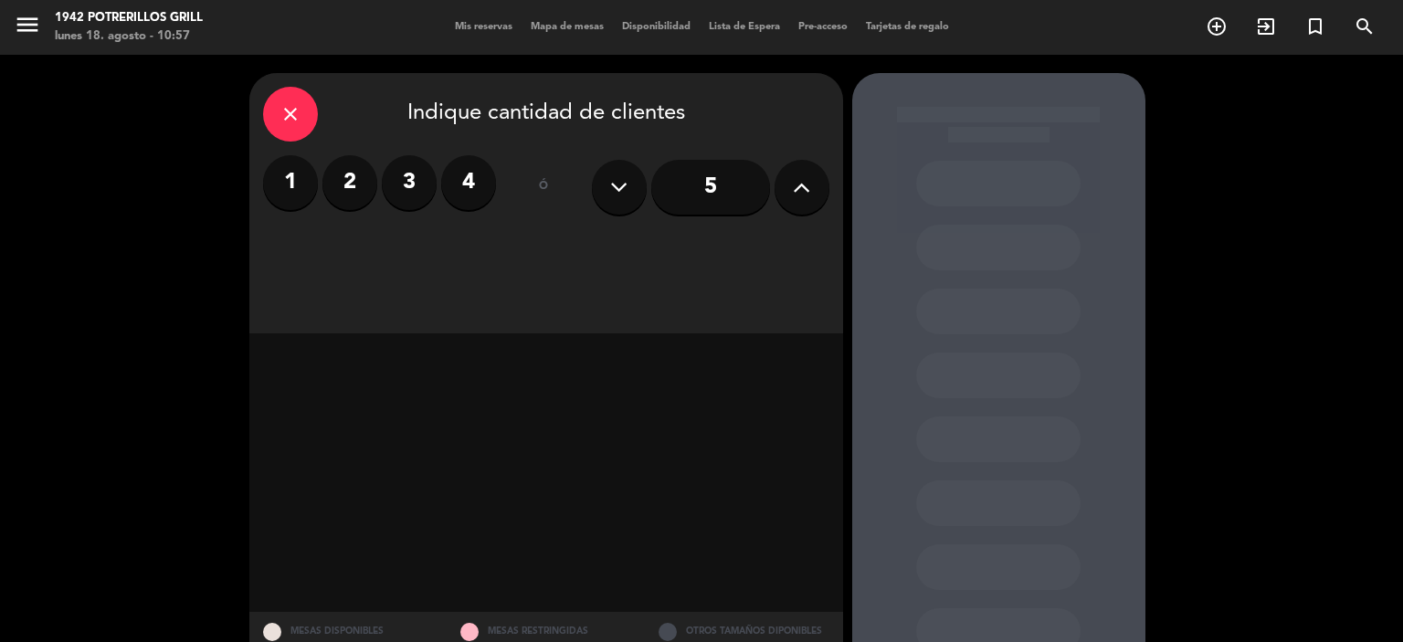
click at [794, 180] on icon at bounding box center [801, 187] width 17 height 27
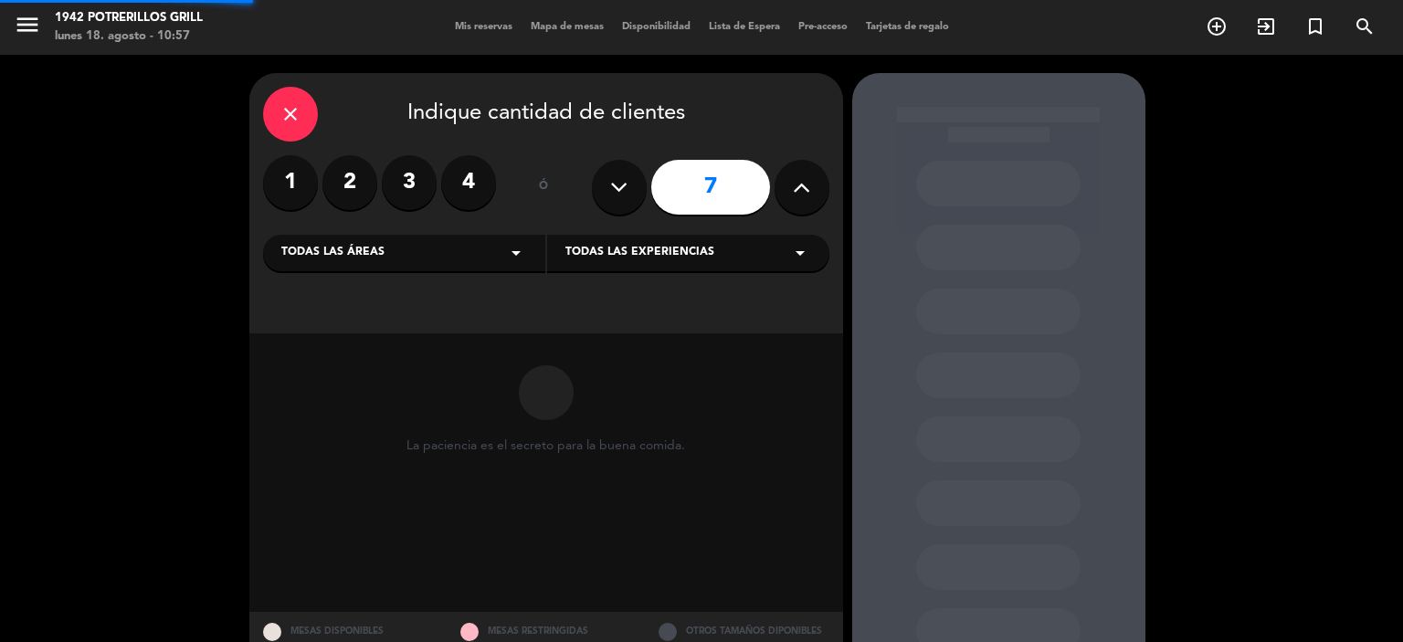
click at [794, 180] on icon at bounding box center [801, 187] width 17 height 27
type input "8"
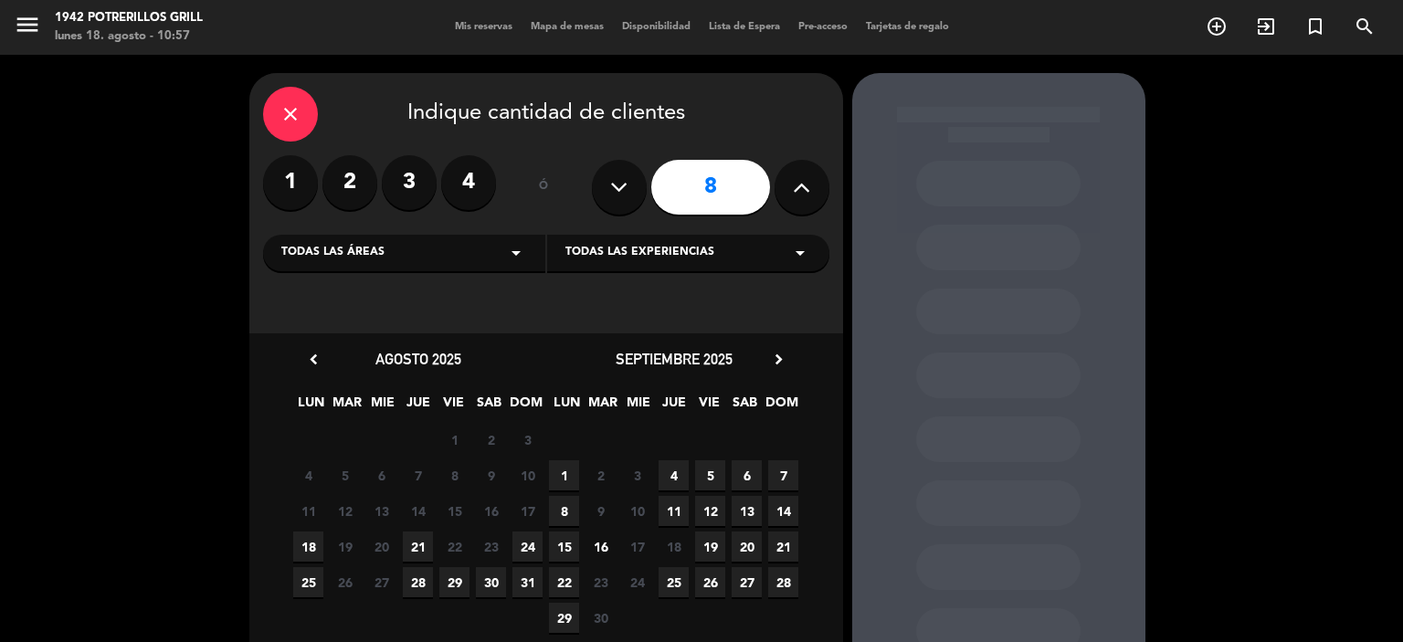
click at [778, 365] on icon "chevron_right" at bounding box center [778, 359] width 19 height 19
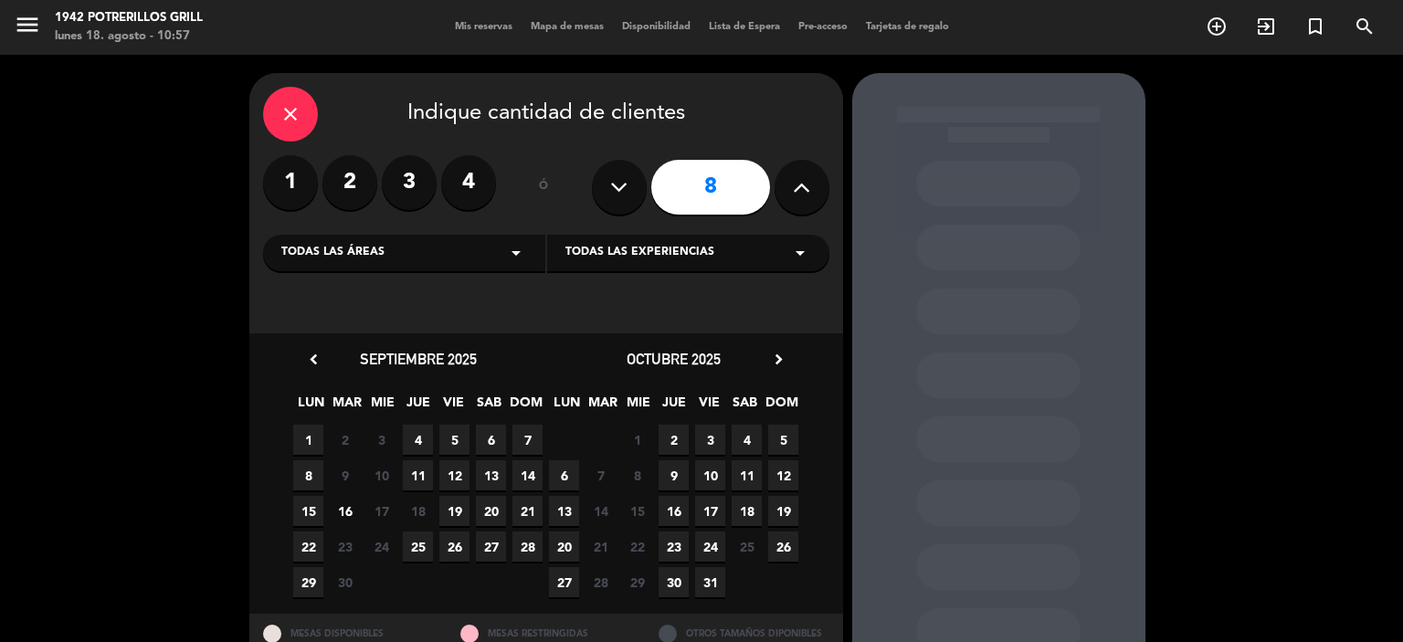
click at [680, 468] on span "9" at bounding box center [674, 475] width 30 height 30
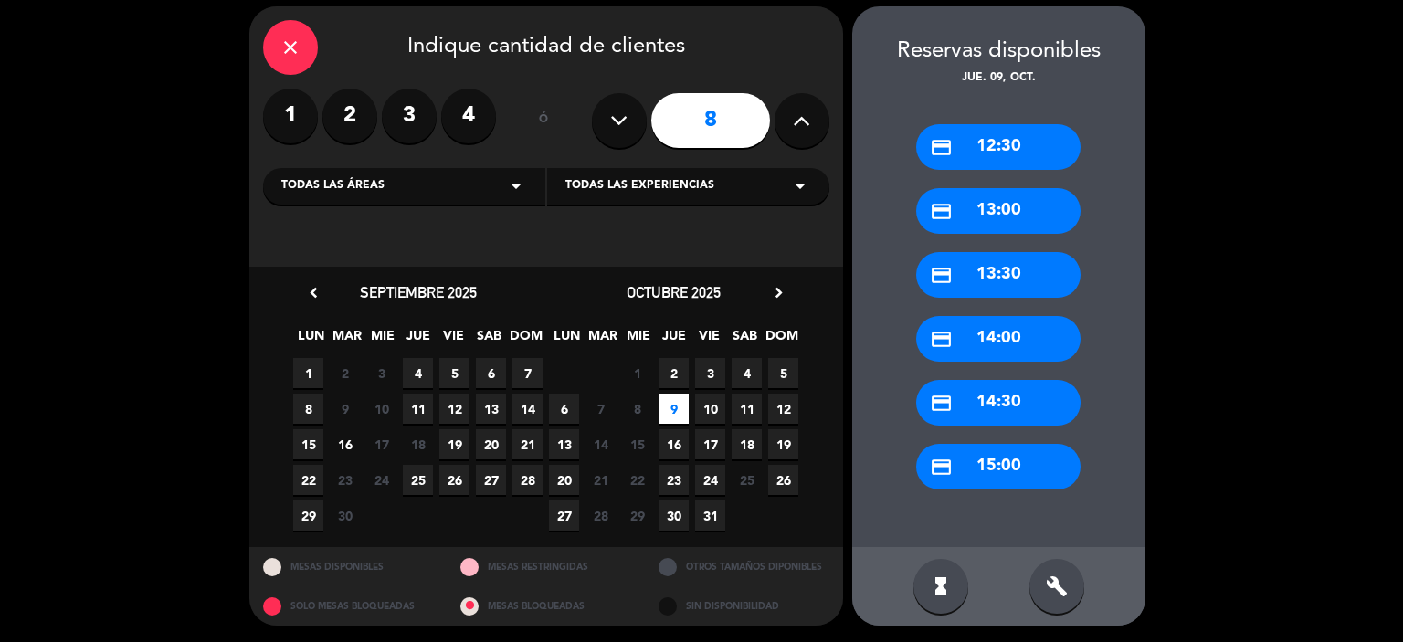
click at [306, 48] on div "close" at bounding box center [290, 47] width 55 height 55
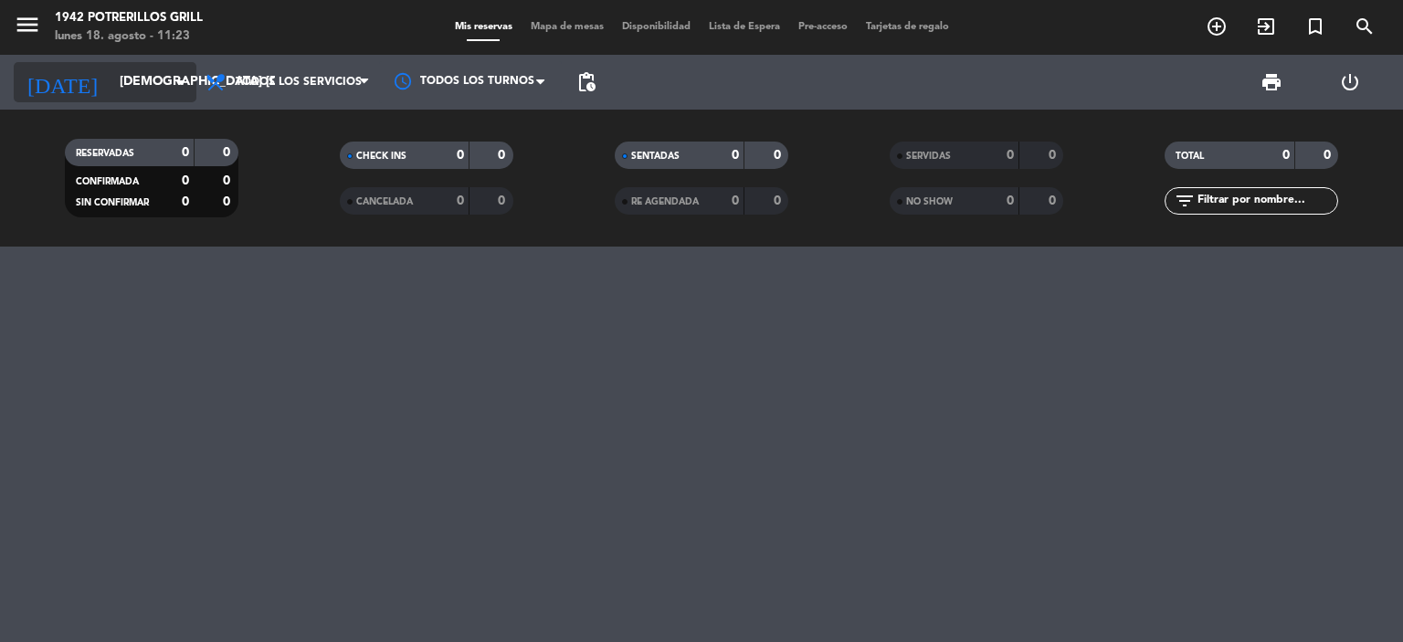
click at [128, 81] on input "[DEMOGRAPHIC_DATA] [DATE]" at bounding box center [198, 82] width 174 height 33
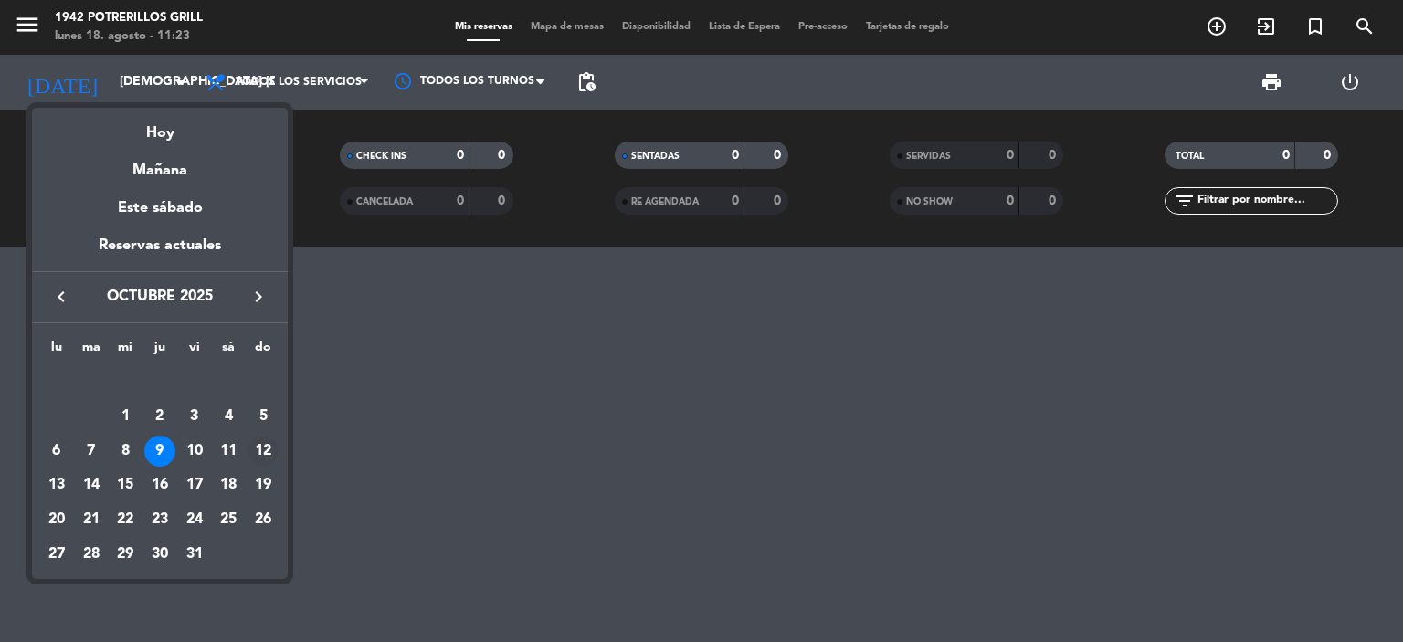
click at [268, 445] on div "12" at bounding box center [263, 451] width 31 height 31
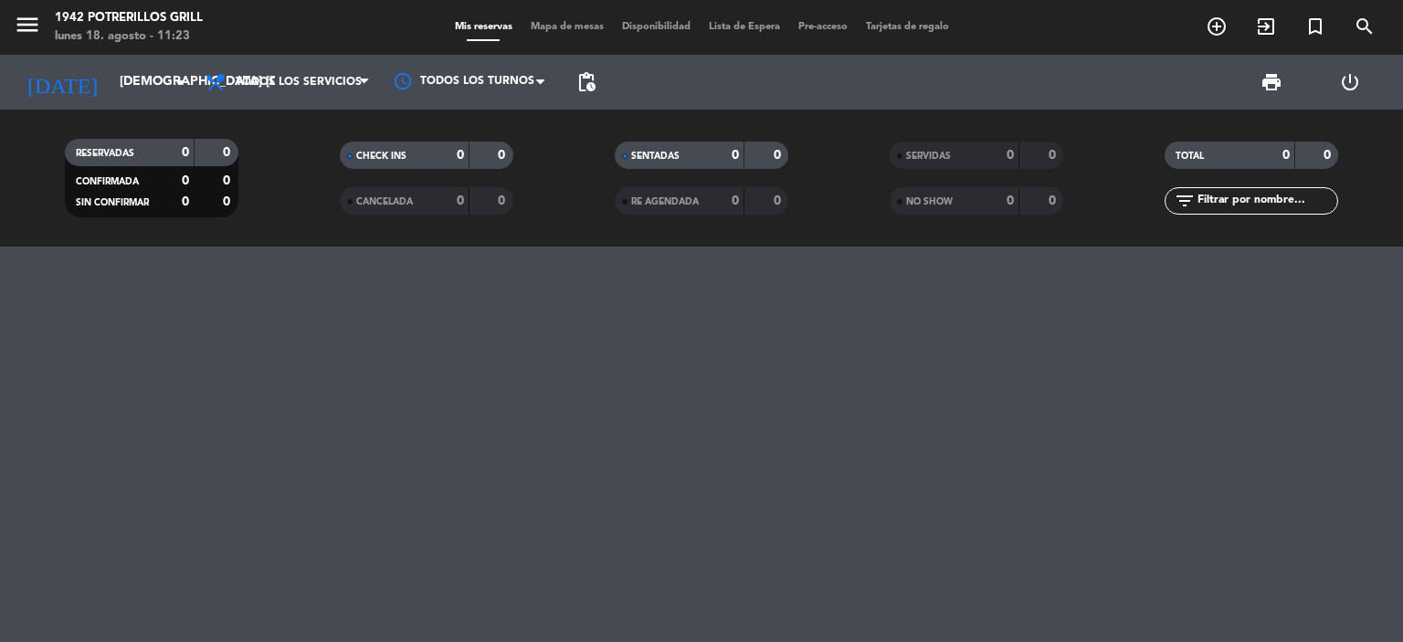
type input "dom. [DATE]"
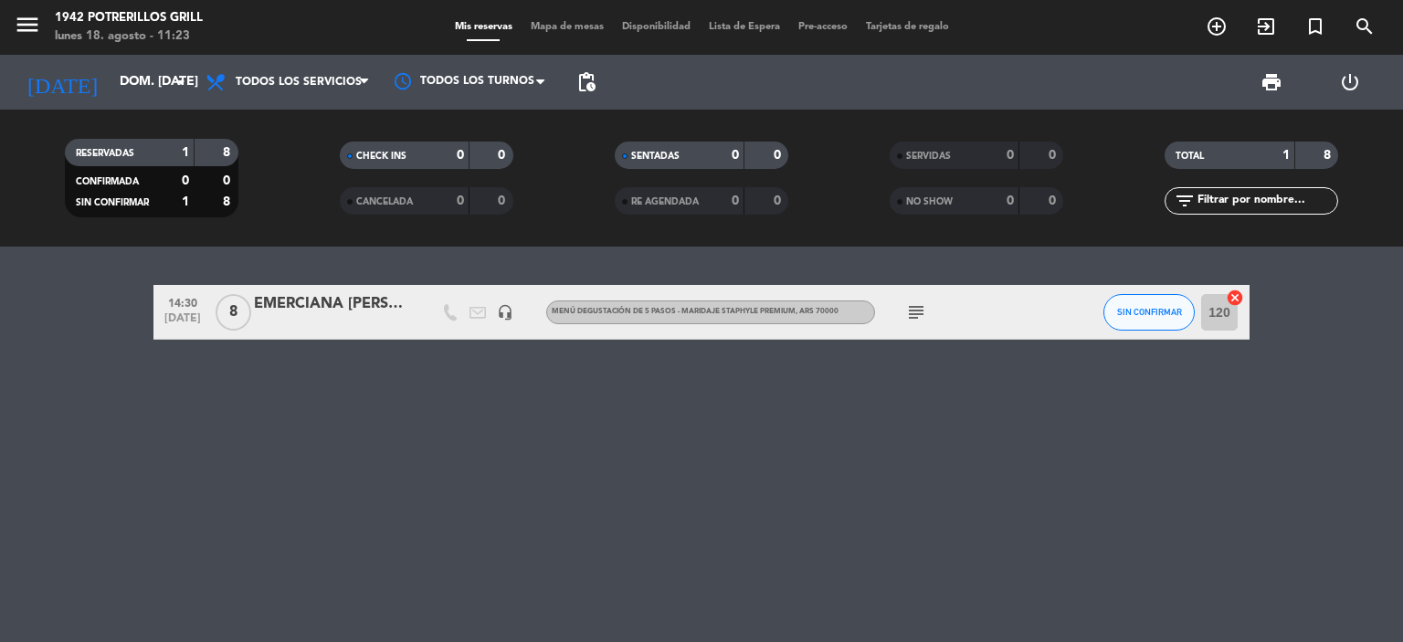
click at [318, 288] on div "14:30 [DATE] 8 EMERCIANA [PERSON_NAME] headset_mic Menú degustación de 5 pasos …" at bounding box center [701, 312] width 1096 height 55
click at [325, 309] on div "EMERCIANA [PERSON_NAME]" at bounding box center [331, 304] width 155 height 24
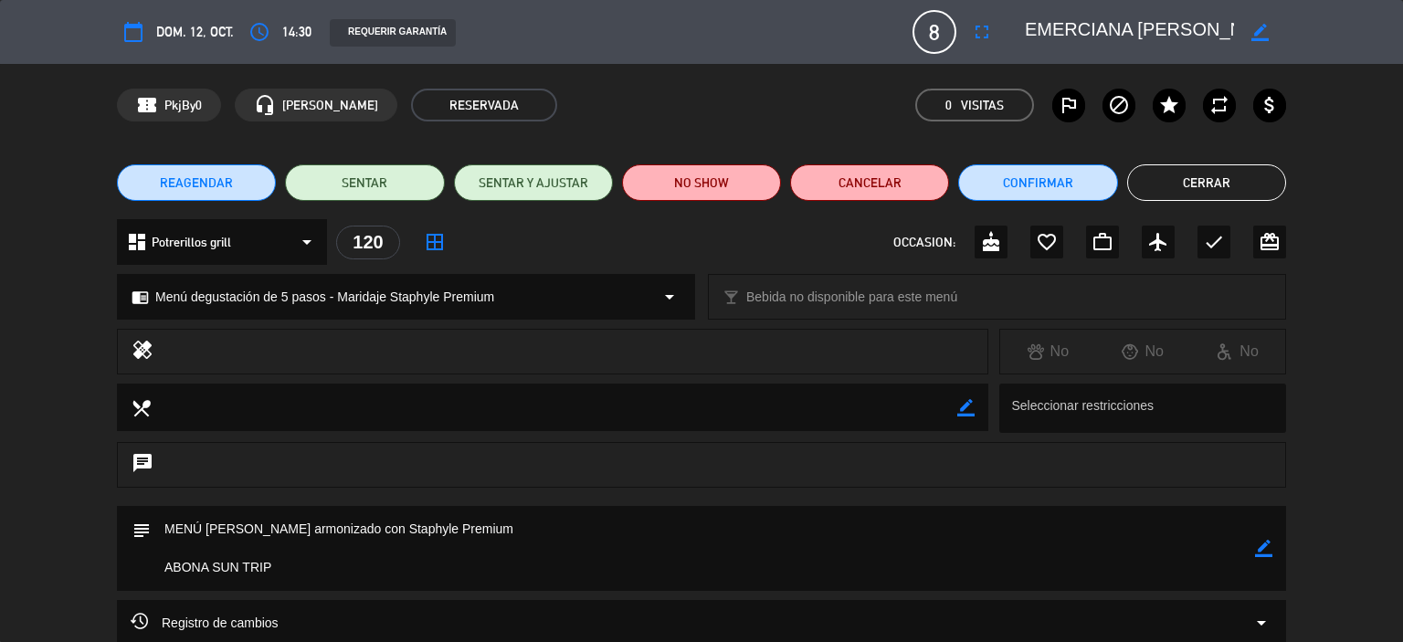
click at [1165, 166] on button "Cerrar" at bounding box center [1206, 182] width 159 height 37
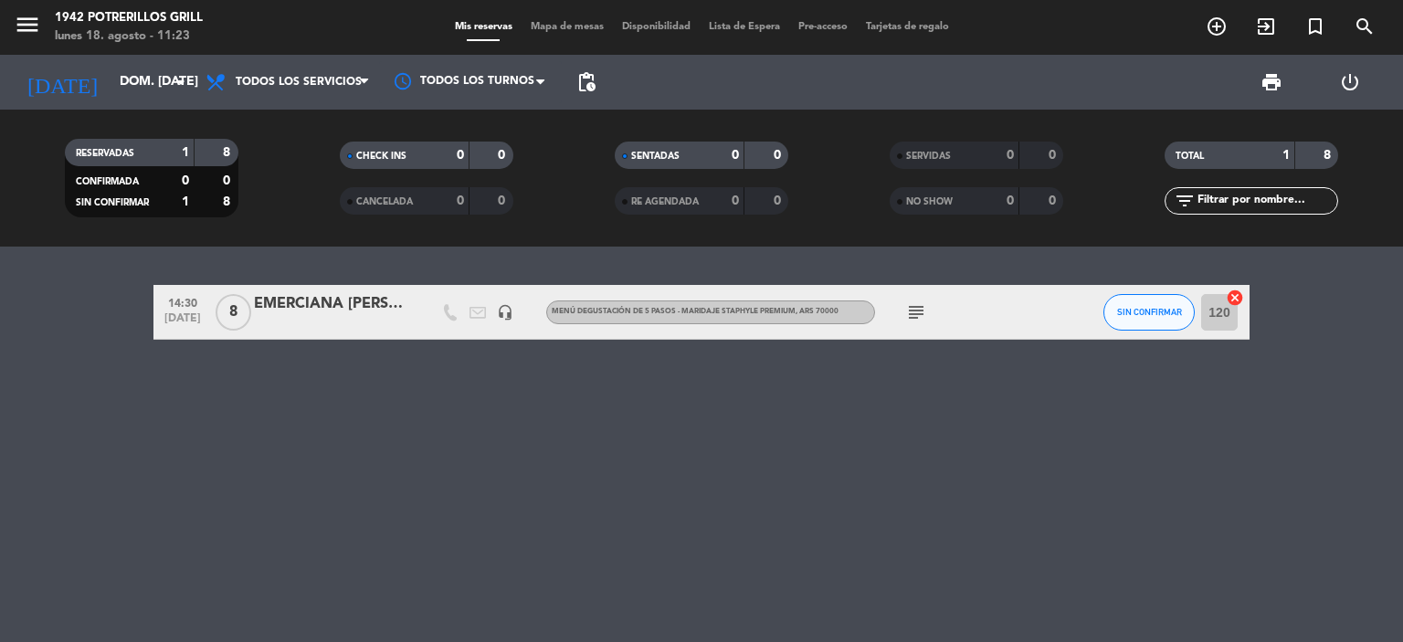
click at [343, 301] on div "EMERCIANA [PERSON_NAME]" at bounding box center [331, 304] width 155 height 24
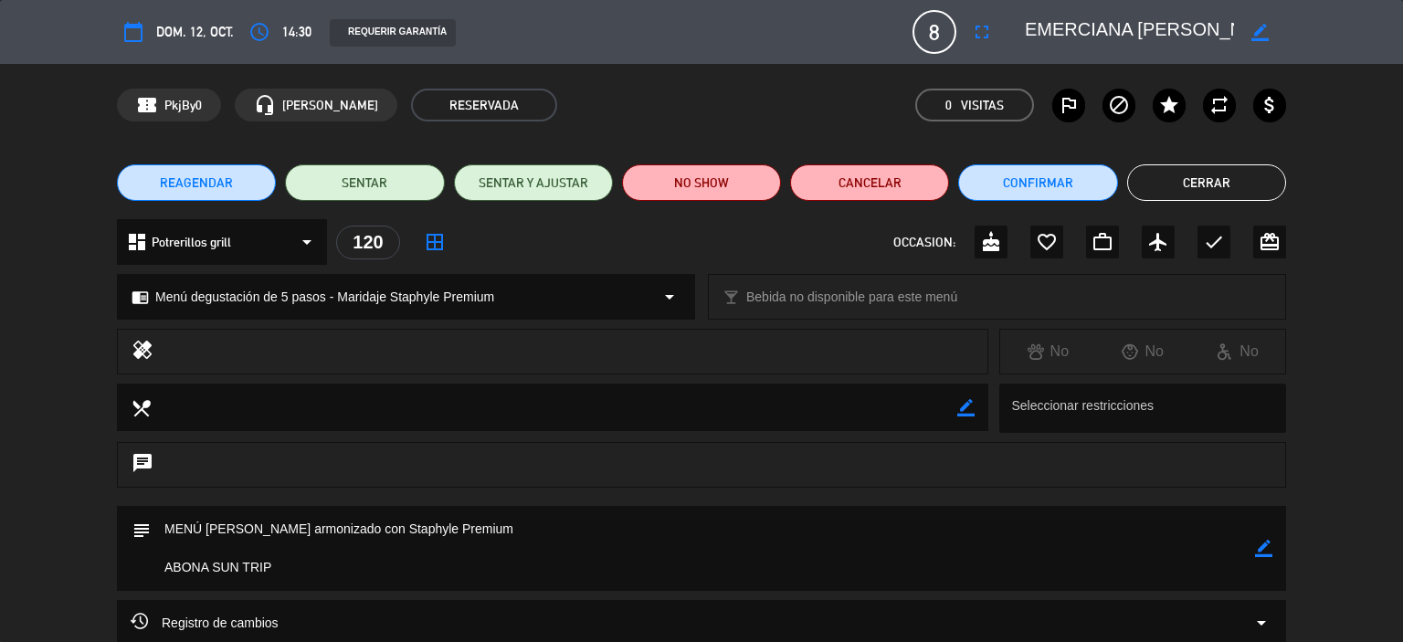
click at [228, 191] on span "REAGENDAR" at bounding box center [196, 183] width 73 height 19
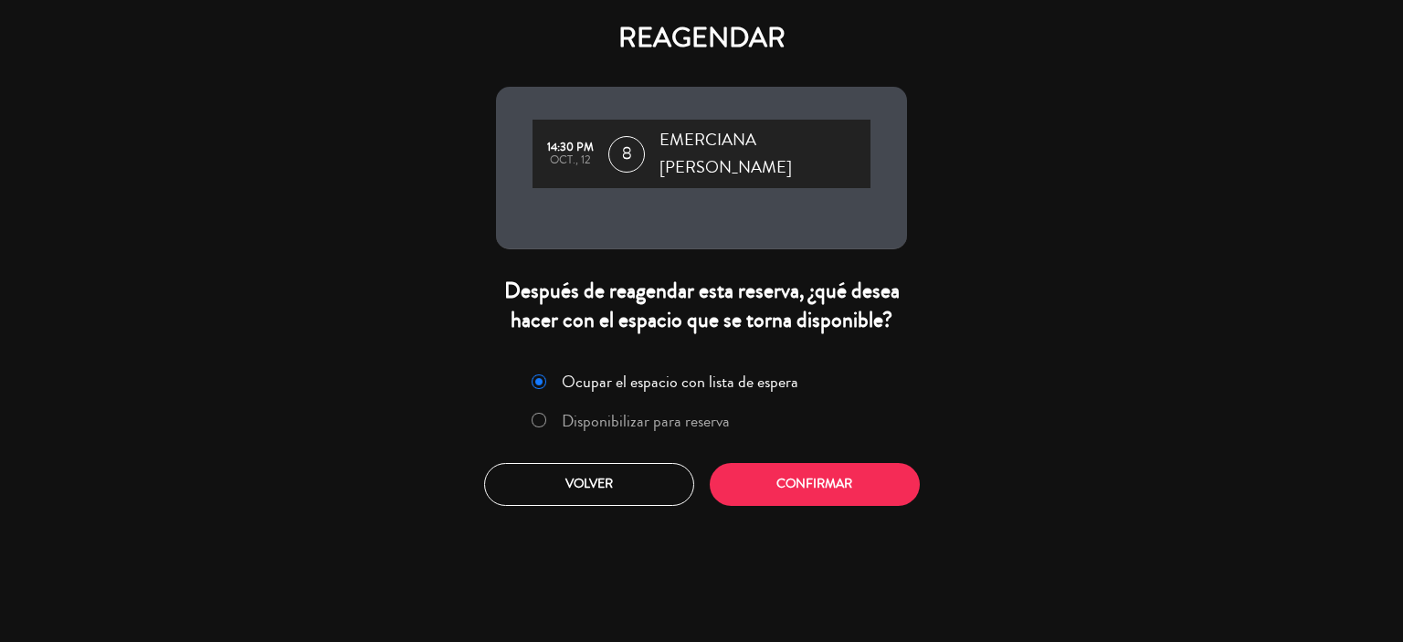
click at [702, 422] on label "Disponibilizar para reserva" at bounding box center [646, 421] width 168 height 16
click at [779, 486] on button "Confirmar" at bounding box center [815, 484] width 210 height 43
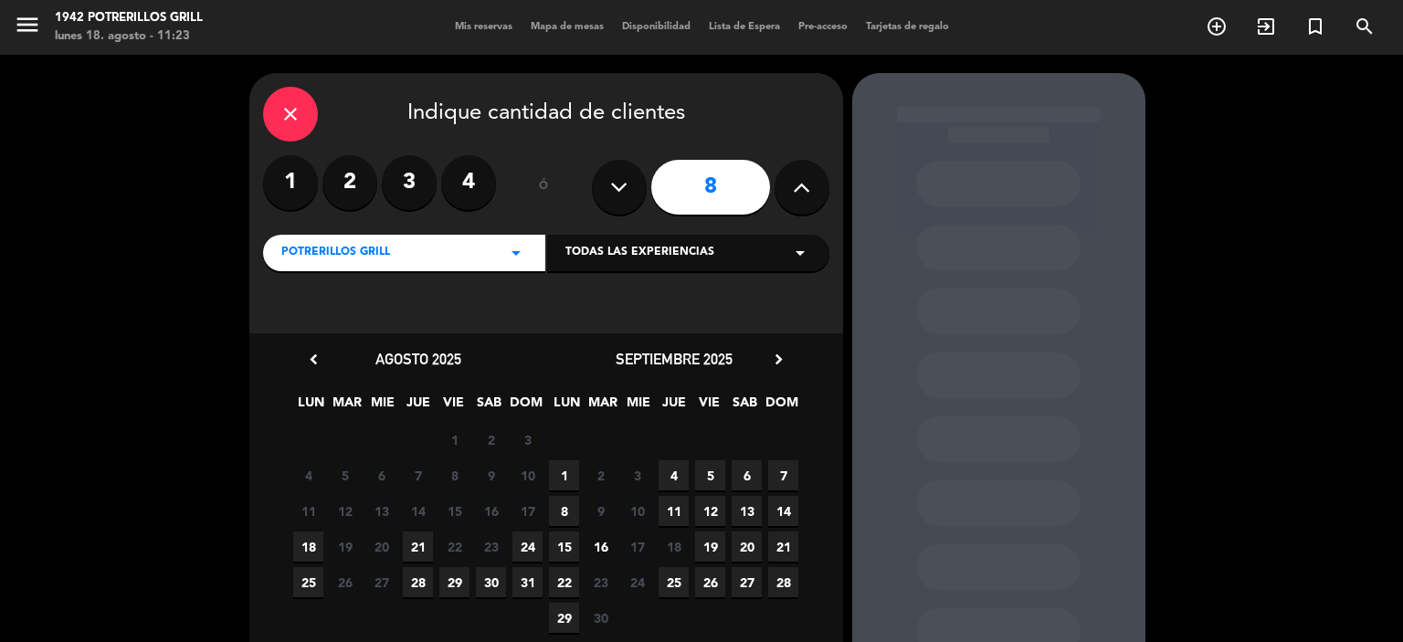
click at [772, 358] on icon "chevron_right" at bounding box center [778, 359] width 19 height 19
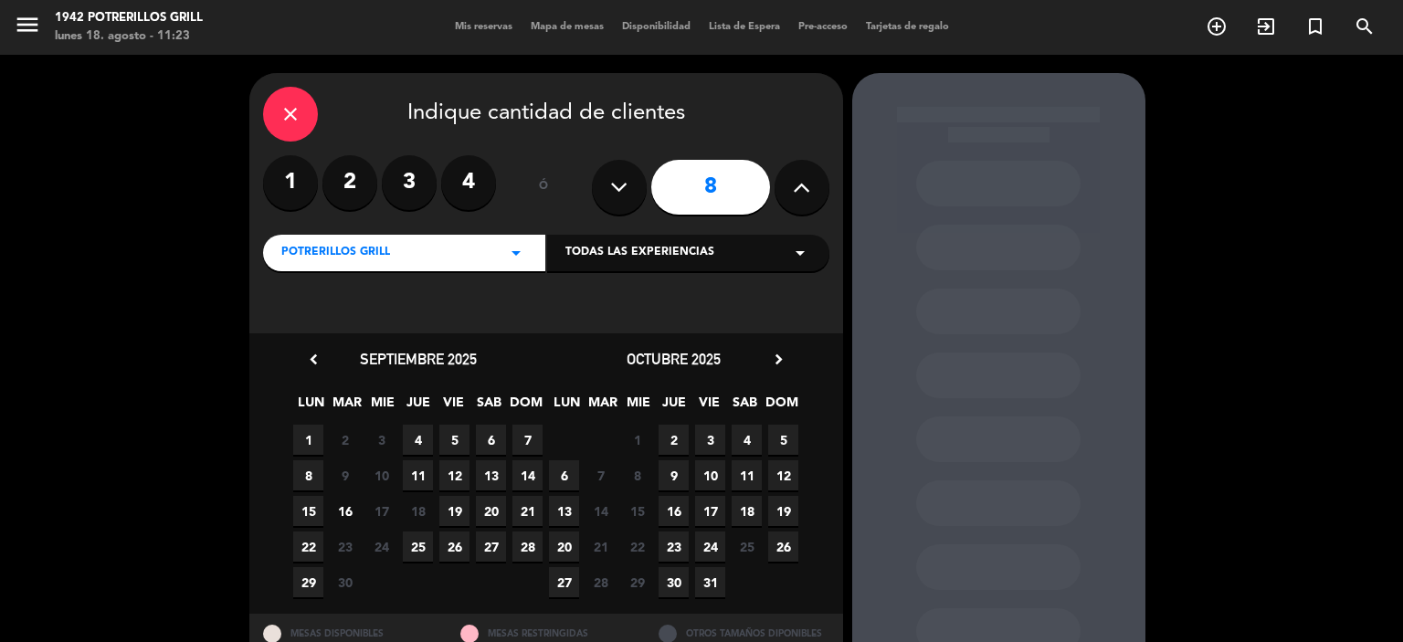
click at [667, 473] on span "9" at bounding box center [674, 475] width 30 height 30
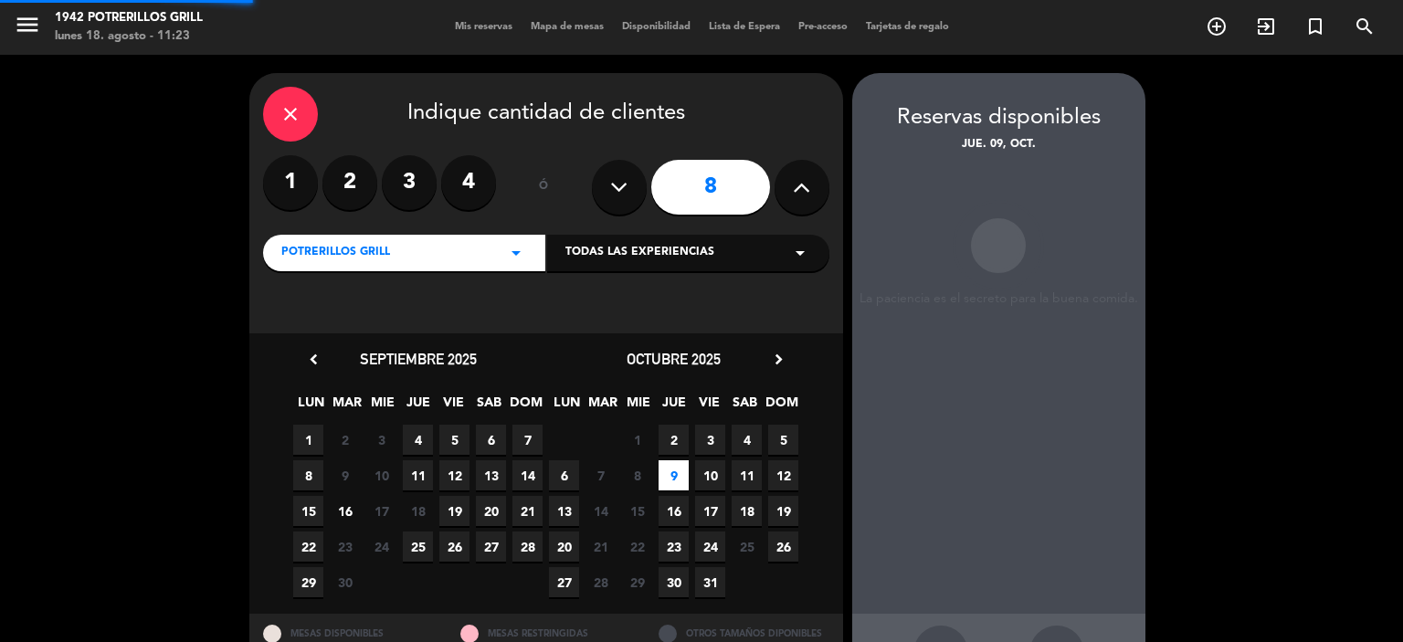
scroll to position [67, 0]
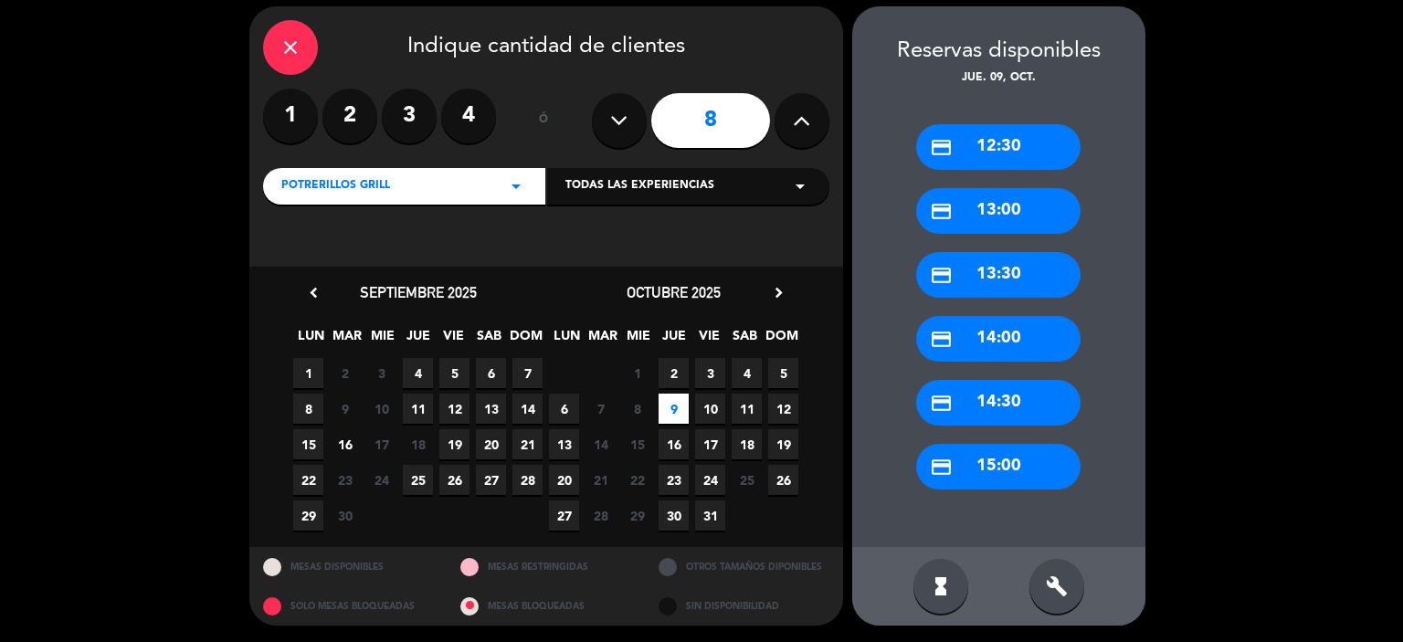
click at [976, 333] on div "credit_card 14:00" at bounding box center [998, 339] width 164 height 46
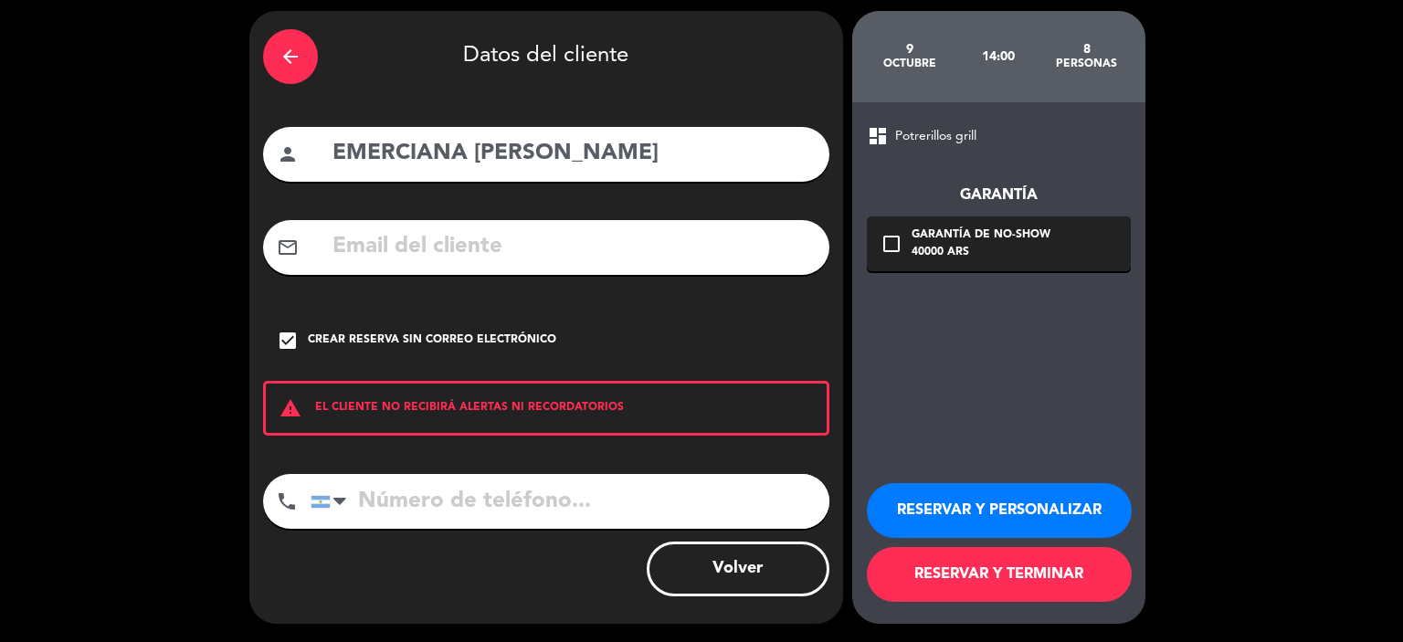
scroll to position [62, 0]
click at [938, 500] on button "RESERVAR Y PERSONALIZAR" at bounding box center [999, 510] width 265 height 55
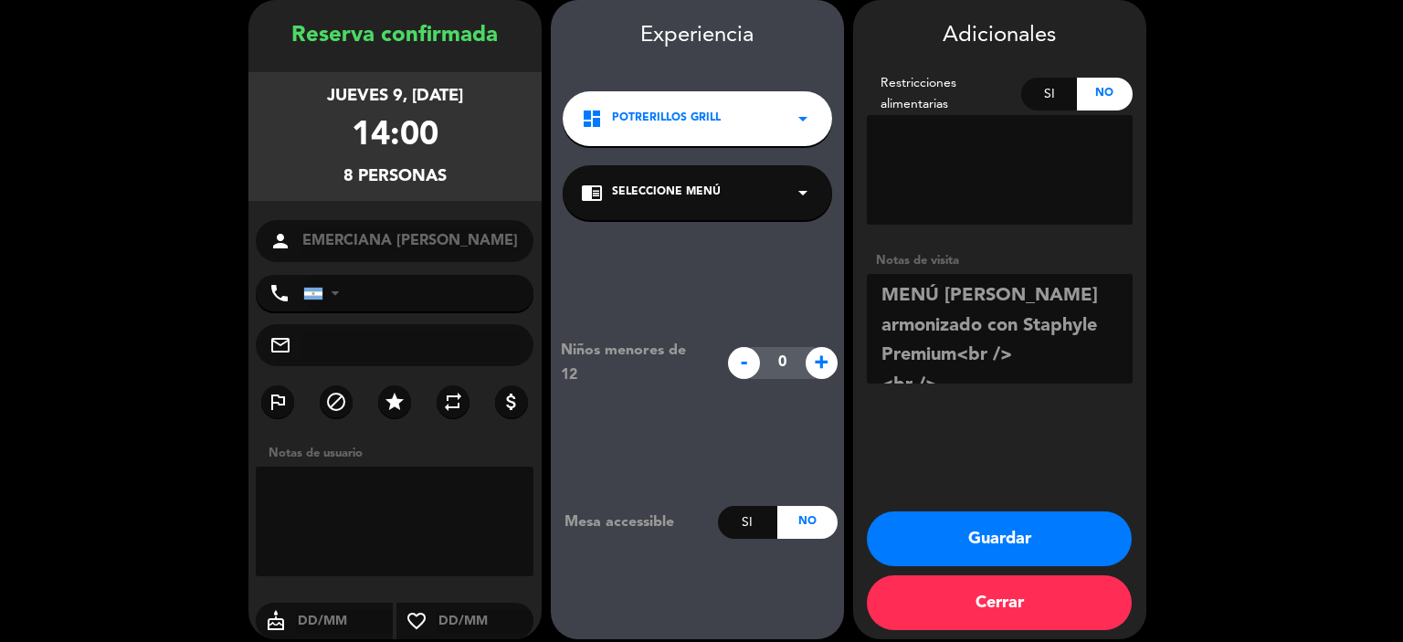
scroll to position [54, 0]
click at [978, 518] on button "Guardar" at bounding box center [999, 539] width 265 height 55
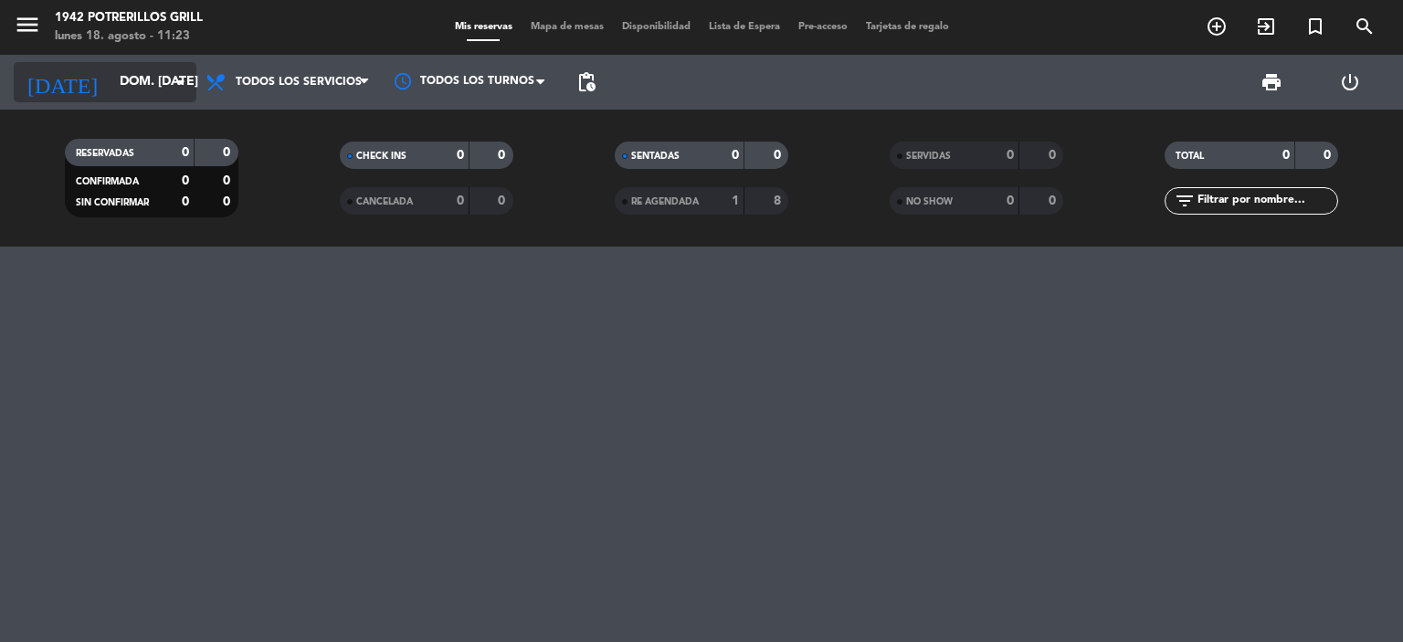
click at [143, 88] on input "dom. [DATE]" at bounding box center [198, 82] width 174 height 33
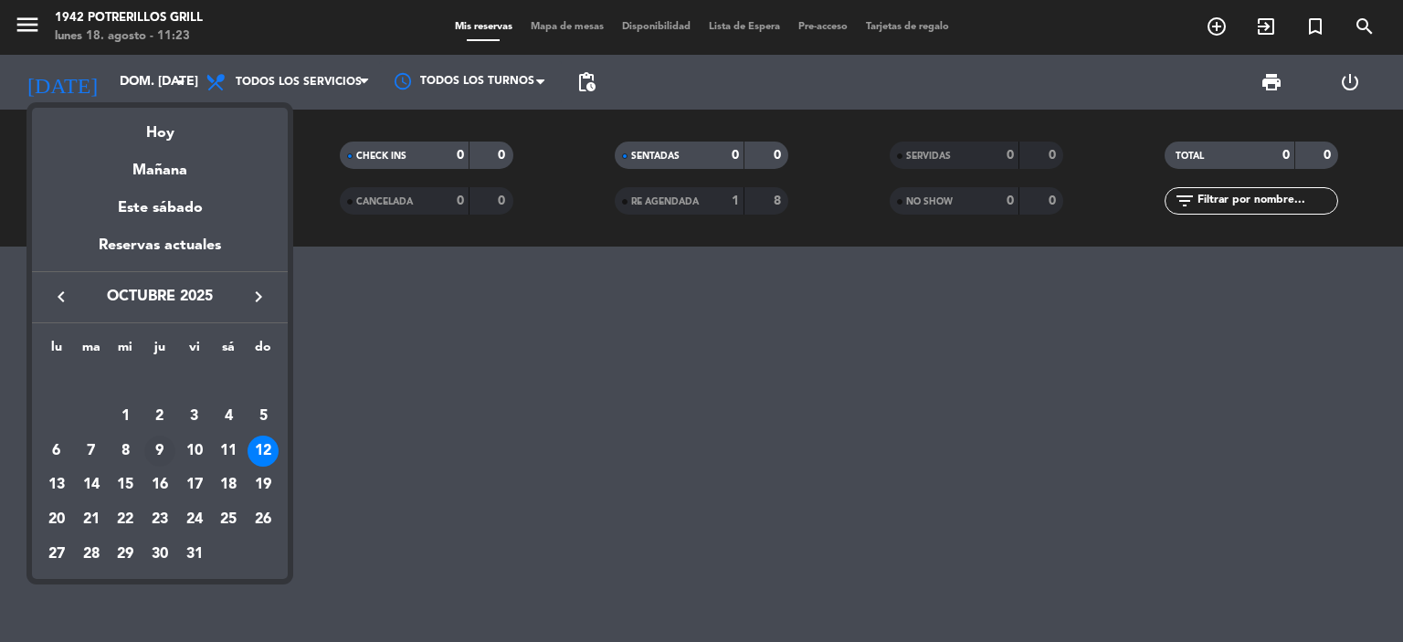
click at [161, 451] on div "9" at bounding box center [159, 451] width 31 height 31
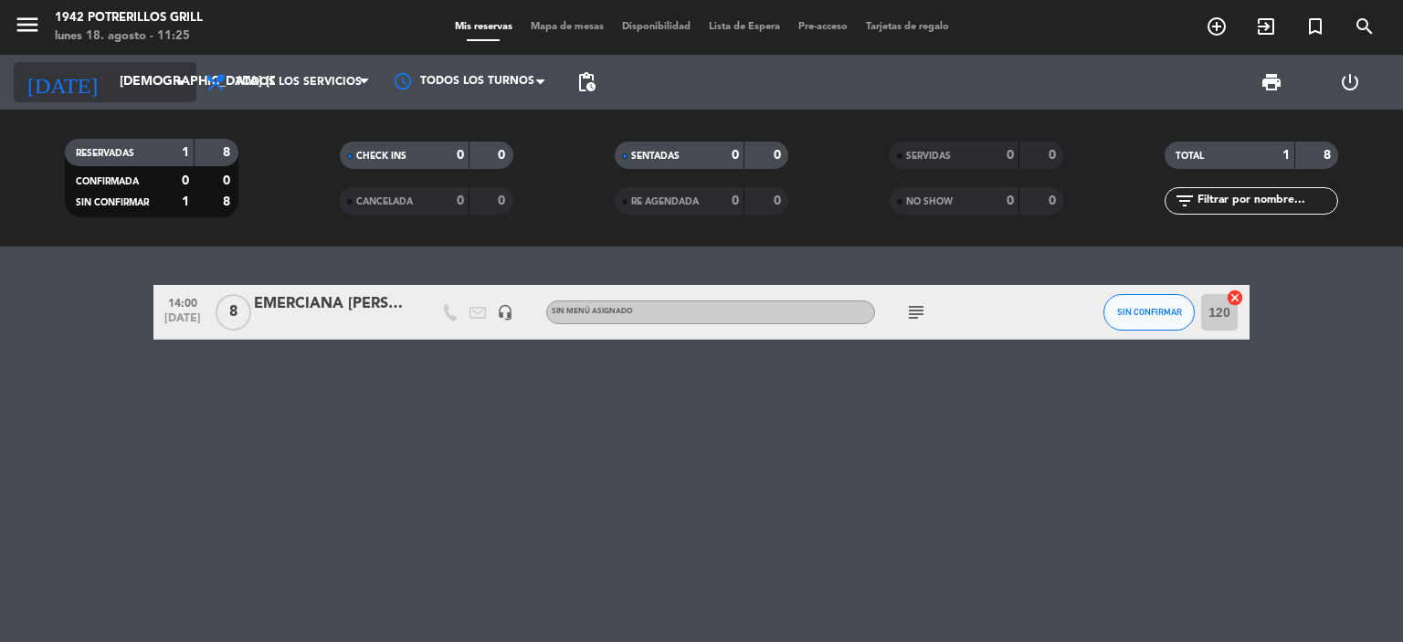
click at [130, 69] on input "[DEMOGRAPHIC_DATA] [DATE]" at bounding box center [198, 82] width 174 height 33
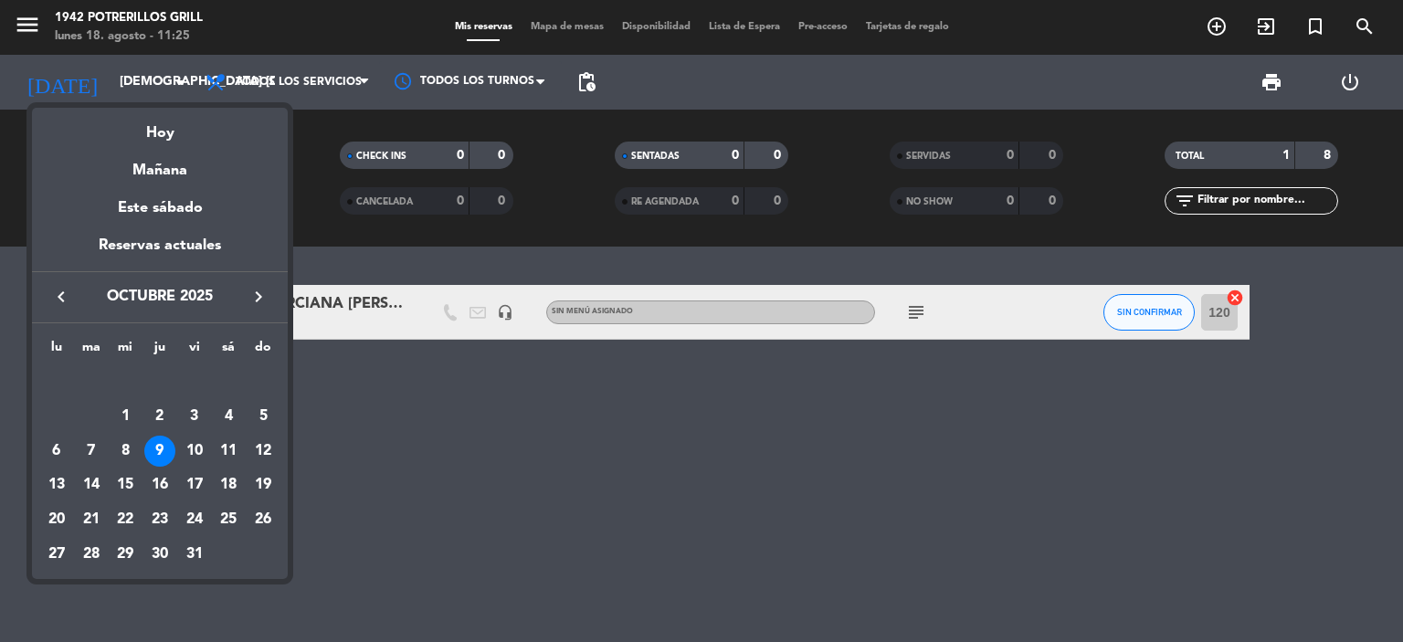
click at [22, 15] on div at bounding box center [701, 321] width 1403 height 642
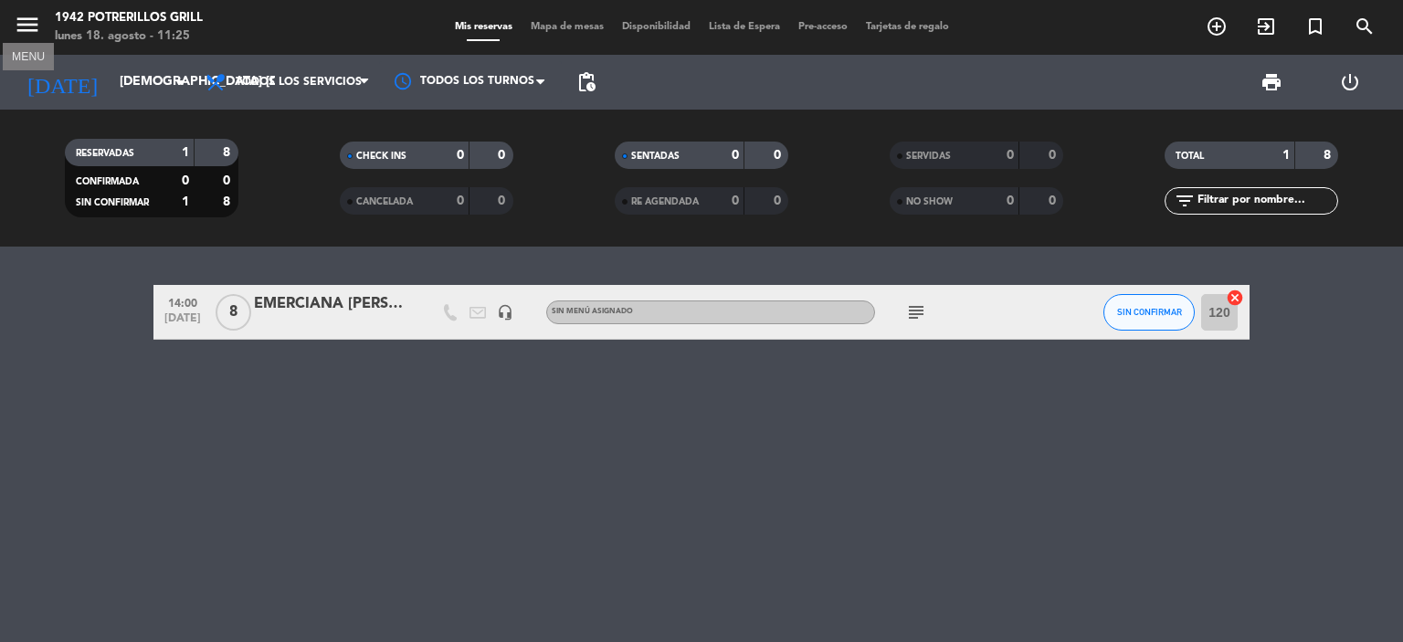
click at [29, 26] on icon "menu" at bounding box center [27, 24] width 27 height 27
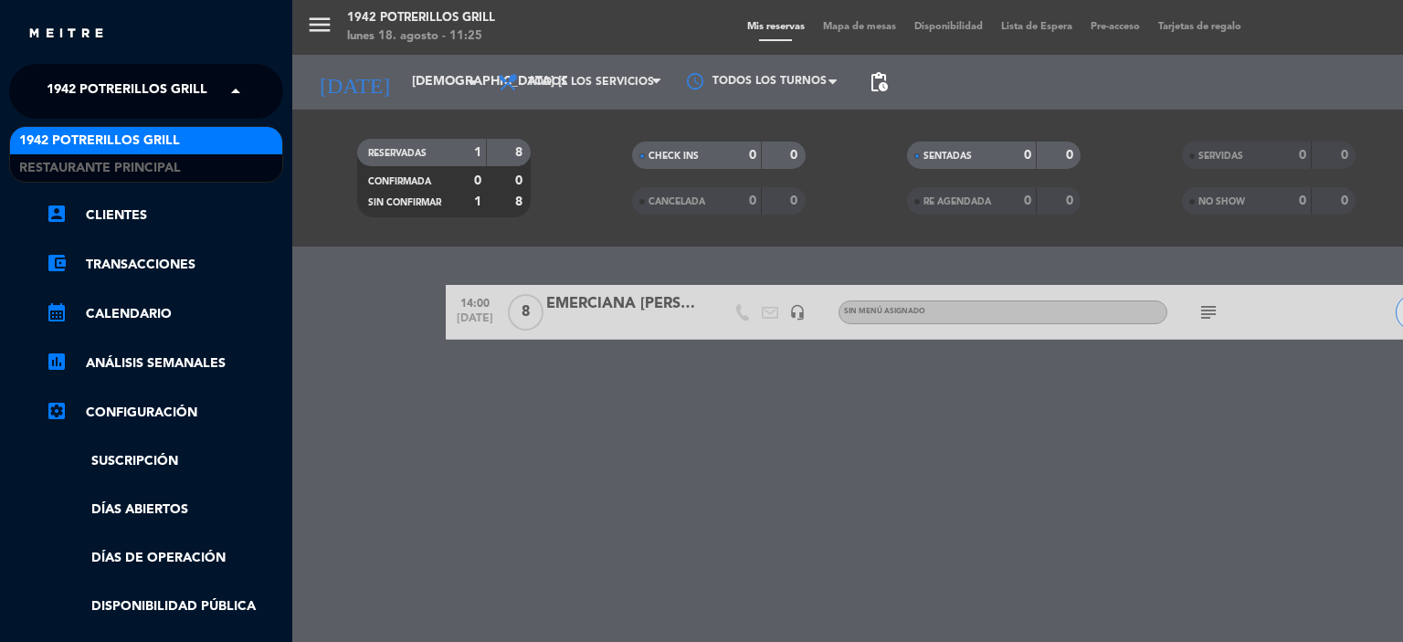
drag, startPoint x: 78, startPoint y: 74, endPoint x: 86, endPoint y: 97, distance: 24.3
click at [78, 75] on span "1942 Potrerillos Grill" at bounding box center [127, 91] width 161 height 38
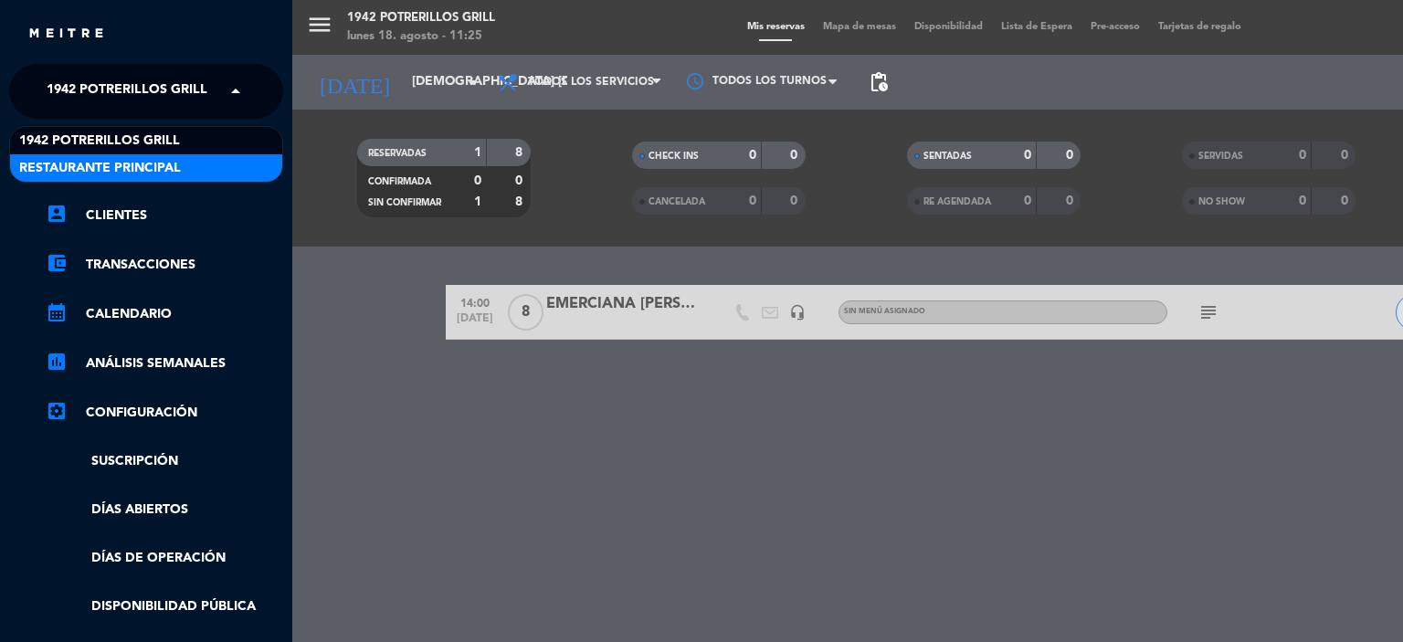
click at [100, 160] on span "Restaurante Principal" at bounding box center [100, 168] width 162 height 21
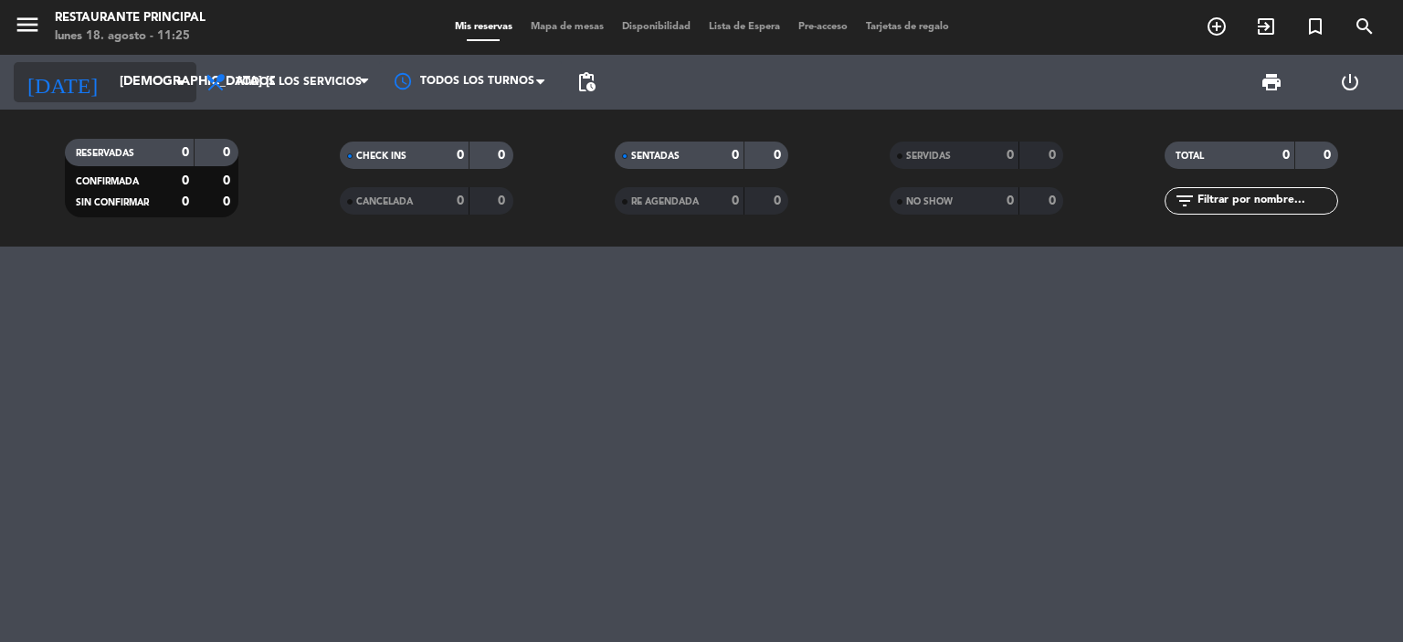
click at [83, 63] on div "[DATE] jue. [DATE] arrow_drop_down" at bounding box center [105, 82] width 183 height 40
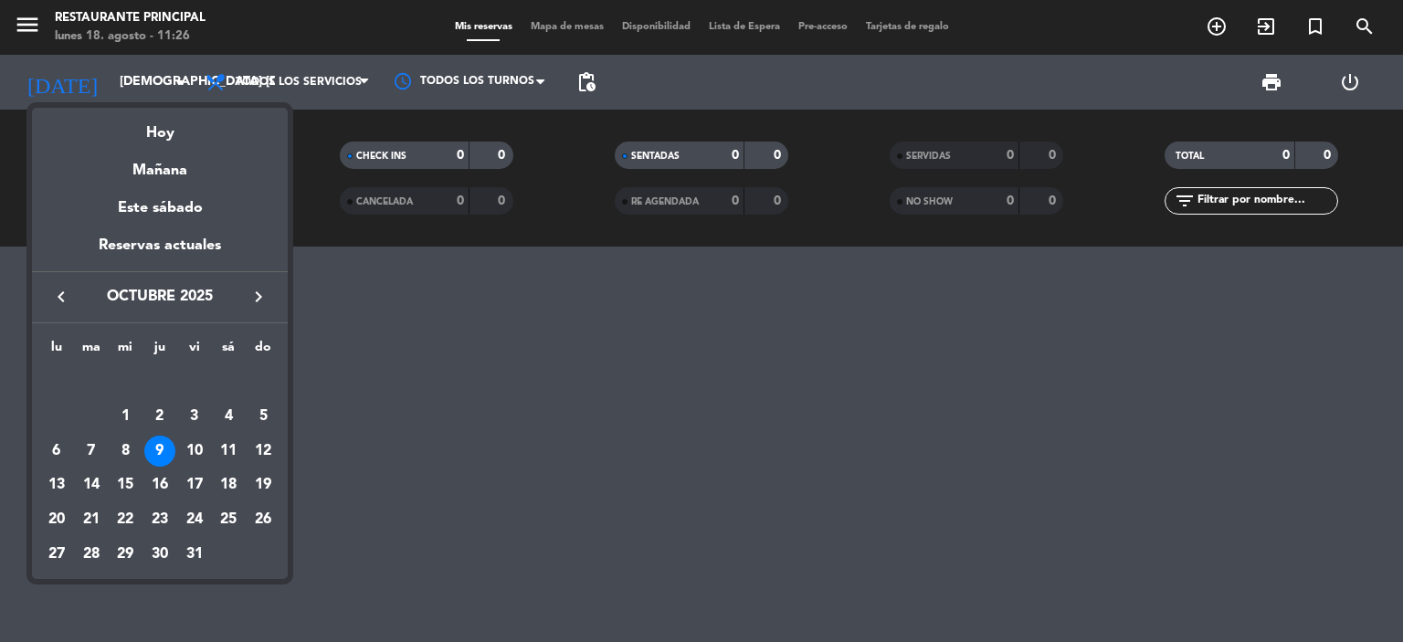
click at [61, 305] on icon "keyboard_arrow_left" at bounding box center [61, 297] width 22 height 22
click at [58, 299] on icon "keyboard_arrow_left" at bounding box center [61, 297] width 22 height 22
click at [57, 486] on div "18" at bounding box center [56, 485] width 31 height 31
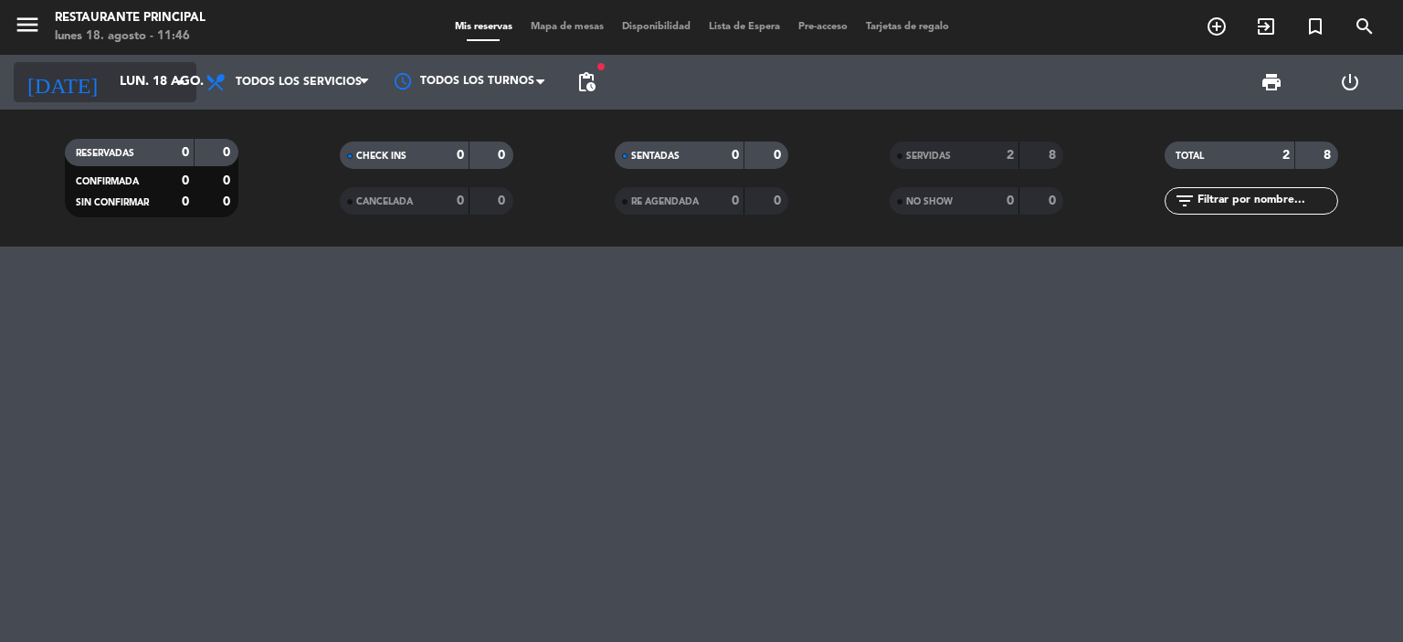
click at [120, 75] on input "lun. 18 ago." at bounding box center [198, 82] width 174 height 33
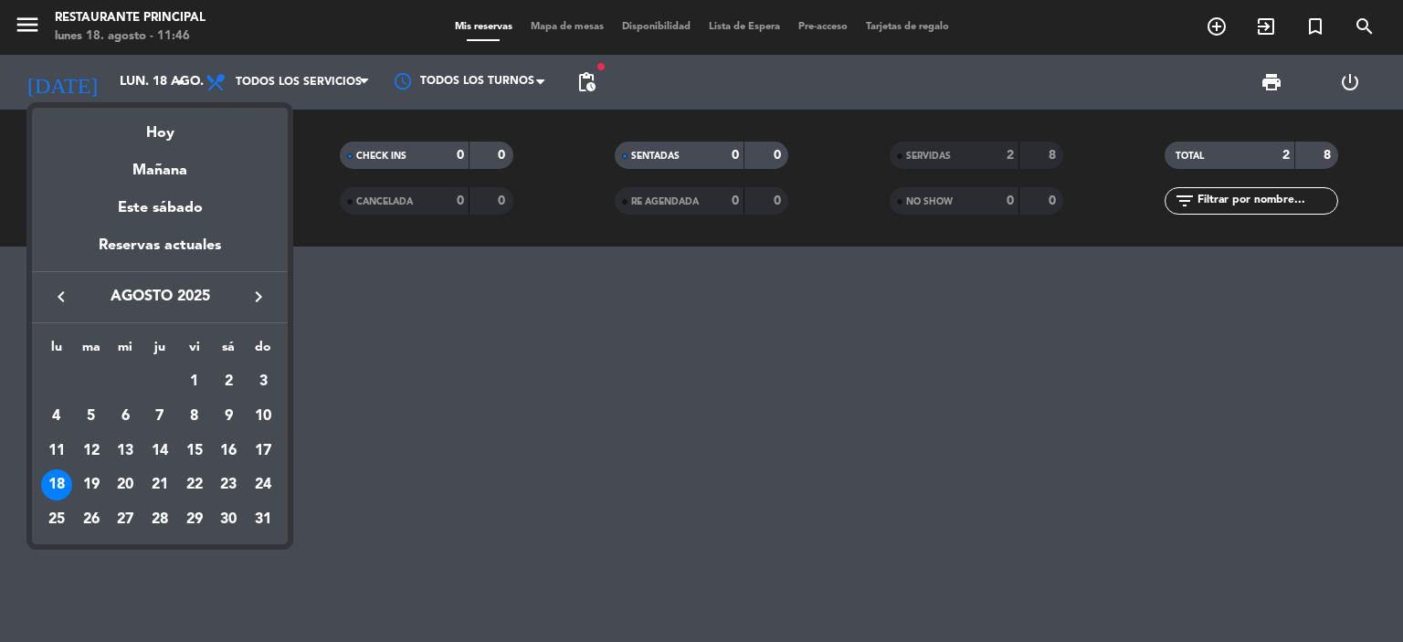
click at [252, 288] on icon "keyboard_arrow_right" at bounding box center [259, 297] width 22 height 22
click at [263, 449] on div "12" at bounding box center [263, 451] width 31 height 31
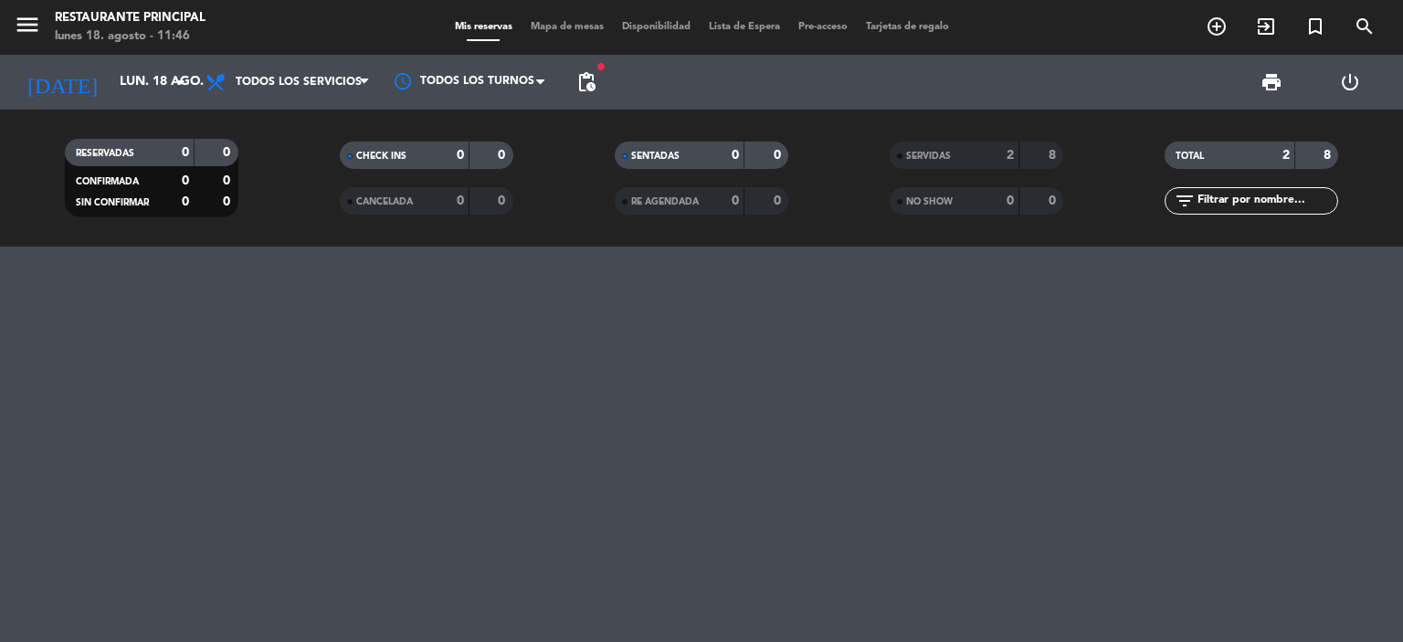
type input "dom. [DATE]"
click at [26, 21] on icon "menu" at bounding box center [27, 24] width 27 height 27
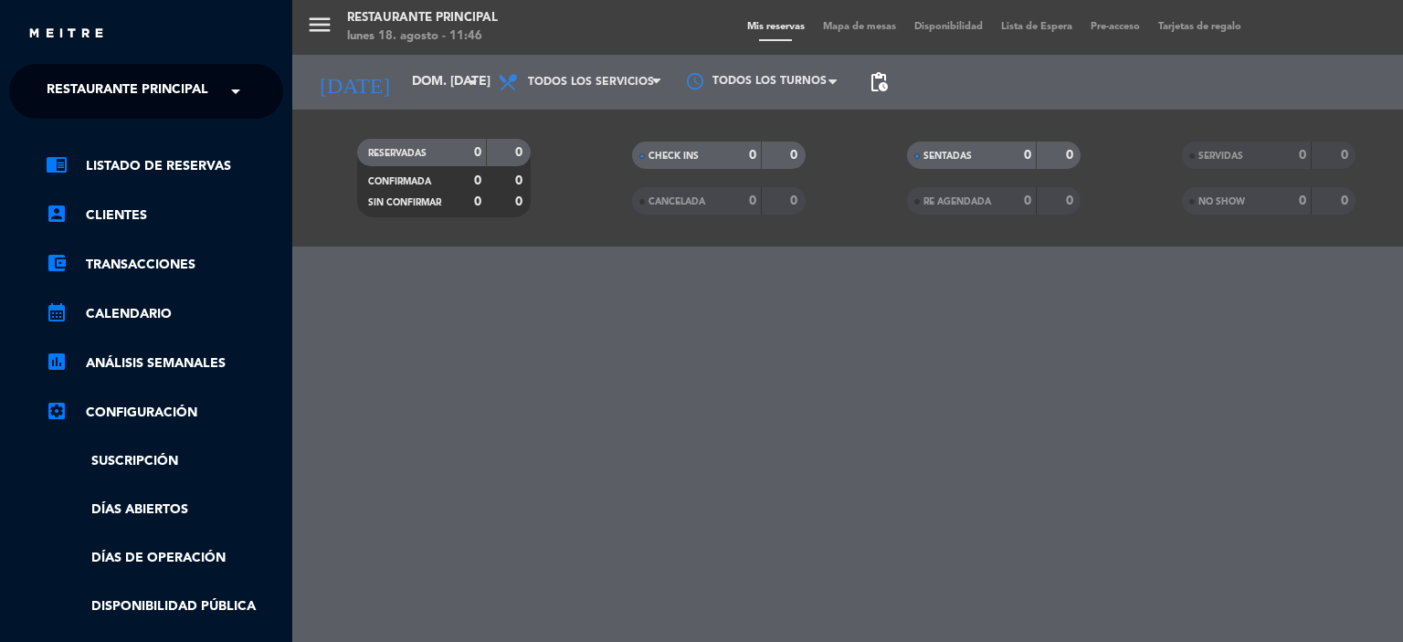
click at [65, 93] on span "Restaurante Principal" at bounding box center [128, 91] width 162 height 38
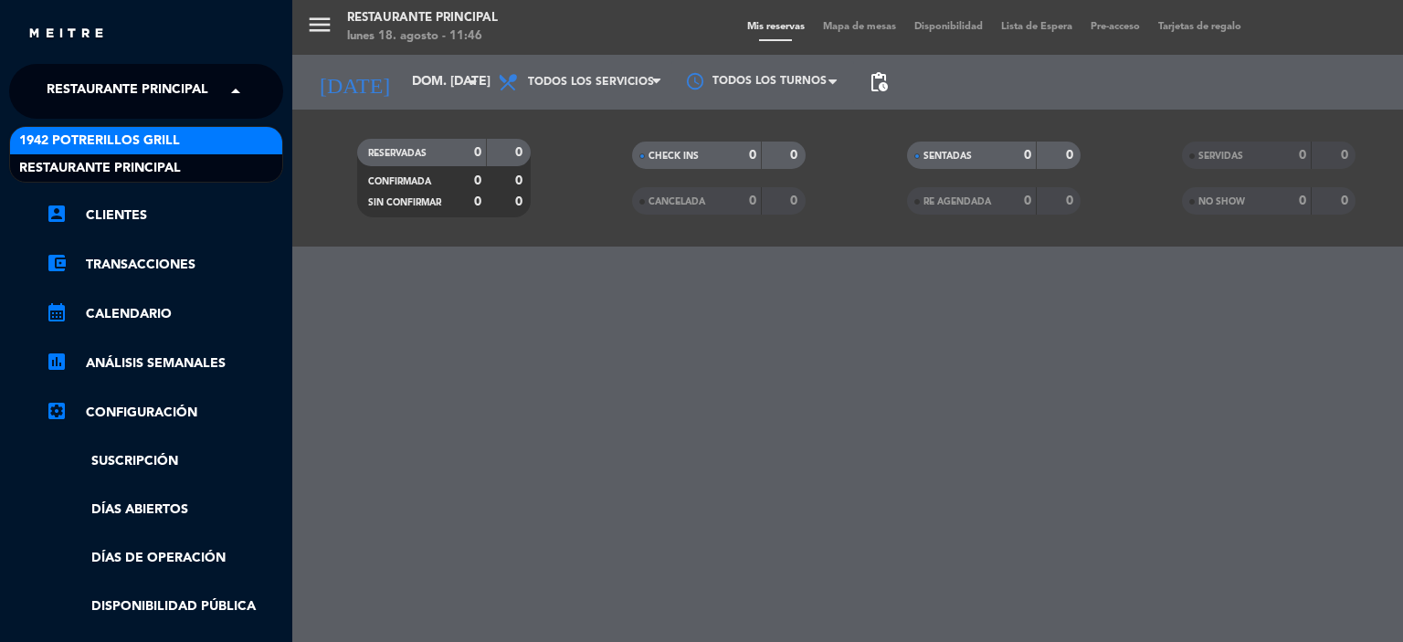
click at [69, 129] on div "1942 Potrerillos Grill" at bounding box center [146, 140] width 272 height 27
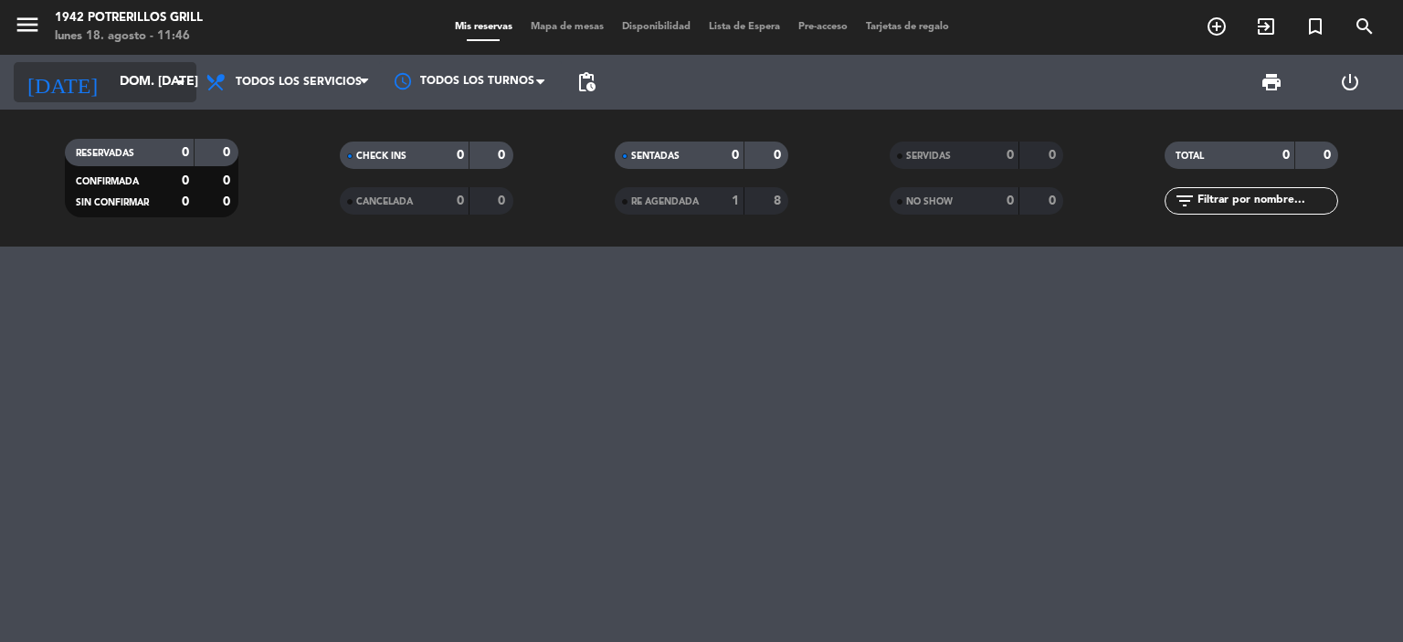
click at [164, 90] on input "dom. [DATE]" at bounding box center [198, 82] width 174 height 33
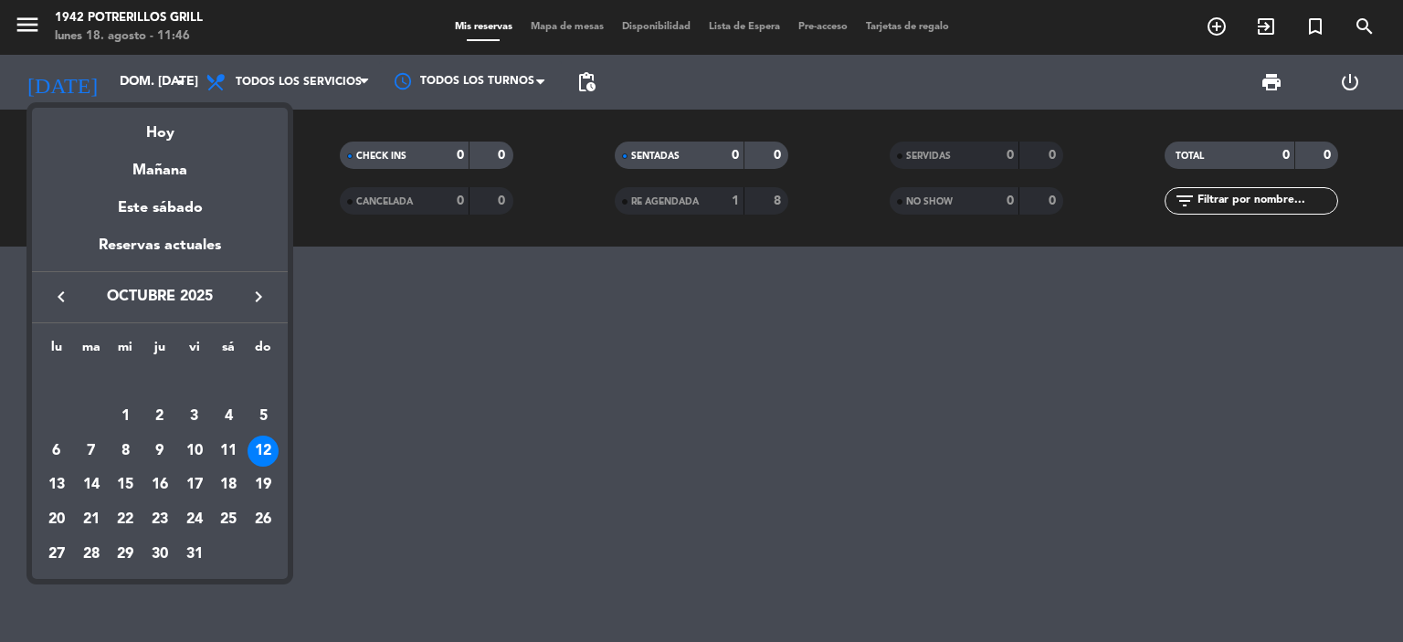
click at [260, 449] on div "12" at bounding box center [263, 451] width 31 height 31
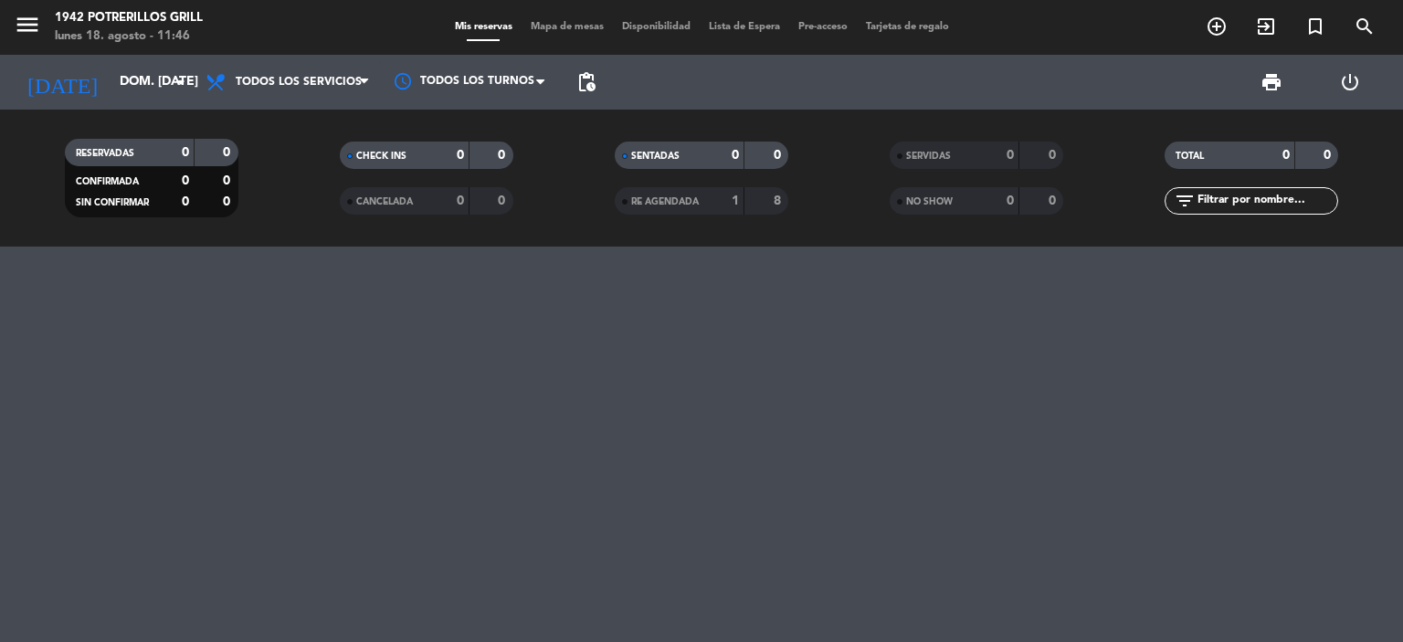
click at [771, 25] on span "Lista de Espera" at bounding box center [745, 27] width 90 height 10
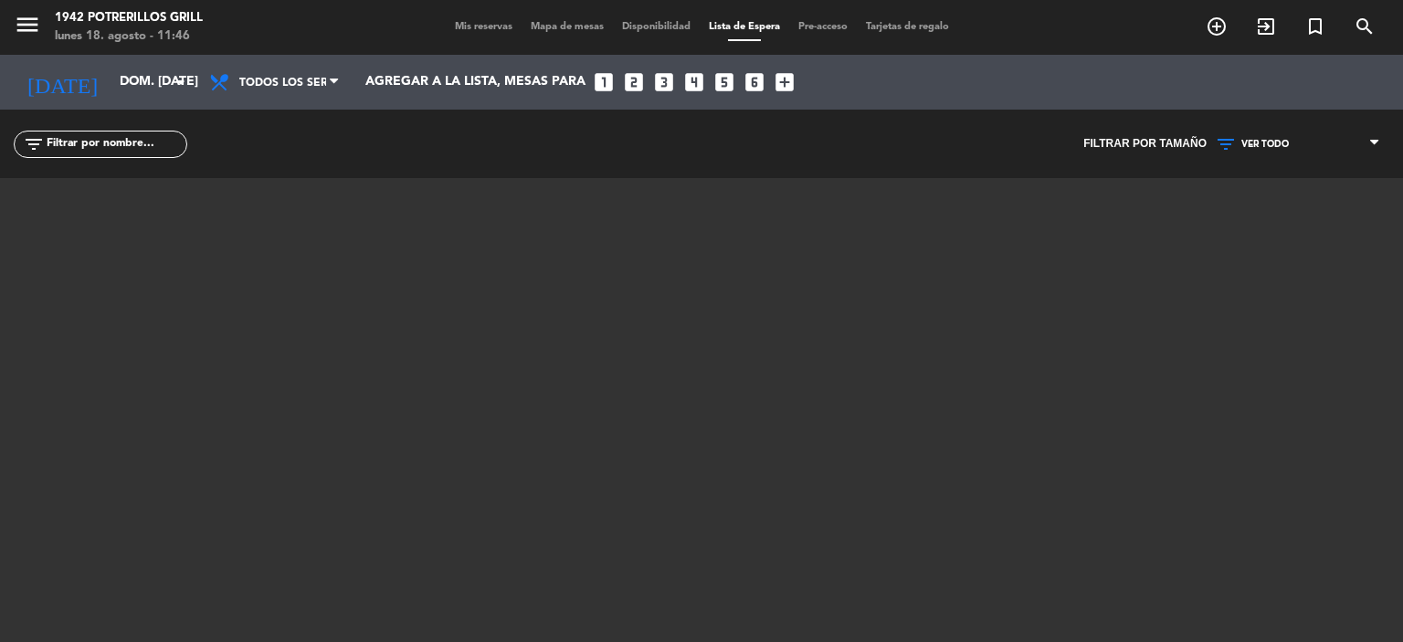
click at [468, 25] on span "Mis reservas" at bounding box center [484, 27] width 76 height 10
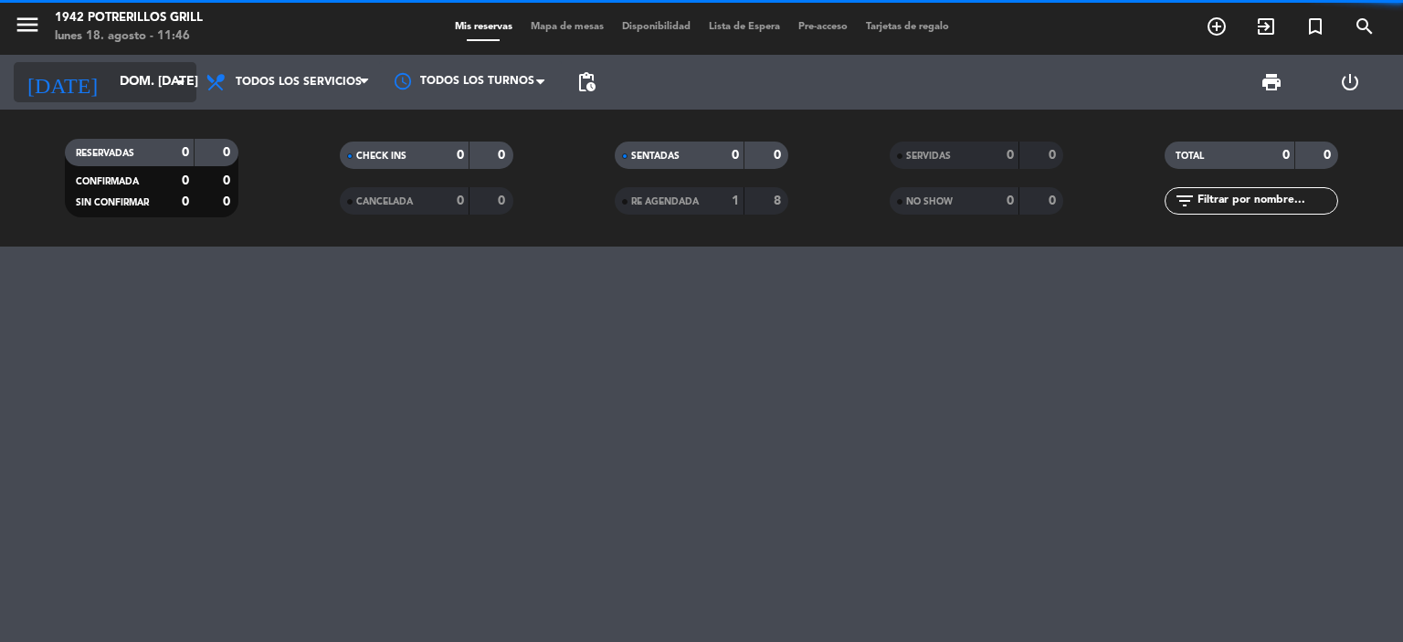
click at [143, 89] on input "dom. [DATE]" at bounding box center [198, 82] width 174 height 33
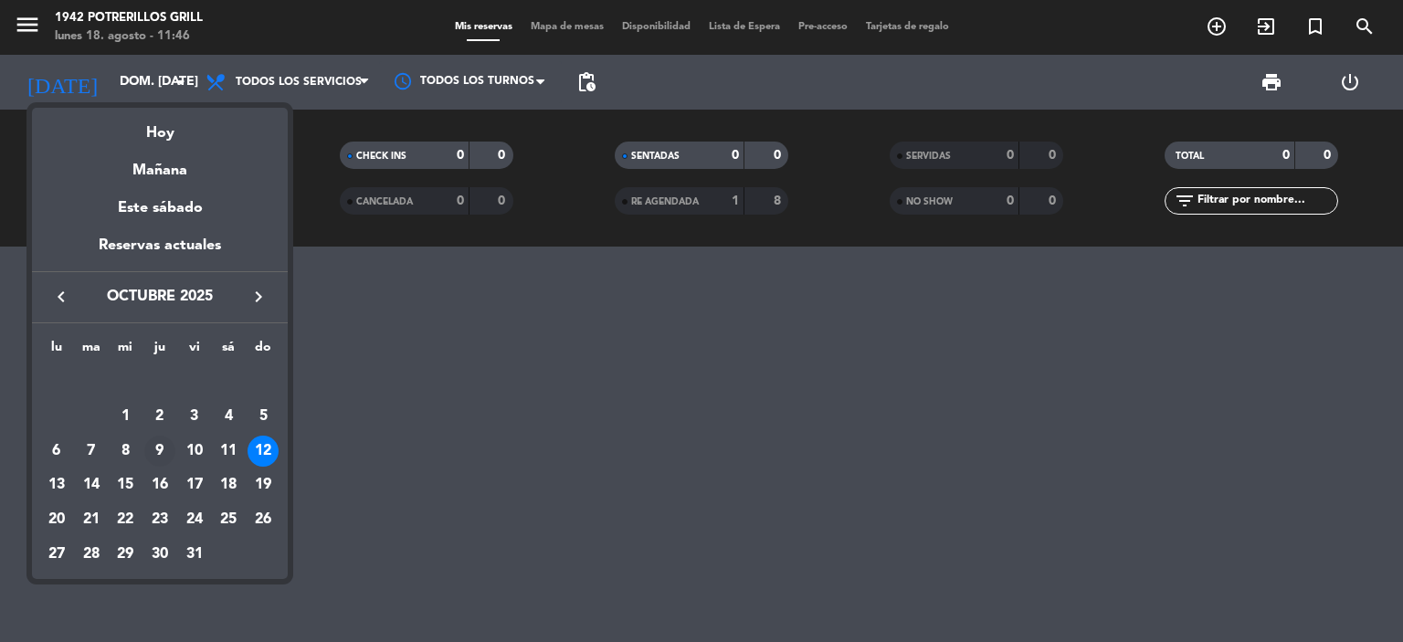
click at [165, 445] on div "9" at bounding box center [159, 451] width 31 height 31
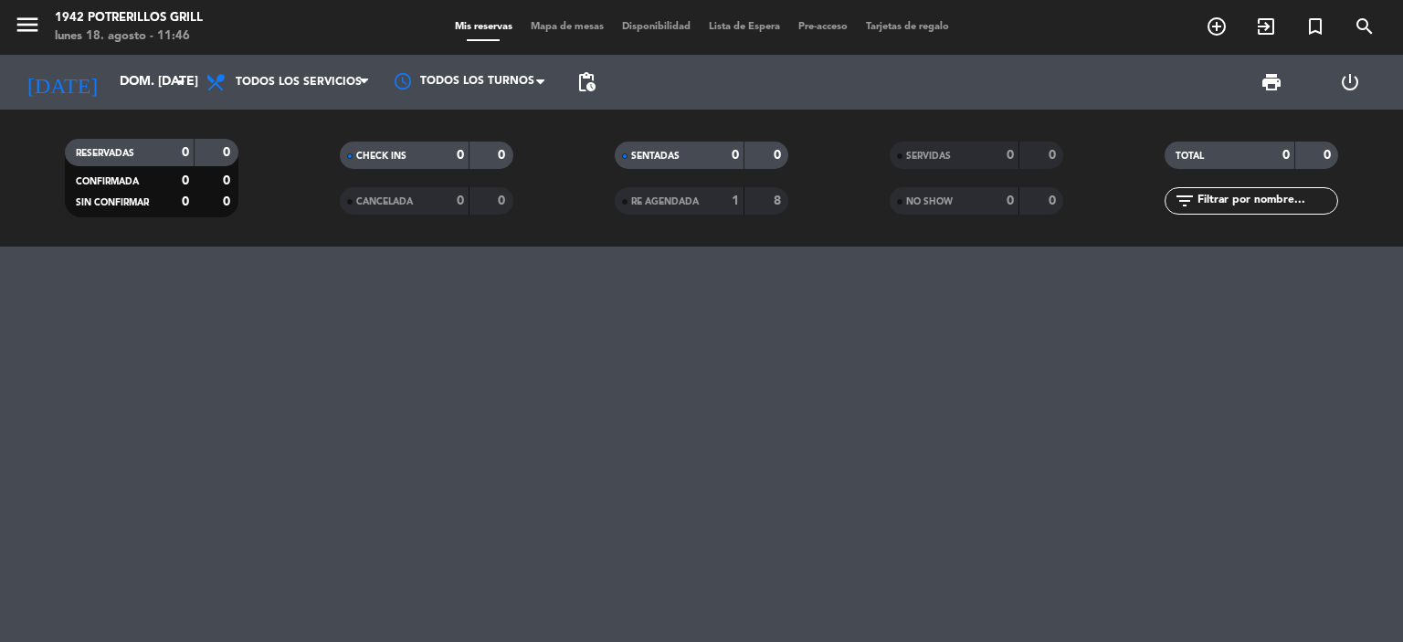
type input "[DEMOGRAPHIC_DATA] [DATE]"
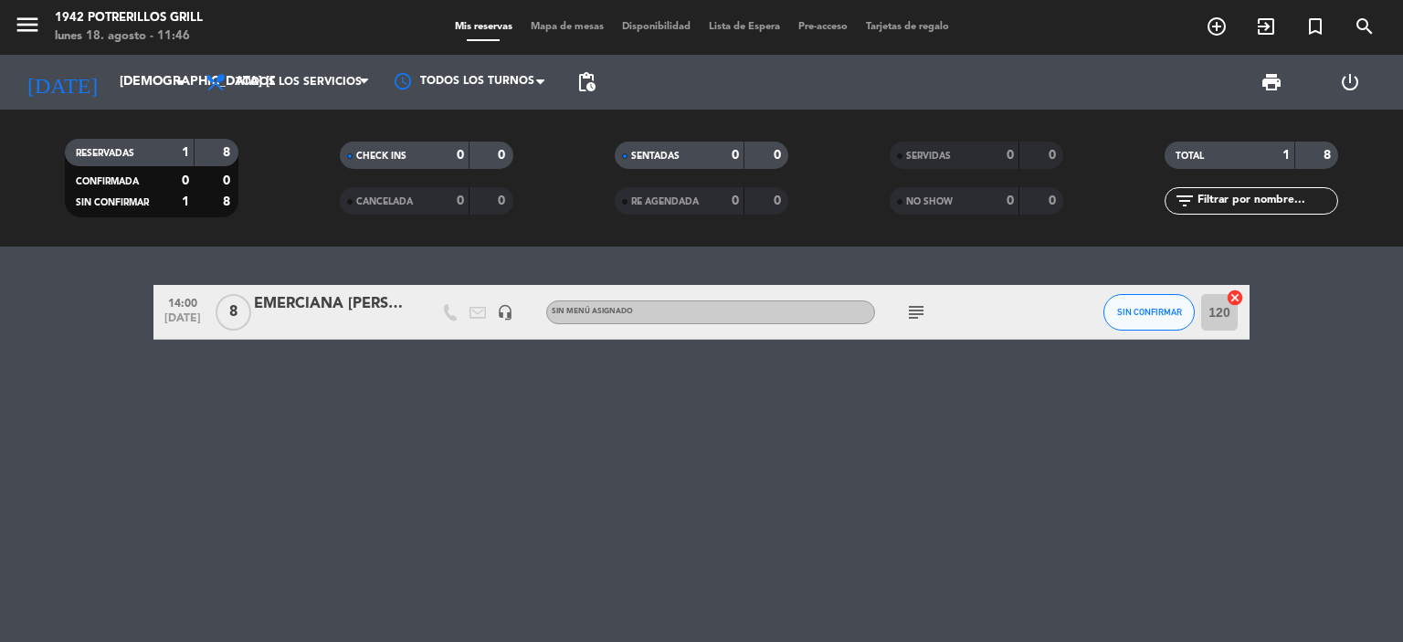
click at [347, 312] on div "EMERCIANA [PERSON_NAME]" at bounding box center [331, 304] width 155 height 24
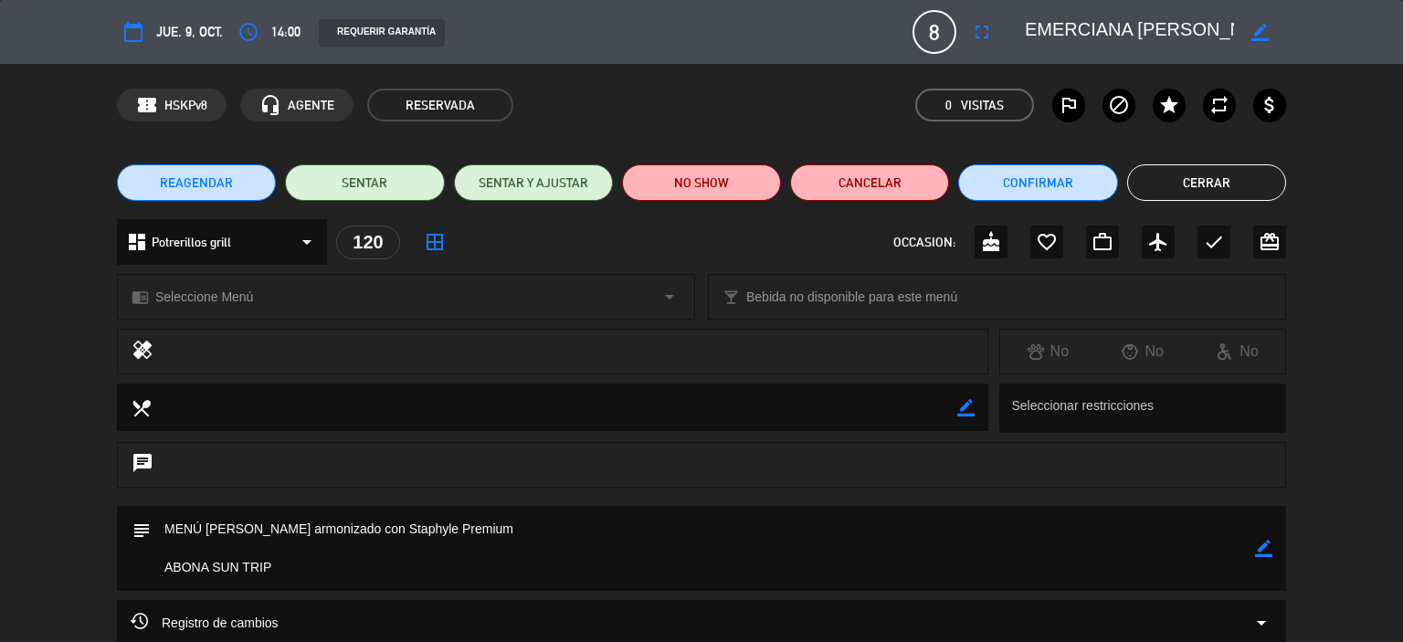
click at [386, 26] on div "REQUERIR GARANTÍA" at bounding box center [382, 32] width 126 height 27
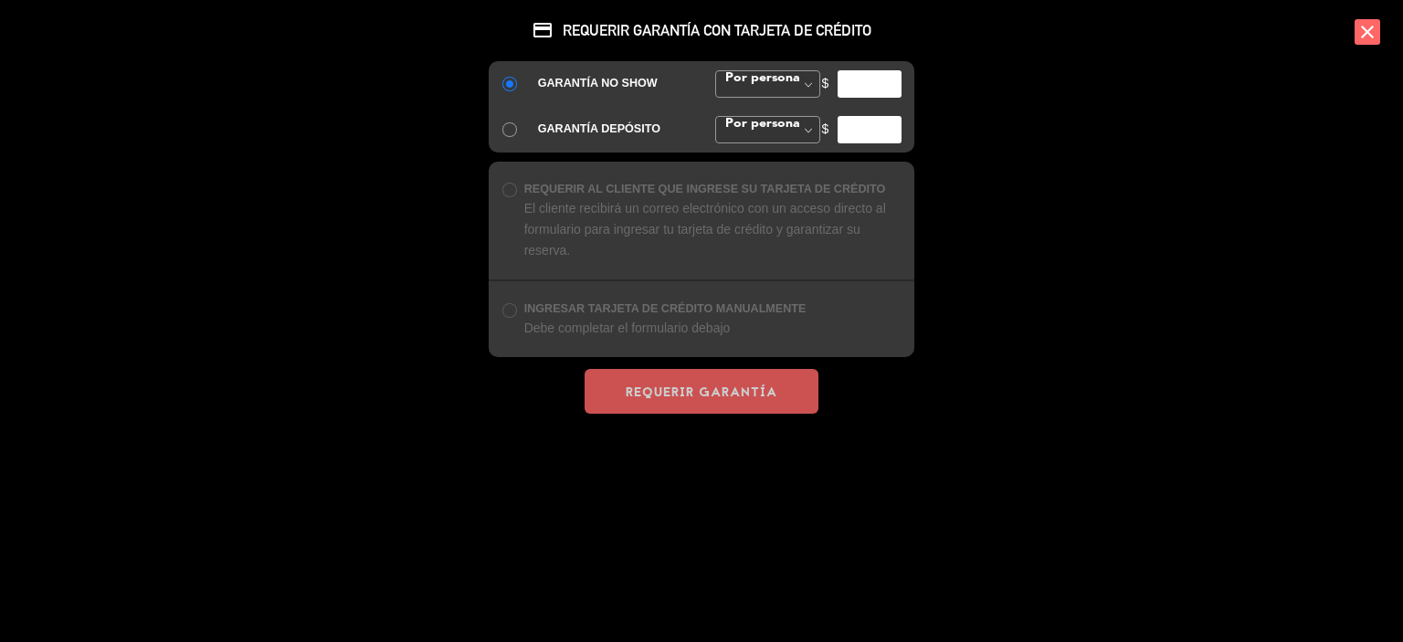
click at [765, 79] on span "Por persona" at bounding box center [760, 77] width 79 height 13
click at [764, 112] on div "GARANTÍA NO SHOW Por persona Monto Fijo Por persona Por persona Monto Fijo $ GA…" at bounding box center [702, 106] width 426 height 91
click at [855, 83] on input "number" at bounding box center [870, 83] width 64 height 27
type input "40000"
click at [760, 92] on span "Monto Fijo" at bounding box center [767, 83] width 105 height 27
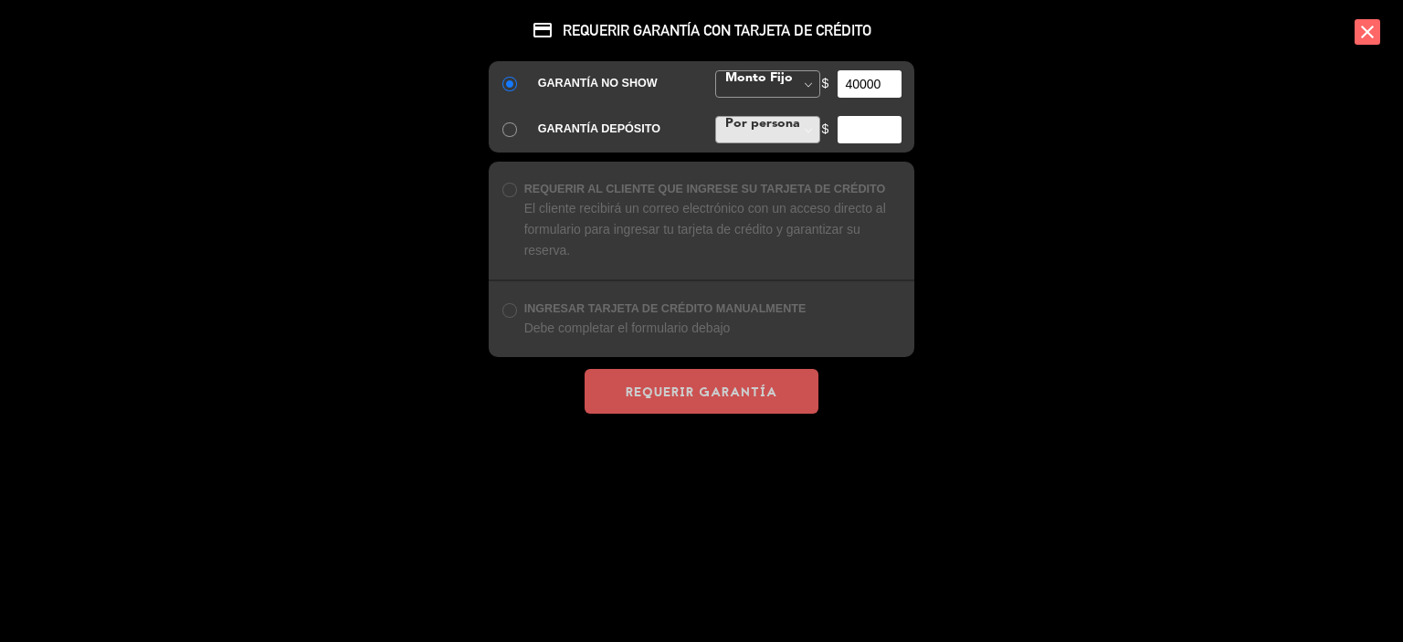
click at [761, 111] on div "GARANTÍA NO SHOW Por persona Monto Fijo Monto Fijo Por persona Monto Fijo $ 400…" at bounding box center [702, 106] width 426 height 91
click at [767, 83] on span "Monto Fijo" at bounding box center [767, 83] width 105 height 27
click at [768, 114] on div "GARANTÍA NO SHOW Por persona Monto Fijo Monto Fijo Por persona Monto Fijo $ 400…" at bounding box center [702, 106] width 426 height 91
click at [1290, 481] on div "credit_card REQUERIR GARANTÍA CON TARJETA DE CRÉDITO GARANTÍA NO SHOW Por perso…" at bounding box center [701, 321] width 1403 height 642
click at [1370, 28] on icon "close" at bounding box center [1368, 32] width 26 height 26
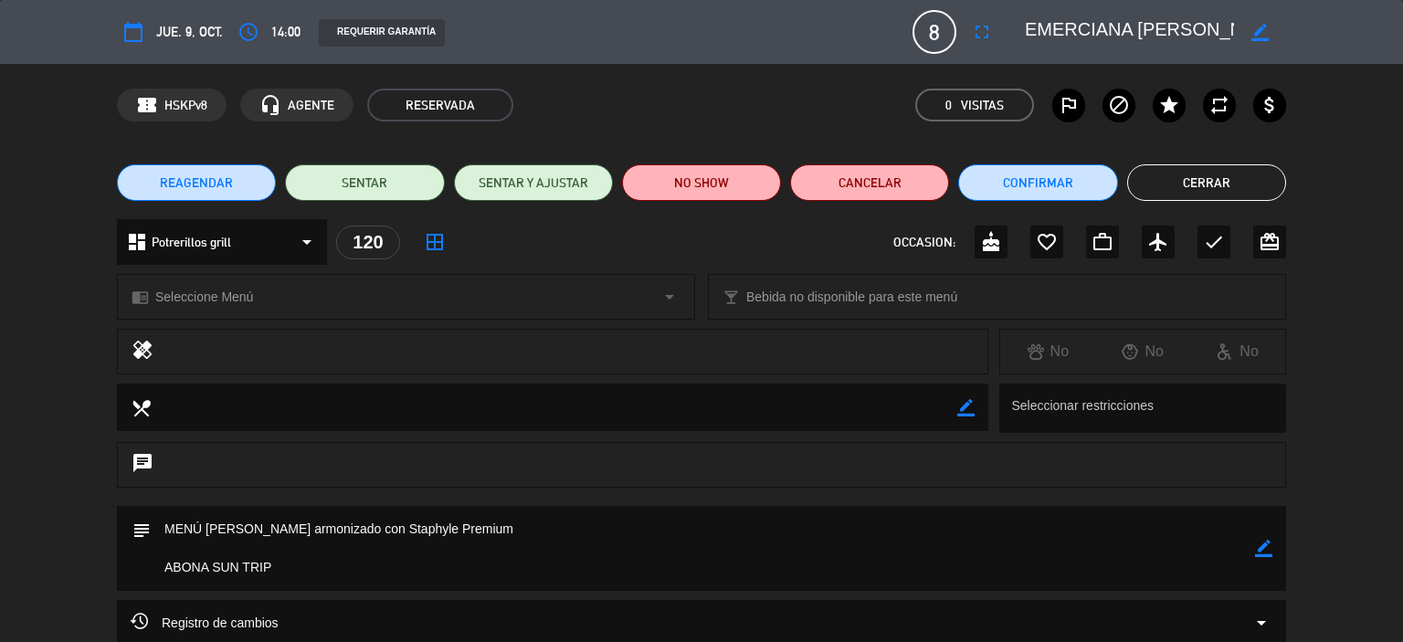
click at [1178, 182] on button "Cerrar" at bounding box center [1206, 182] width 159 height 37
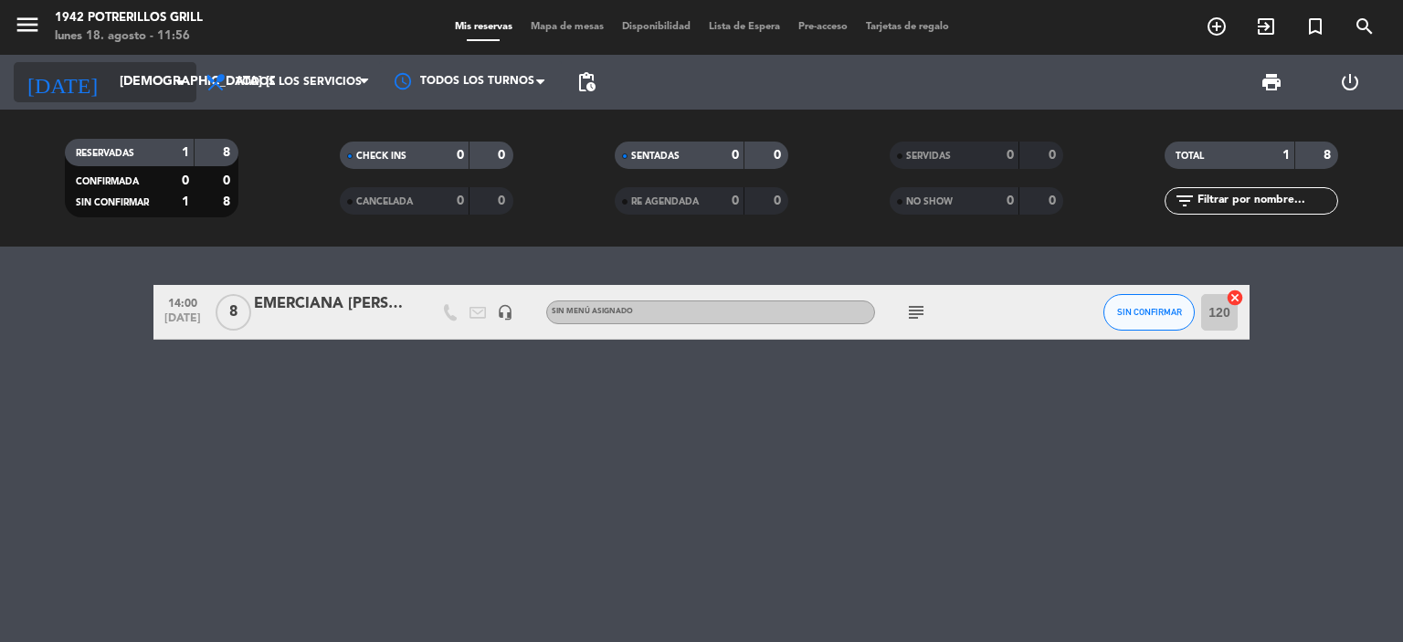
click at [111, 78] on input "[DEMOGRAPHIC_DATA] [DATE]" at bounding box center [198, 82] width 174 height 33
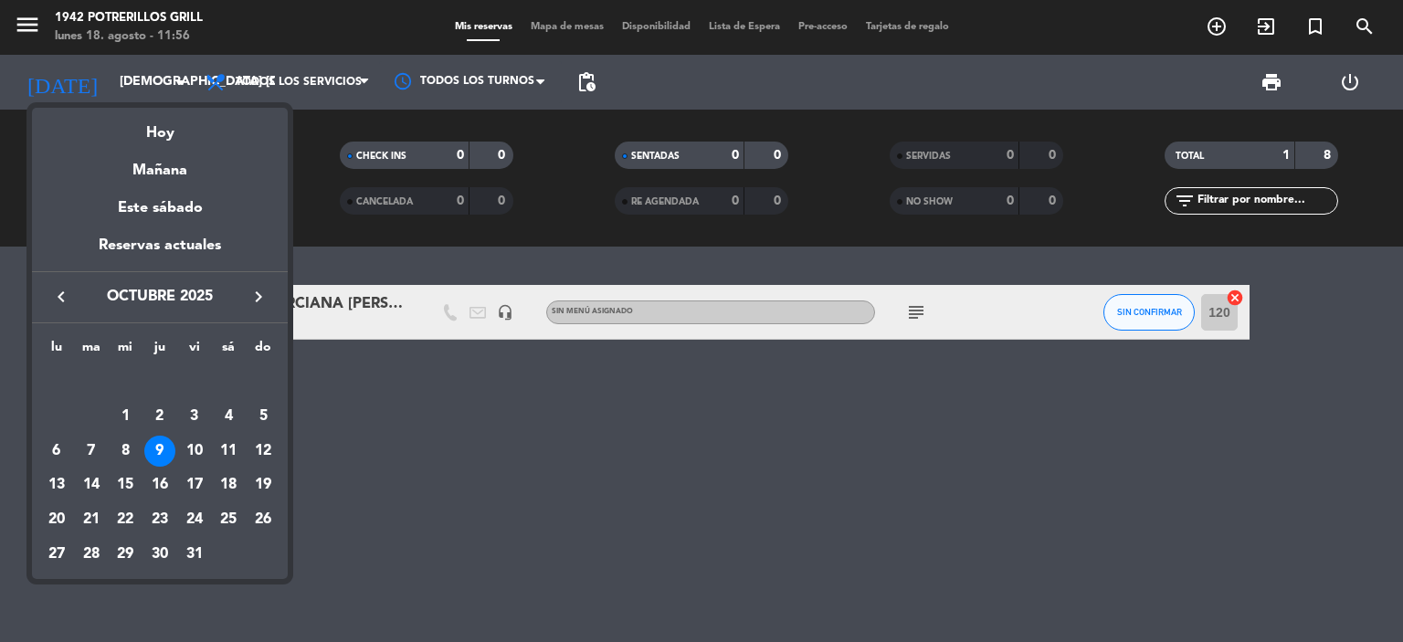
click at [62, 295] on icon "keyboard_arrow_left" at bounding box center [61, 297] width 22 height 22
click at [225, 446] on div "16" at bounding box center [228, 451] width 31 height 31
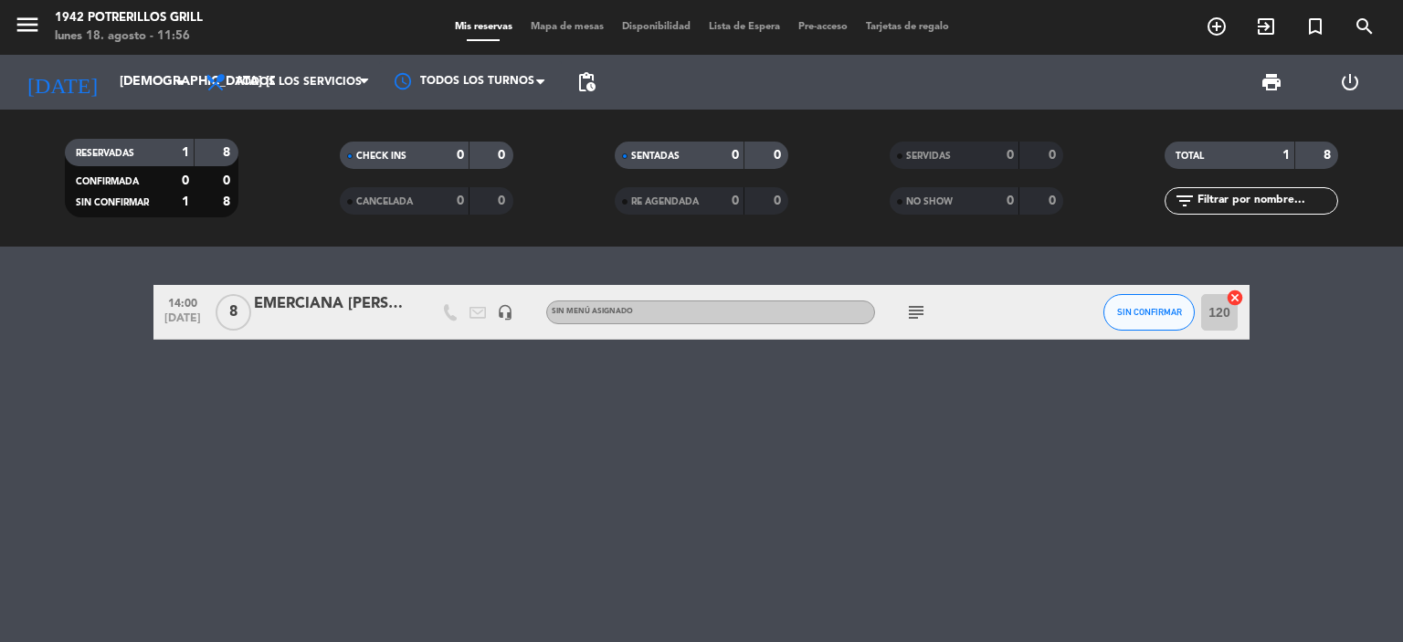
type input "sáb. 16 ago."
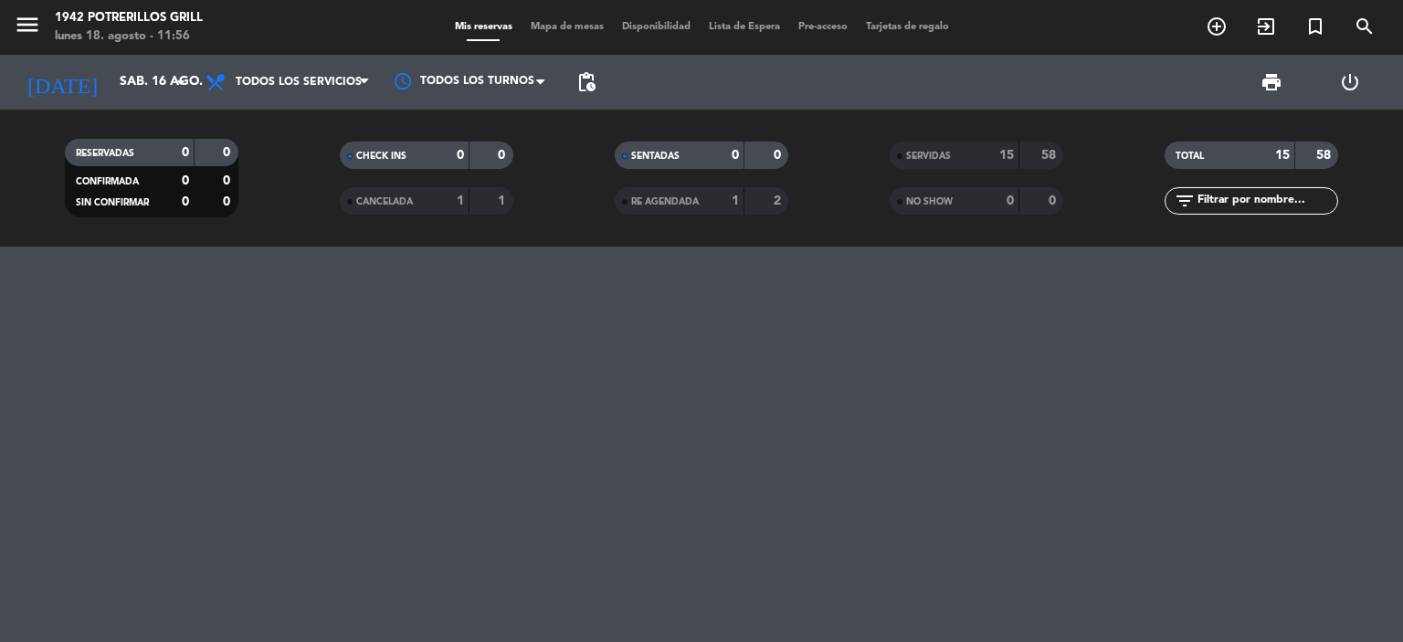
click at [979, 137] on div "SERVIDAS 15 58 NO SHOW 0 0" at bounding box center [977, 178] width 275 height 100
click at [979, 155] on div "15" at bounding box center [996, 155] width 37 height 21
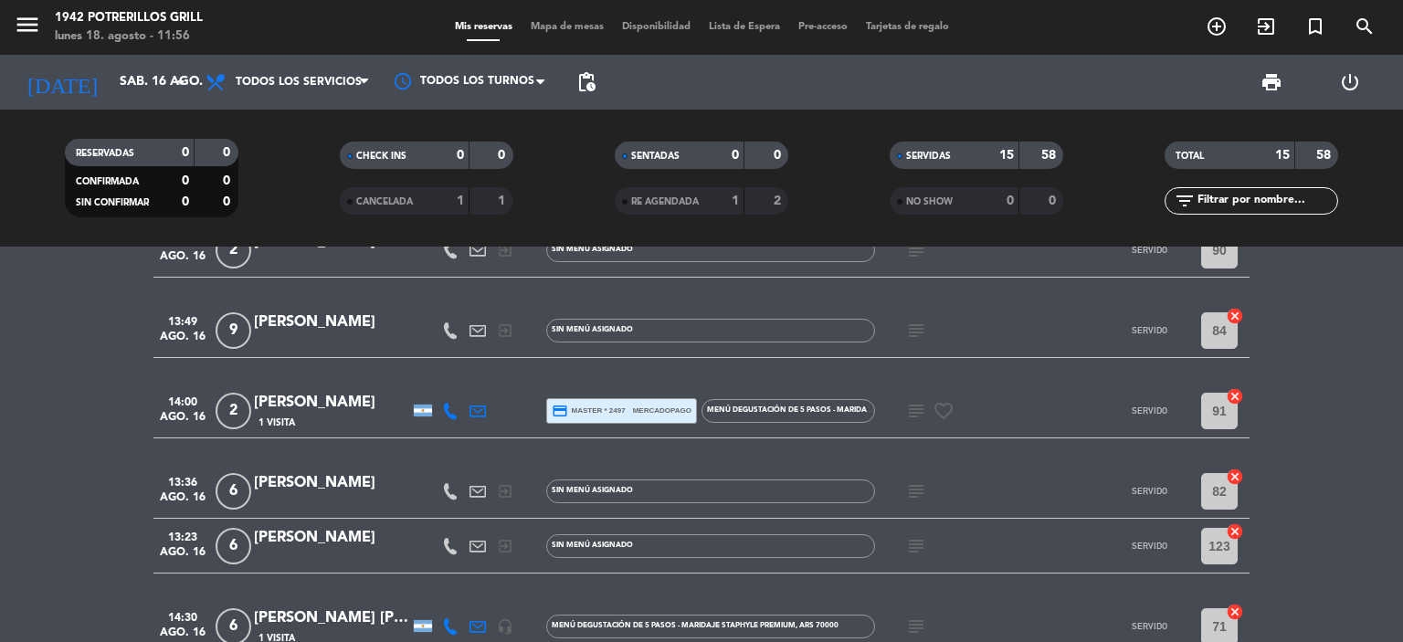
scroll to position [731, 0]
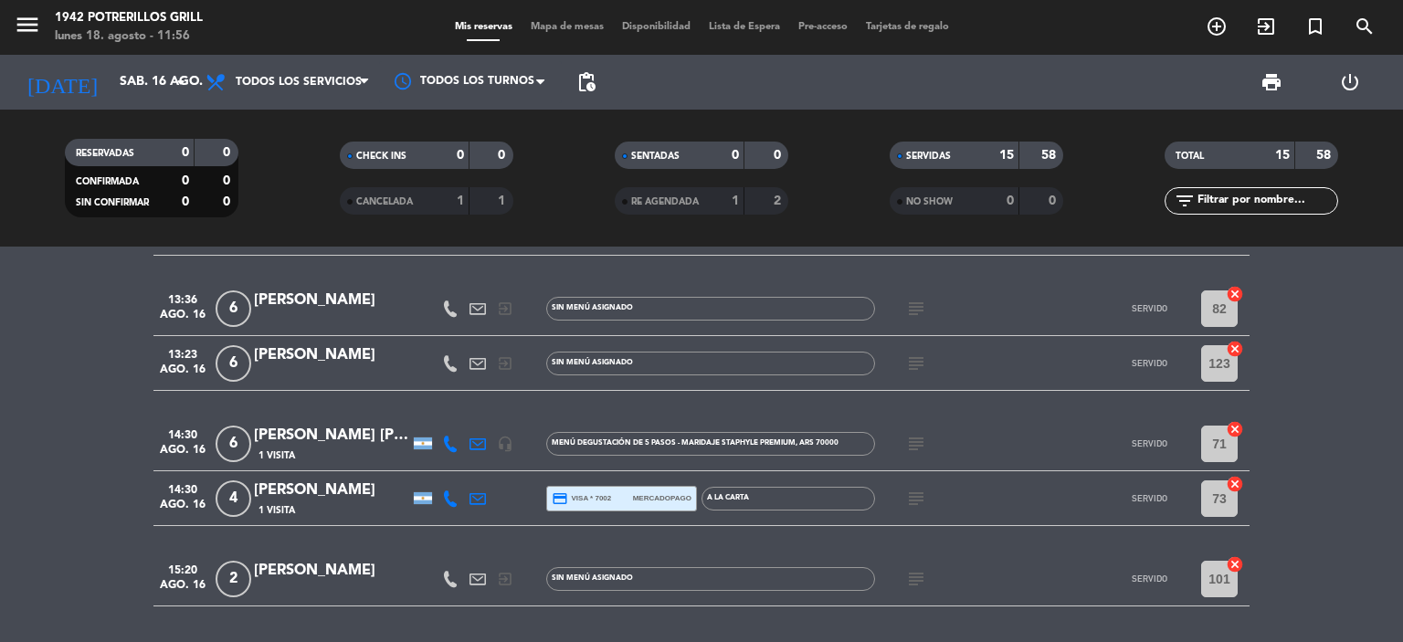
click at [301, 441] on div "[PERSON_NAME] [PERSON_NAME]" at bounding box center [331, 436] width 155 height 24
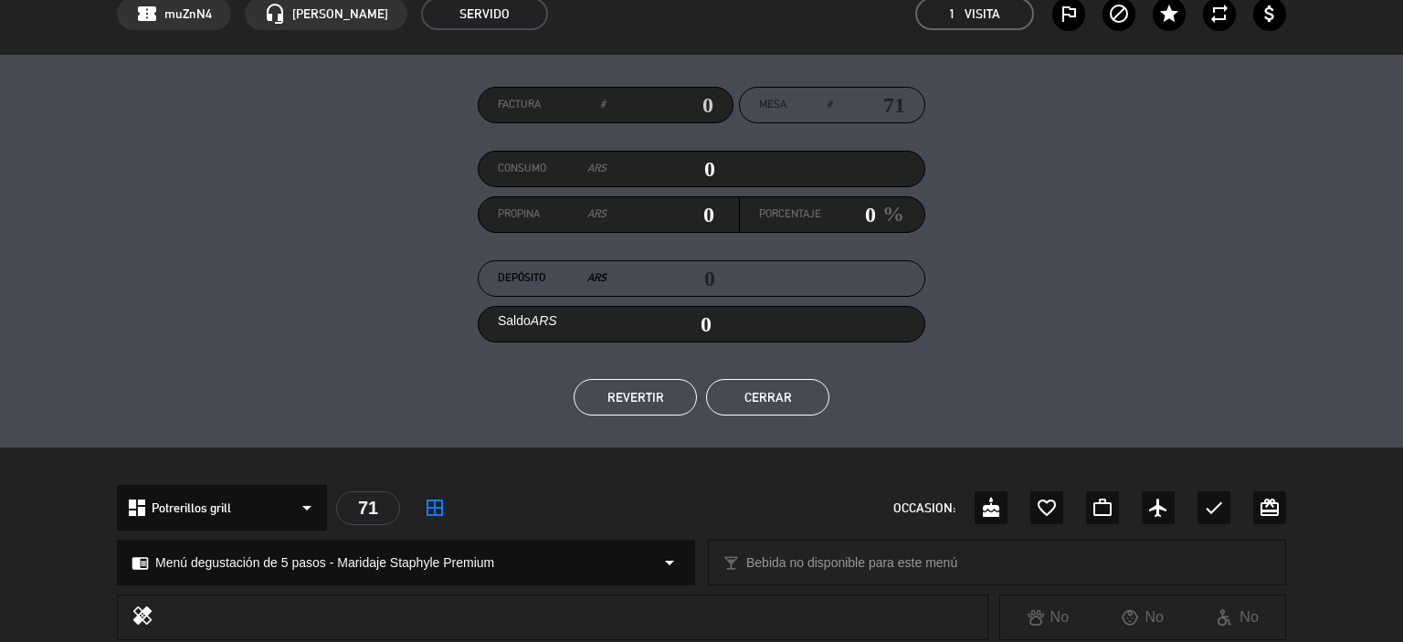
scroll to position [0, 0]
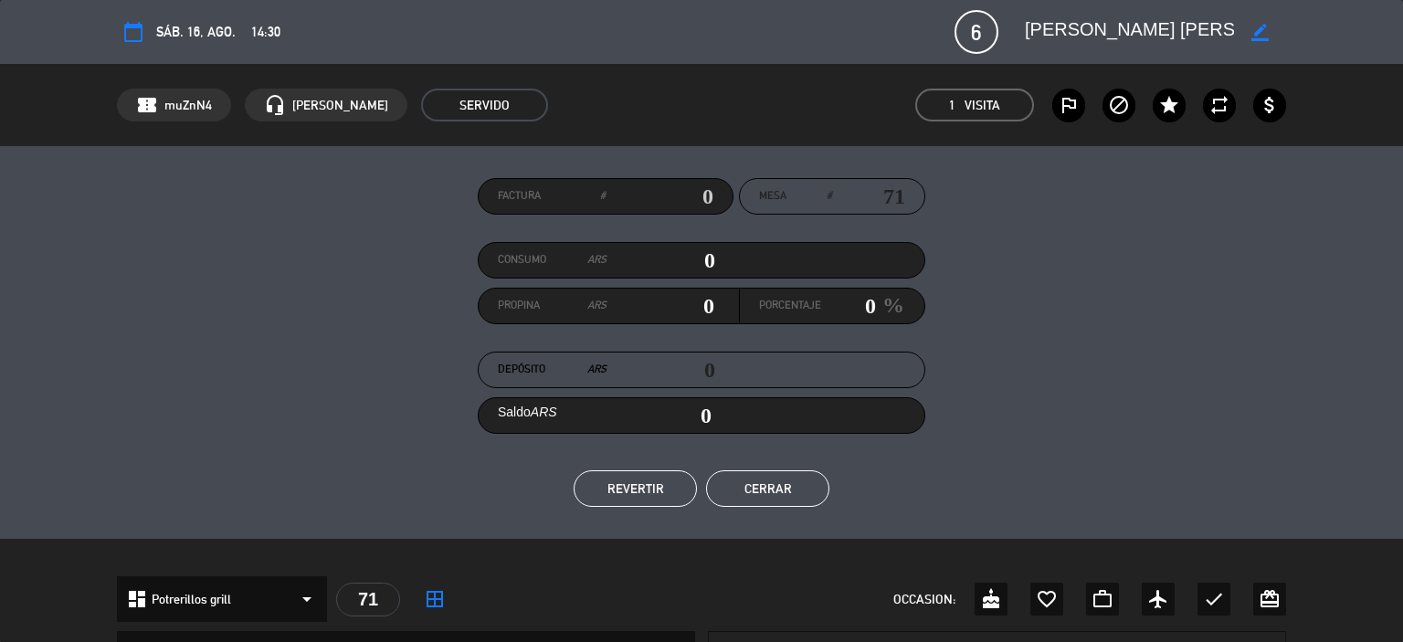
click at [1263, 29] on icon "border_color" at bounding box center [1260, 32] width 17 height 17
drag, startPoint x: 1245, startPoint y: 31, endPoint x: 1152, endPoint y: 25, distance: 93.4
click at [1155, 25] on div at bounding box center [1149, 32] width 274 height 33
type textarea "[PERSON_NAME] [PERSON_NAME]"
drag, startPoint x: 1218, startPoint y: 178, endPoint x: 1210, endPoint y: 168, distance: 13.0
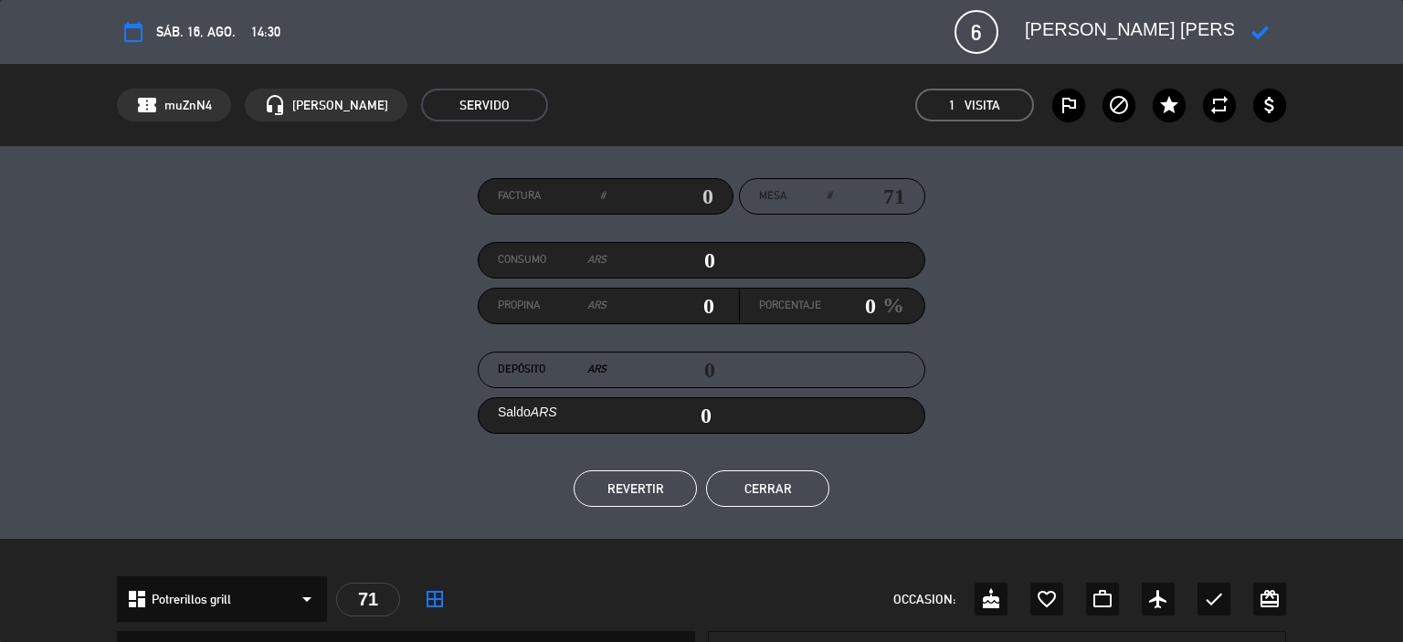
click at [1218, 178] on div "Factura # Mesa # 71 Consumo ARS 0 Propina ARS 0 Porcentaje 0 % Depósito ARS 0 S…" at bounding box center [701, 342] width 1169 height 329
click at [1023, 27] on div at bounding box center [1149, 32] width 274 height 33
click at [1031, 26] on textarea at bounding box center [1129, 32] width 209 height 33
drag, startPoint x: 1024, startPoint y: 26, endPoint x: 1244, endPoint y: 32, distance: 220.2
click at [1244, 32] on div at bounding box center [1149, 32] width 274 height 33
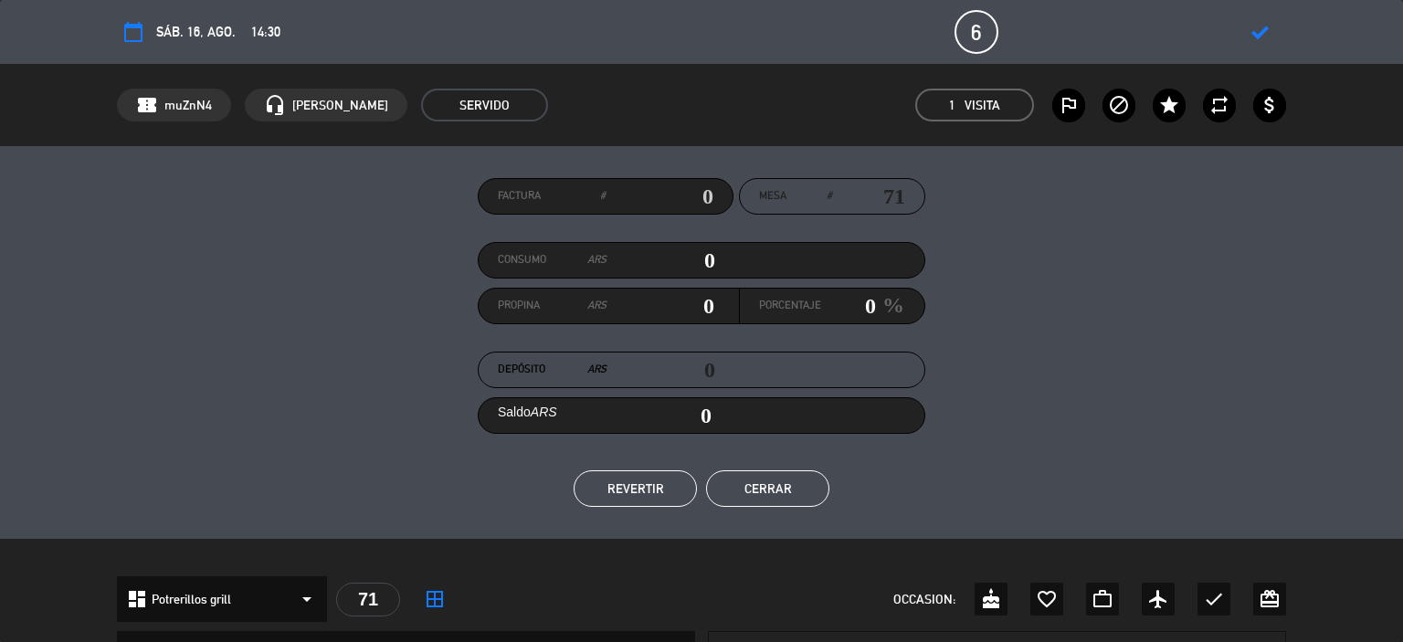
type textarea "[PERSON_NAME] [PERSON_NAME]"
click at [1233, 304] on div "Factura # Mesa # 71 Consumo ARS 0 Propina ARS 0 Porcentaje 0 % Depósito ARS 0 S…" at bounding box center [701, 342] width 1169 height 329
drag, startPoint x: 1025, startPoint y: 32, endPoint x: 1231, endPoint y: 25, distance: 205.7
click at [1231, 25] on textarea at bounding box center [1129, 32] width 209 height 33
